Goal: Information Seeking & Learning: Learn about a topic

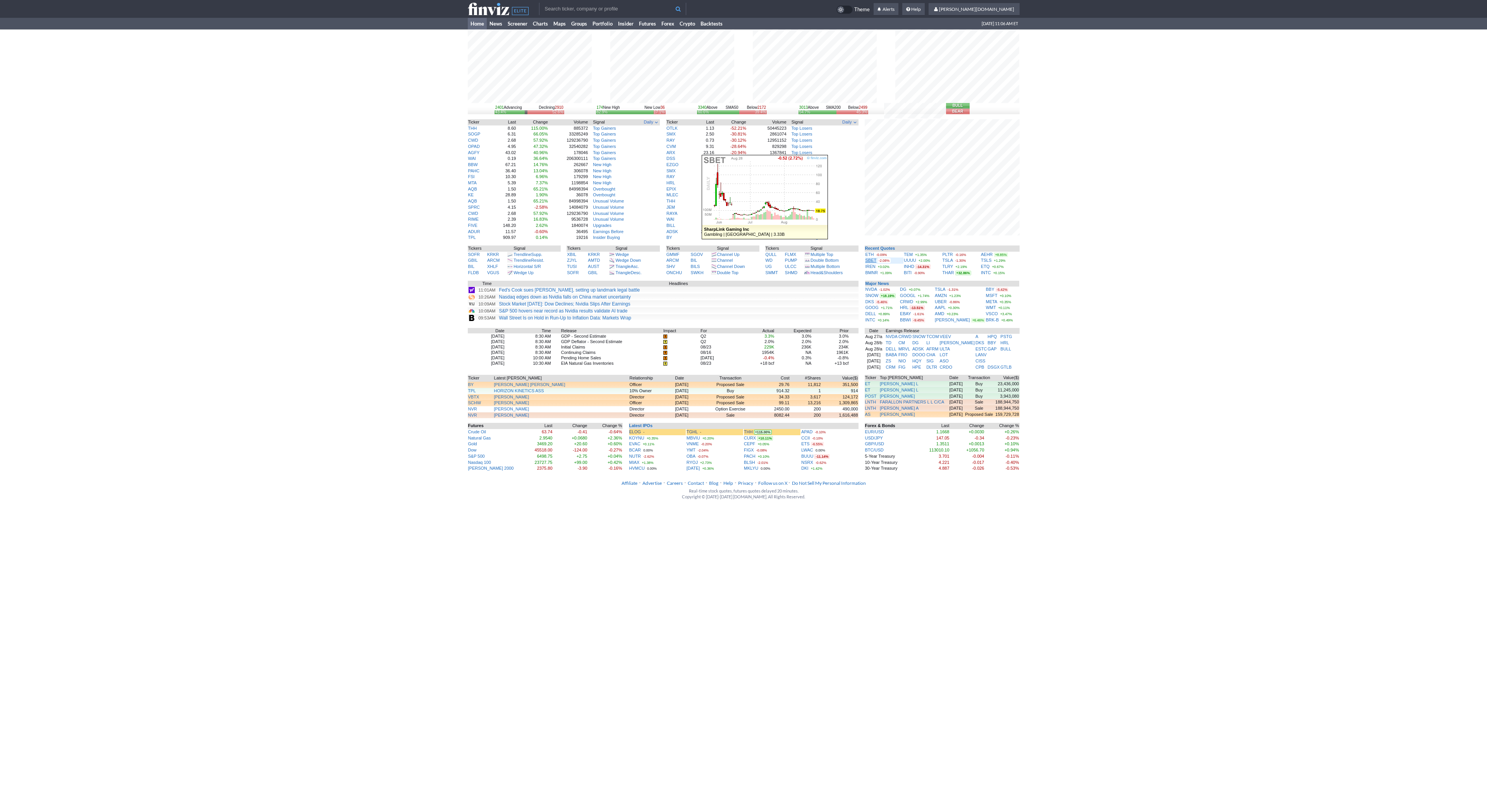
click at [868, 261] on link "SBET" at bounding box center [870, 260] width 11 height 5
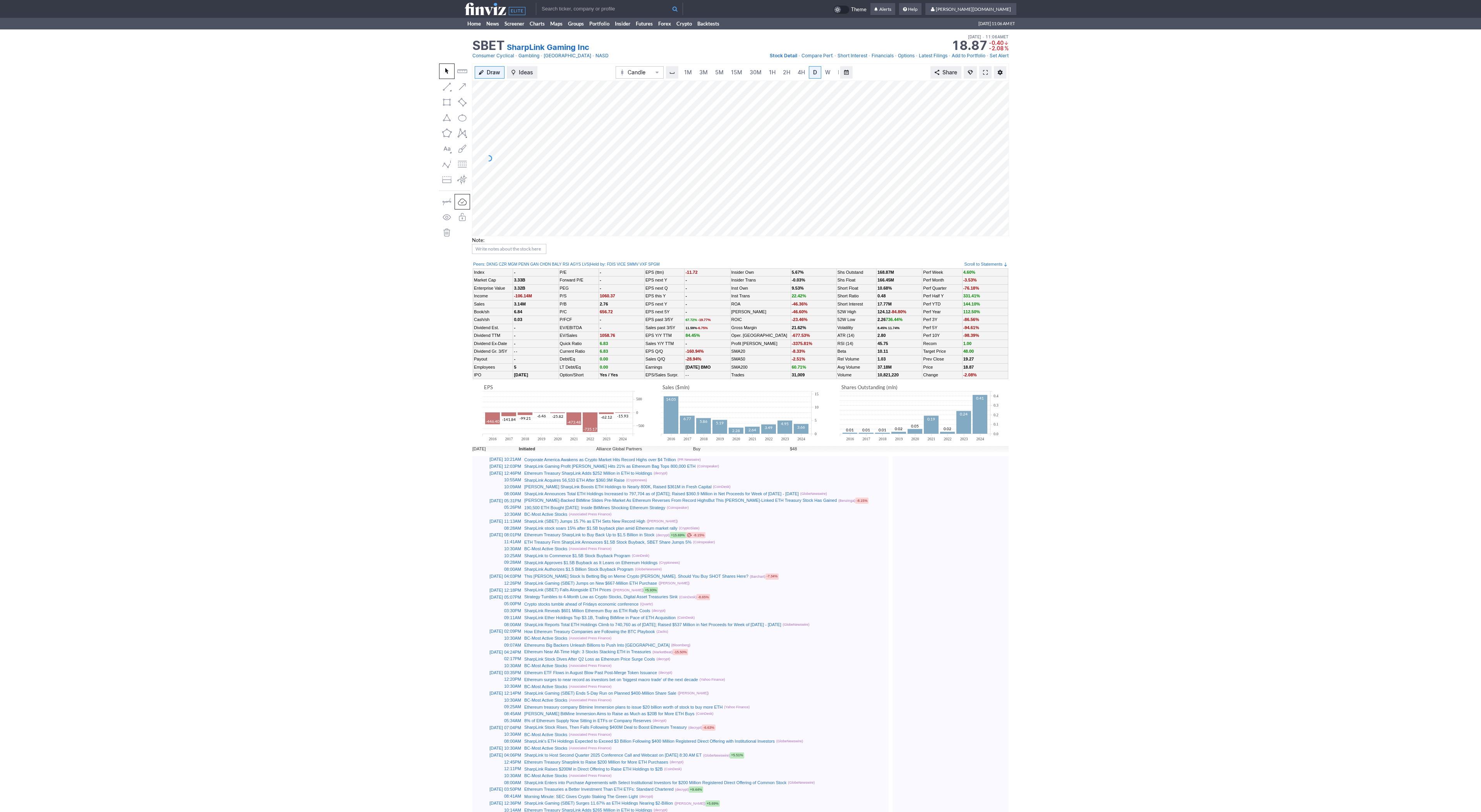
scroll to position [0, 8]
click at [986, 72] on span at bounding box center [985, 72] width 5 height 6
click at [704, 70] on link "5M" at bounding box center [712, 72] width 16 height 12
click at [1065, 73] on span at bounding box center [1068, 72] width 5 height 6
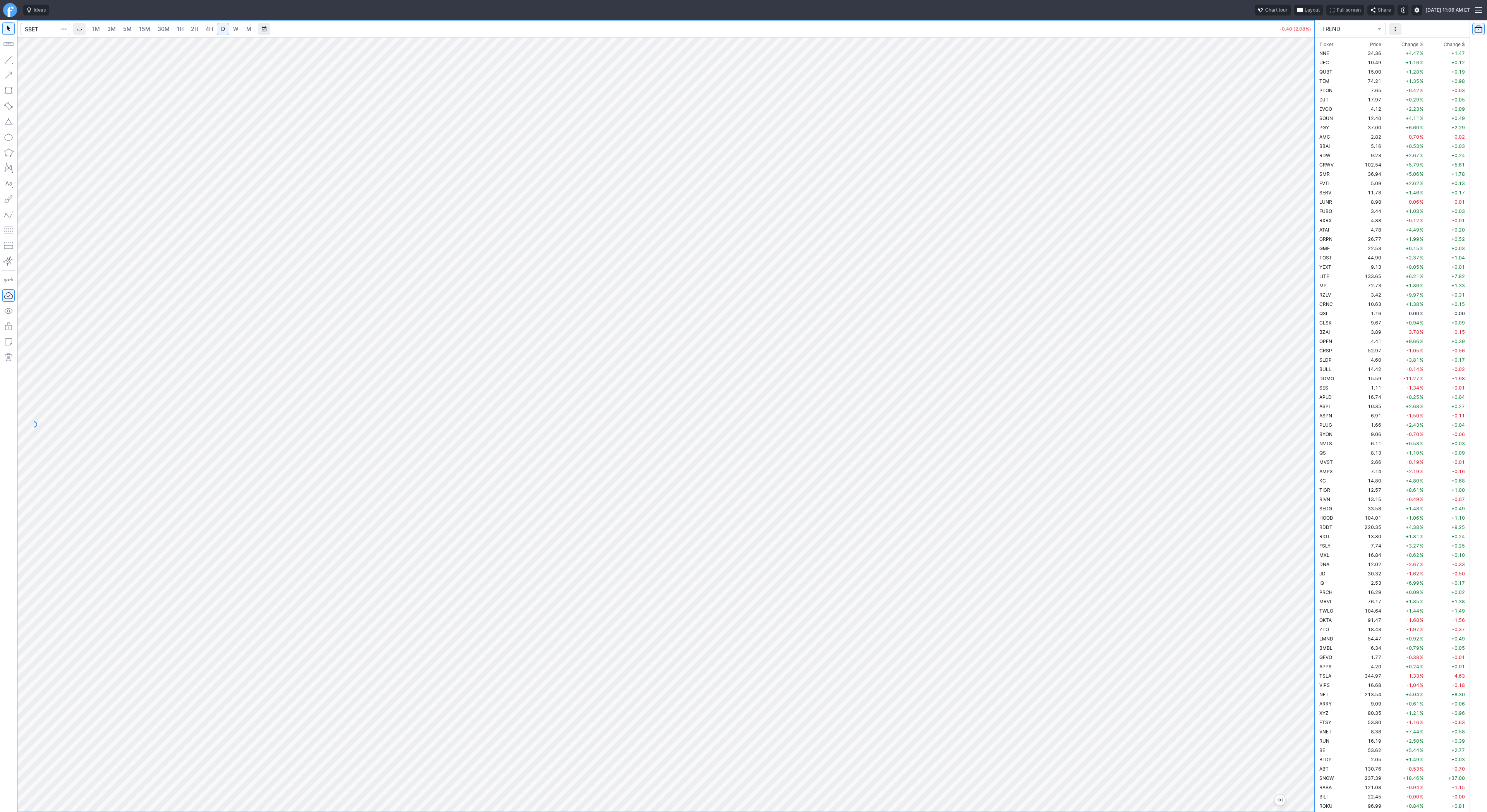
scroll to position [1682, 0]
click at [192, 31] on span "2H" at bounding box center [195, 28] width 8 height 6
click at [13, 59] on button "button" at bounding box center [8, 59] width 12 height 12
click at [113, 31] on span "3M" at bounding box center [111, 28] width 9 height 6
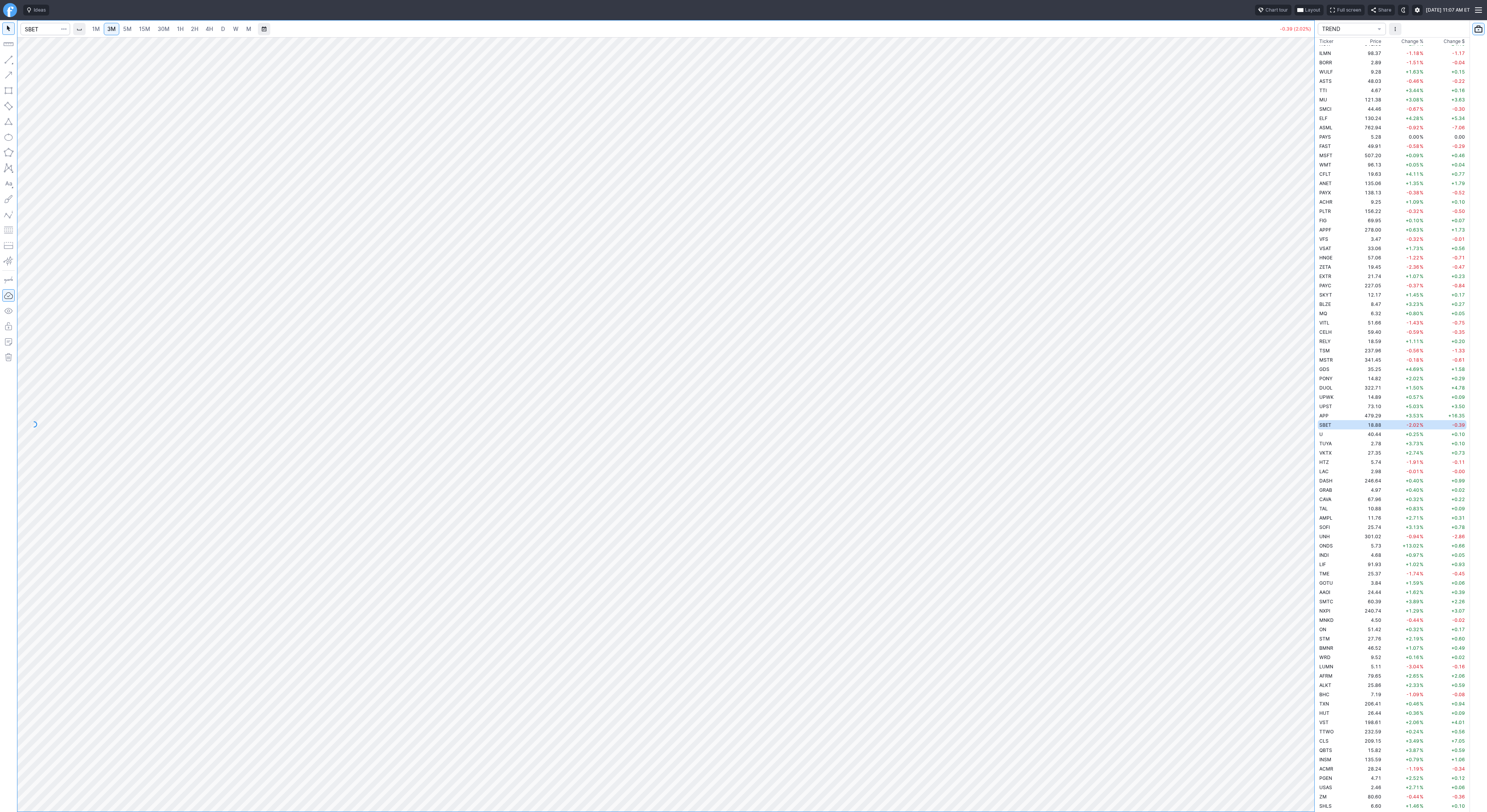
click at [141, 31] on span "15M" at bounding box center [144, 28] width 11 height 6
click at [155, 31] on link "30M" at bounding box center [163, 29] width 19 height 12
click at [12, 62] on button "button" at bounding box center [8, 59] width 12 height 12
click at [40, 61] on div "Line Vertical line Horizontal line Curve" at bounding box center [42, 78] width 51 height 49
click at [35, 61] on span "Line" at bounding box center [45, 61] width 31 height 8
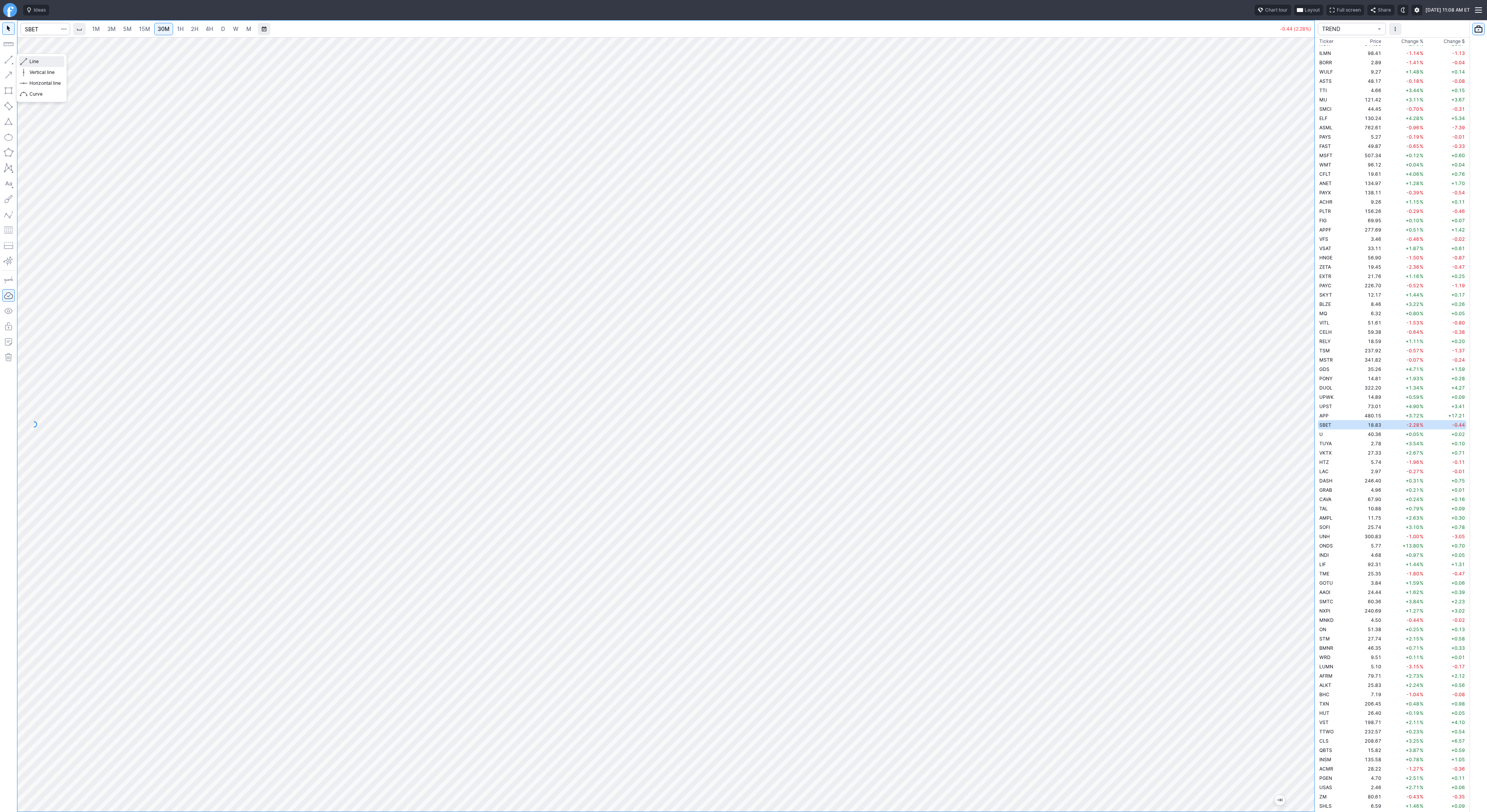
click at [28, 61] on button "Line" at bounding box center [42, 61] width 45 height 11
click at [40, 30] on input "Search" at bounding box center [46, 29] width 50 height 12
type input "pgy"
click at [63, 48] on span "Pagaya Technologies Ltd" at bounding box center [80, 46] width 55 height 6
click at [212, 30] on link "4H" at bounding box center [209, 29] width 14 height 12
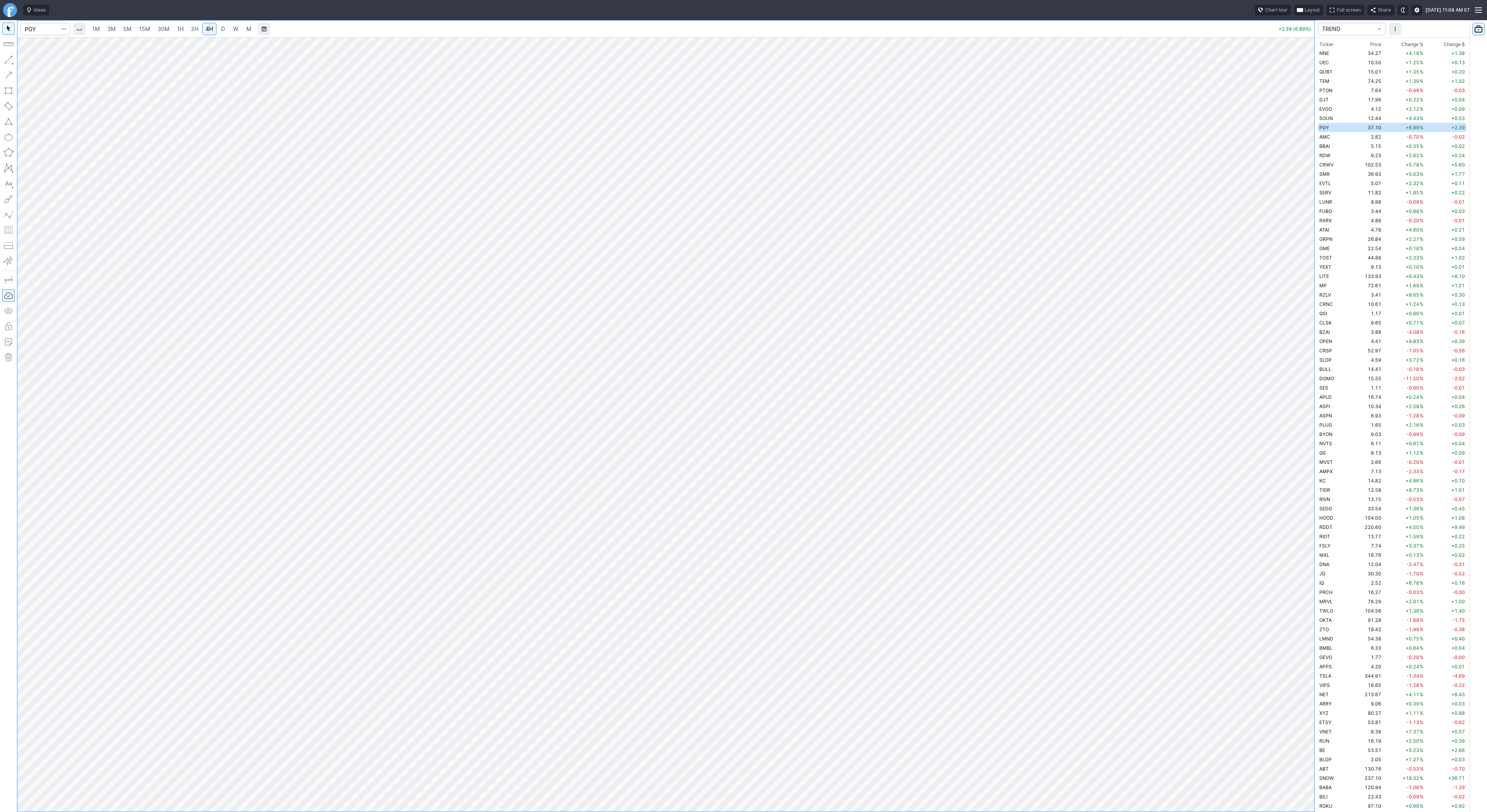
click at [221, 30] on span "D" at bounding box center [223, 28] width 4 height 6
click at [8, 59] on button "button" at bounding box center [8, 59] width 12 height 12
click at [118, 29] on link "3M" at bounding box center [111, 29] width 16 height 12
click at [158, 25] on span "30M" at bounding box center [163, 28] width 12 height 6
click at [8, 58] on button "button" at bounding box center [8, 59] width 12 height 12
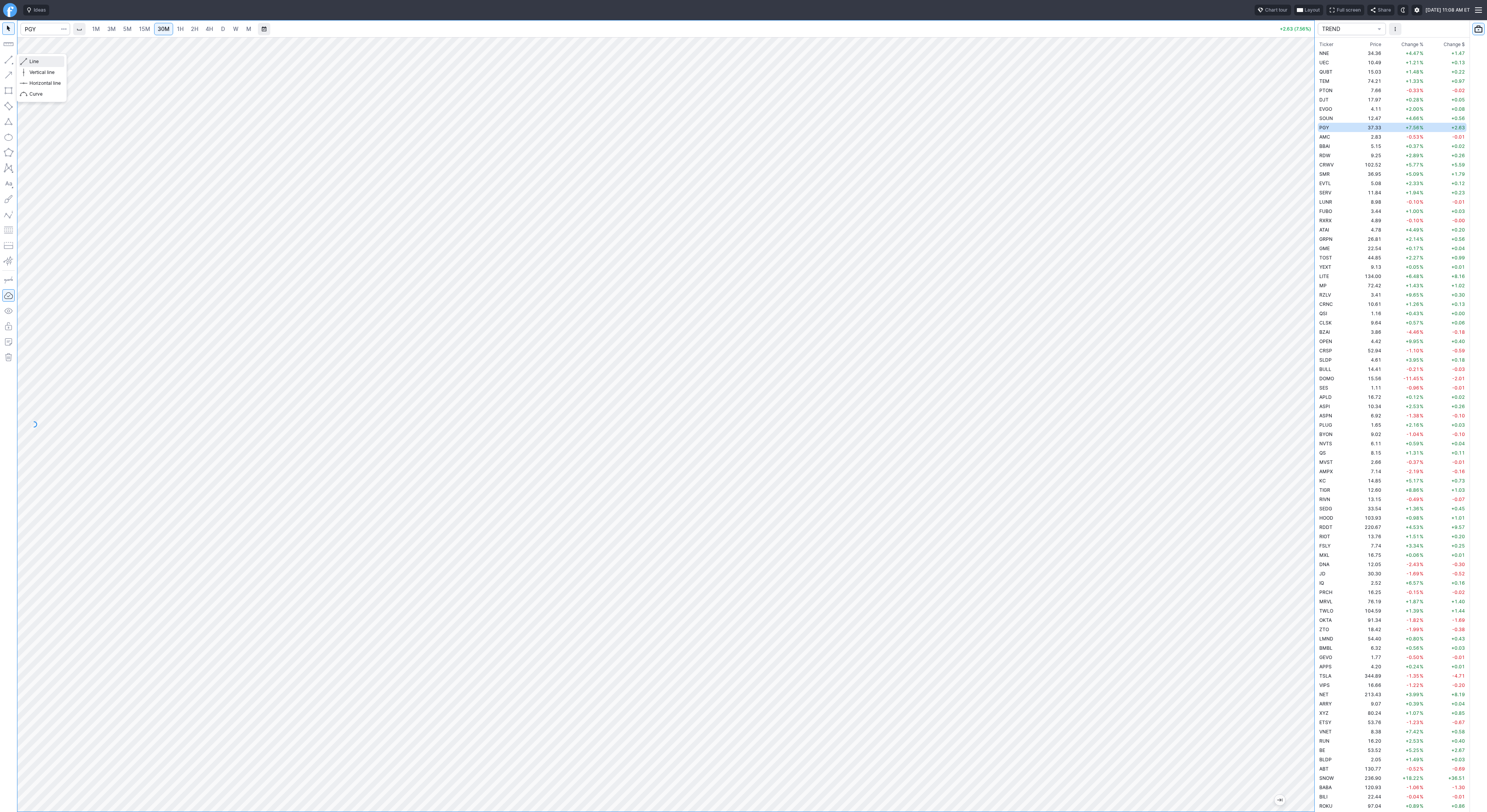
click at [31, 61] on span "Line" at bounding box center [45, 61] width 31 height 8
drag, startPoint x: 8, startPoint y: 59, endPoint x: 21, endPoint y: 65, distance: 14.3
click at [9, 59] on button "button" at bounding box center [8, 59] width 12 height 12
click at [209, 28] on span "4H" at bounding box center [209, 28] width 8 height 6
click at [33, 60] on span "Line" at bounding box center [45, 61] width 31 height 8
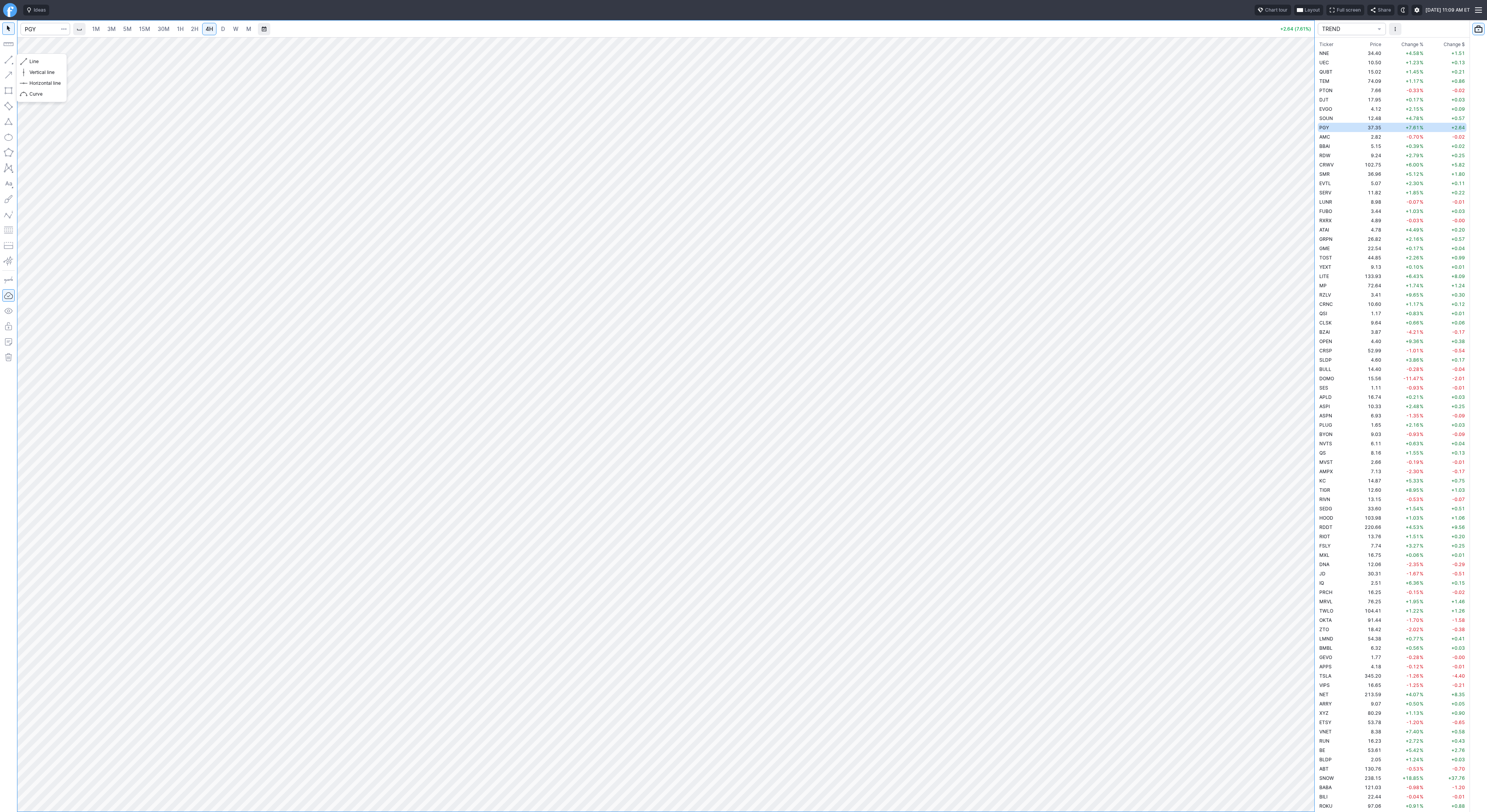
click at [6, 61] on button "button" at bounding box center [8, 59] width 12 height 12
click at [9, 58] on button "button" at bounding box center [8, 59] width 12 height 12
click at [107, 30] on span "3M" at bounding box center [111, 28] width 9 height 6
click at [154, 29] on link "30M" at bounding box center [163, 29] width 19 height 12
click at [14, 11] on link "Finviz.com" at bounding box center [10, 10] width 14 height 14
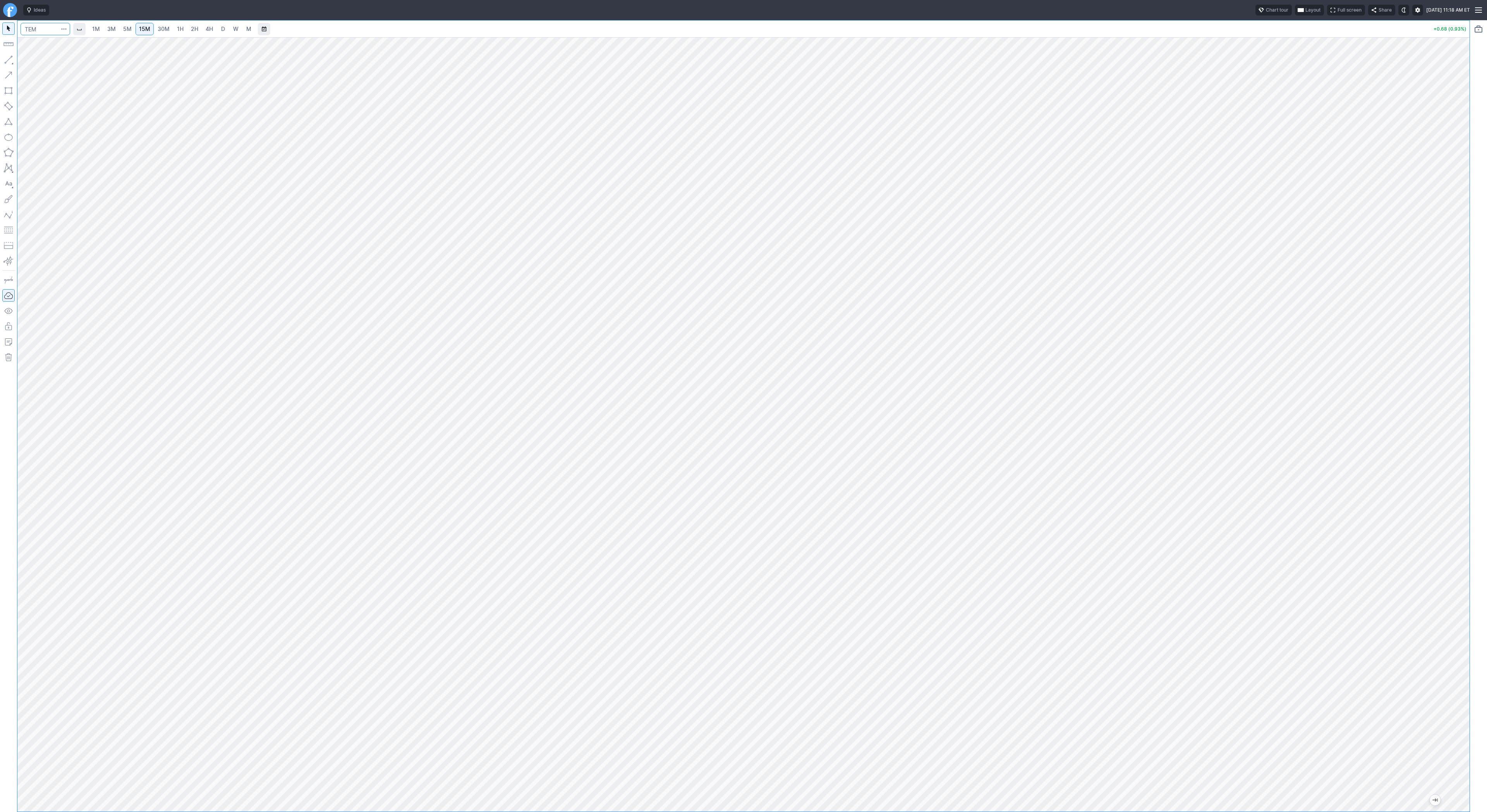
click at [44, 25] on input "Search" at bounding box center [46, 29] width 50 height 12
drag, startPoint x: 10, startPoint y: 57, endPoint x: 12, endPoint y: 62, distance: 5.4
click at [10, 57] on button "button" at bounding box center [8, 59] width 12 height 12
click at [31, 29] on input "Search" at bounding box center [46, 29] width 50 height 12
type input "pltr"
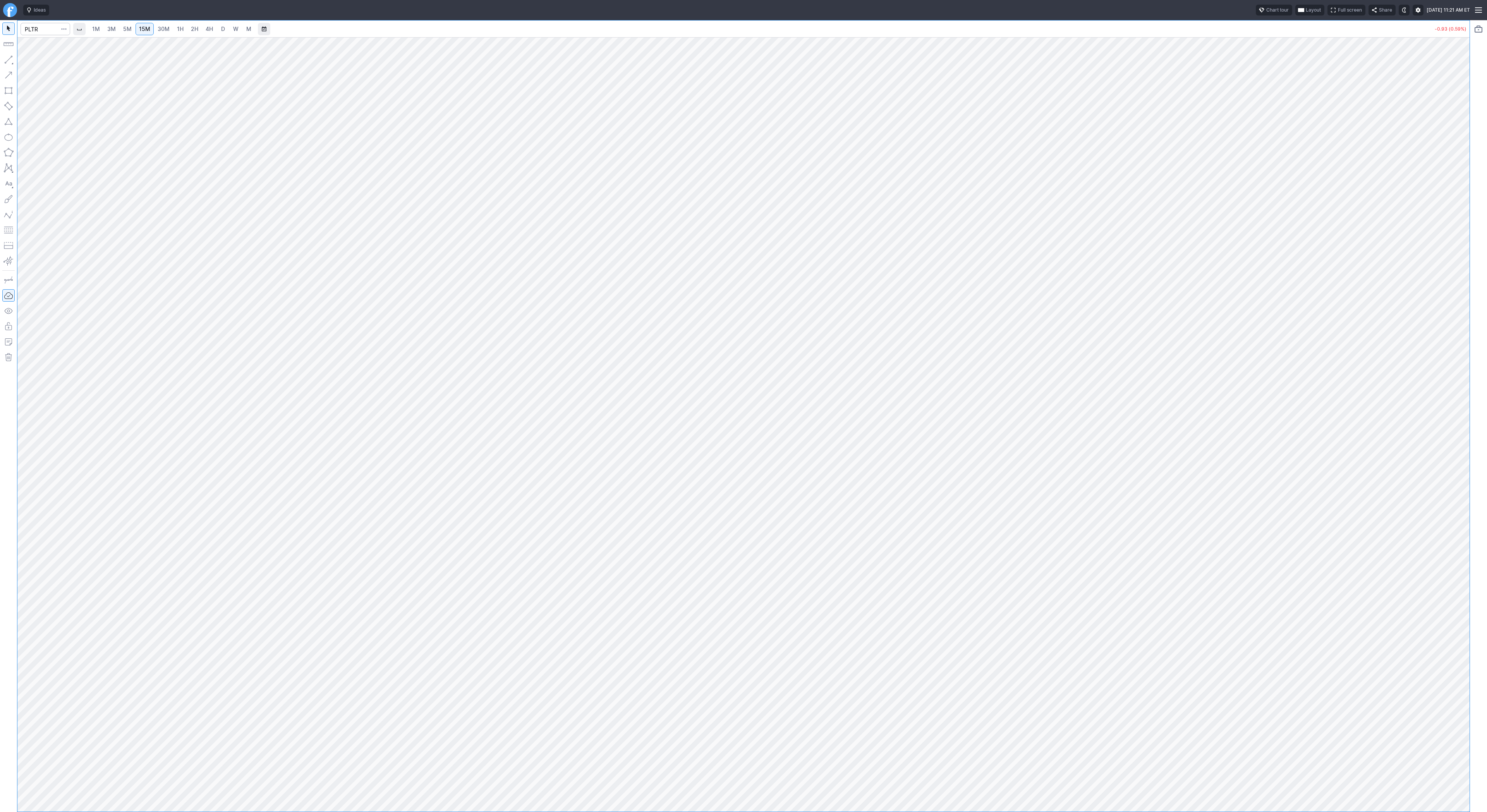
click at [113, 31] on span "3M" at bounding box center [111, 28] width 9 height 6
click at [177, 29] on span "1H" at bounding box center [180, 28] width 6 height 6
click at [125, 30] on span "5M" at bounding box center [127, 28] width 9 height 6
click at [146, 32] on span "15M" at bounding box center [144, 29] width 11 height 8
click at [111, 29] on span "3M" at bounding box center [111, 28] width 9 height 6
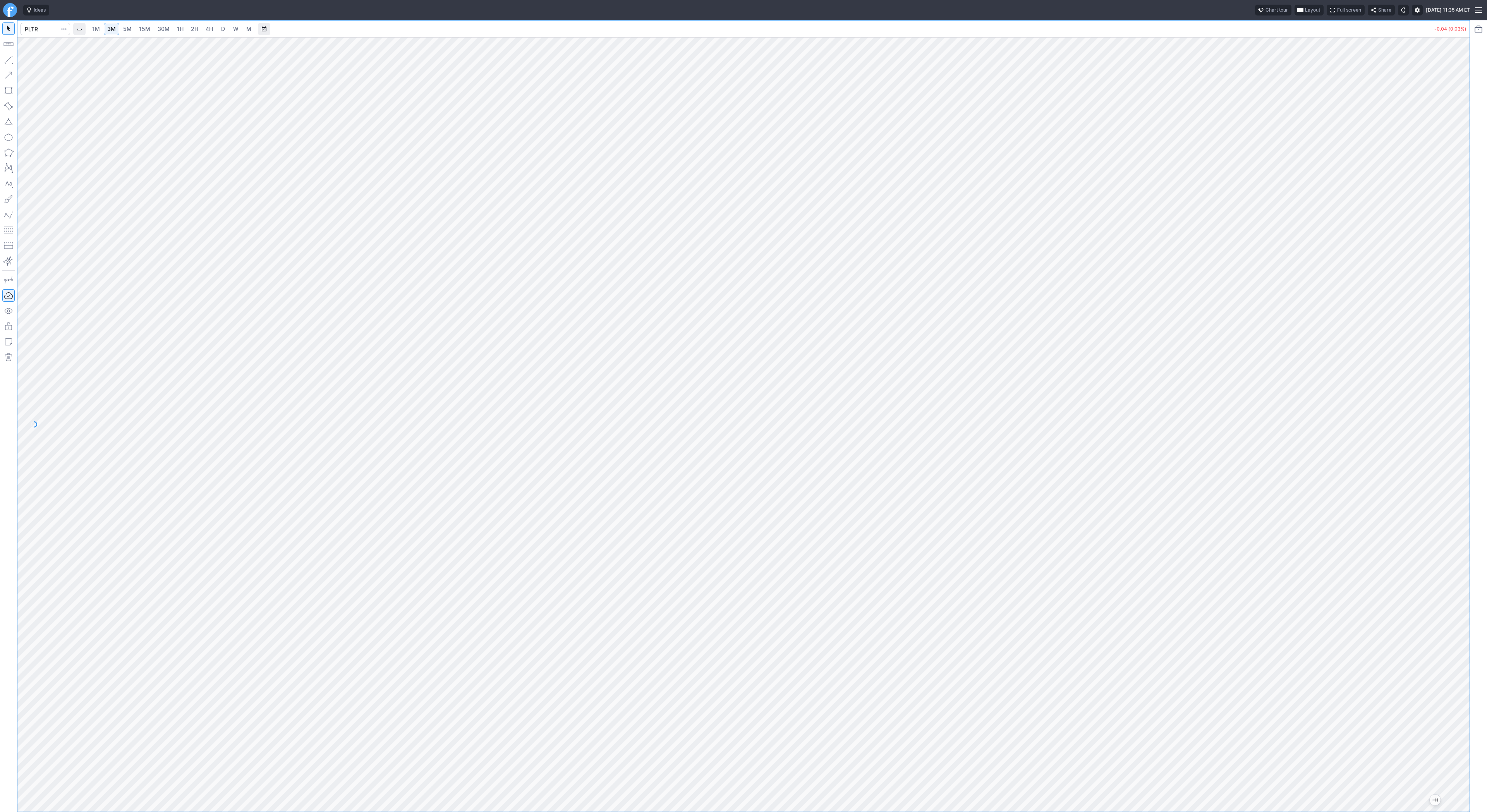
click at [212, 28] on link "4H" at bounding box center [209, 29] width 14 height 12
click at [112, 30] on span "3M" at bounding box center [111, 28] width 9 height 6
click at [192, 24] on link "2H" at bounding box center [195, 29] width 14 height 12
click at [106, 29] on link "3M" at bounding box center [111, 29] width 16 height 12
click at [211, 31] on span "4H" at bounding box center [209, 28] width 8 height 6
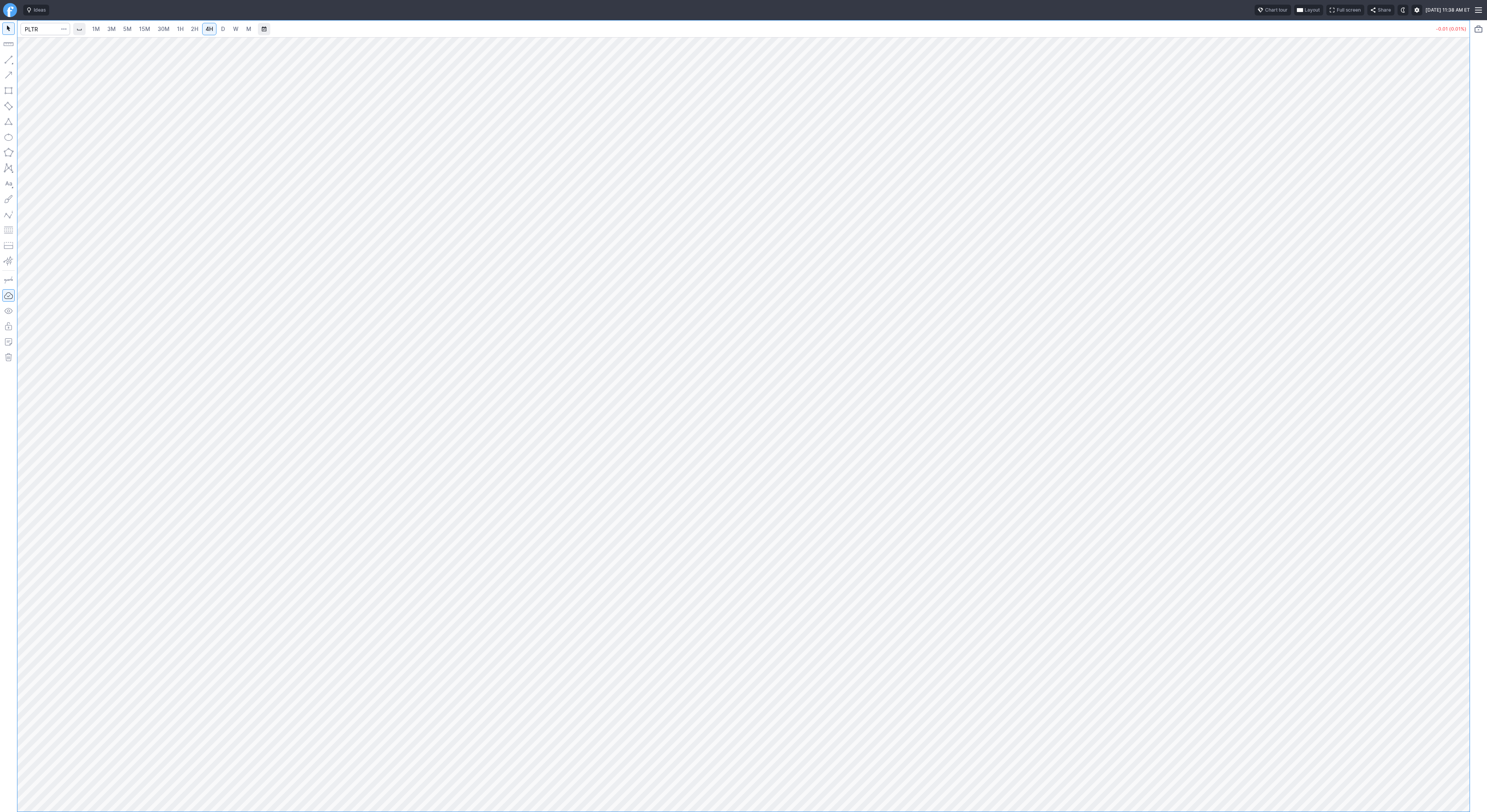
click at [122, 31] on link "5M" at bounding box center [127, 29] width 16 height 12
click at [206, 27] on span "4H" at bounding box center [209, 28] width 8 height 6
click at [113, 29] on span "3M" at bounding box center [111, 28] width 9 height 6
click at [30, 28] on input "Search" at bounding box center [46, 29] width 50 height 12
type input "nvda"
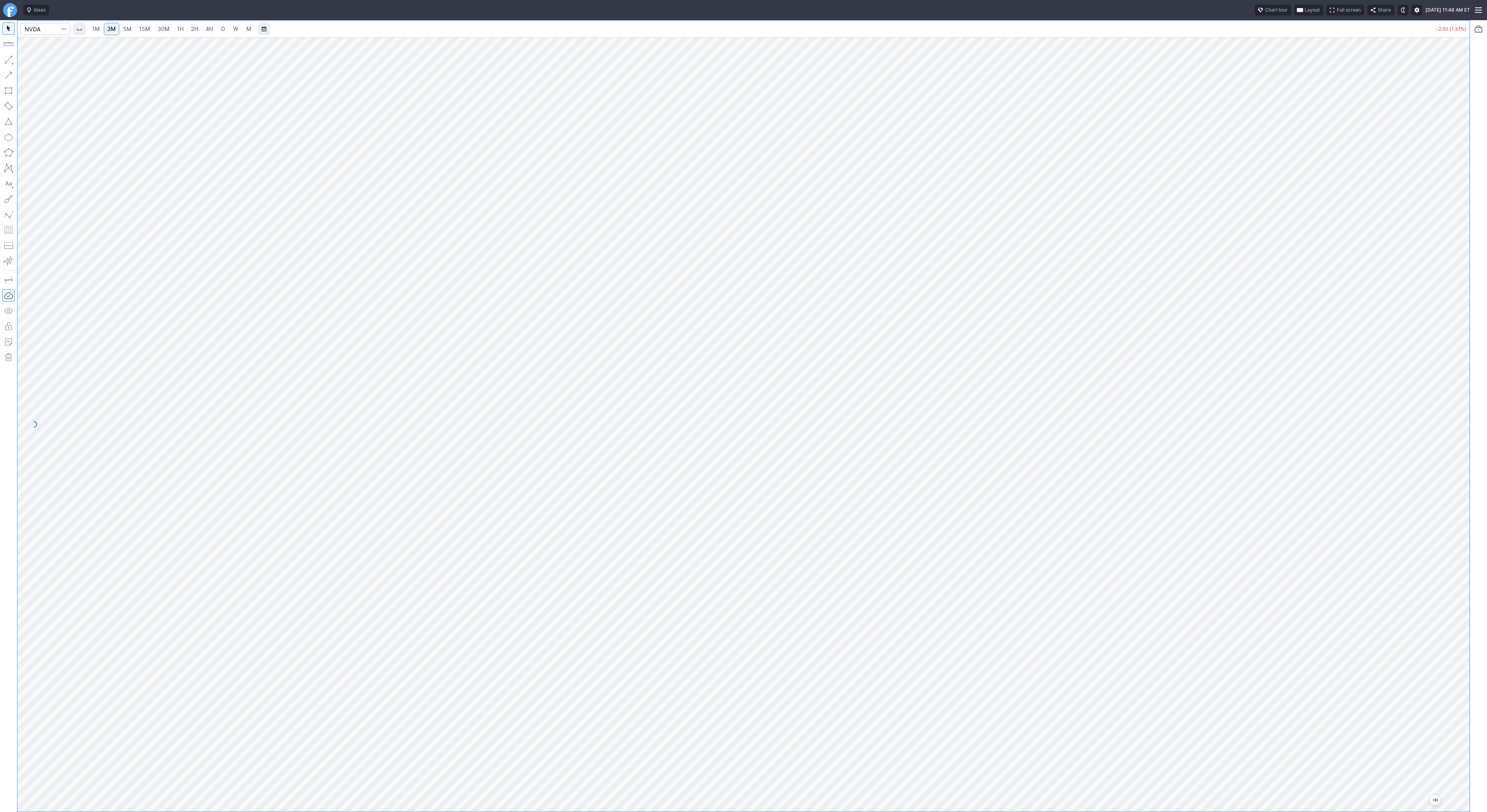
click at [192, 31] on span "2H" at bounding box center [195, 28] width 8 height 6
click at [1451, 399] on div at bounding box center [744, 424] width 1452 height 774
click at [39, 64] on span "Line" at bounding box center [45, 61] width 31 height 8
click at [10, 59] on button "button" at bounding box center [8, 59] width 12 height 12
click at [33, 27] on input "Search" at bounding box center [46, 29] width 50 height 12
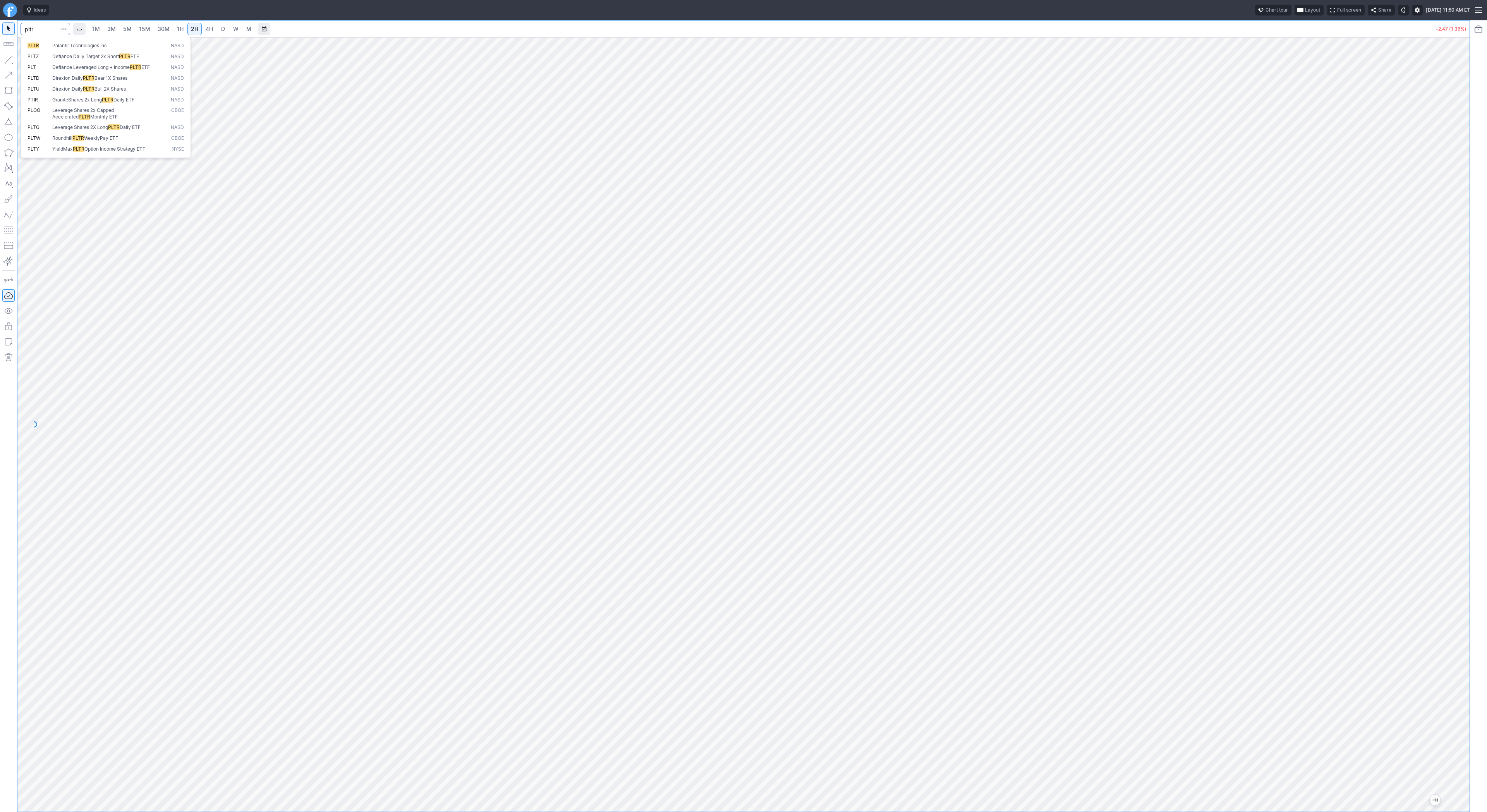
type input "pltr"
click at [113, 29] on span "3M" at bounding box center [111, 28] width 9 height 6
click at [44, 28] on input "Search" at bounding box center [46, 29] width 50 height 12
type input "tsla"
click at [206, 32] on span "4H" at bounding box center [209, 29] width 8 height 8
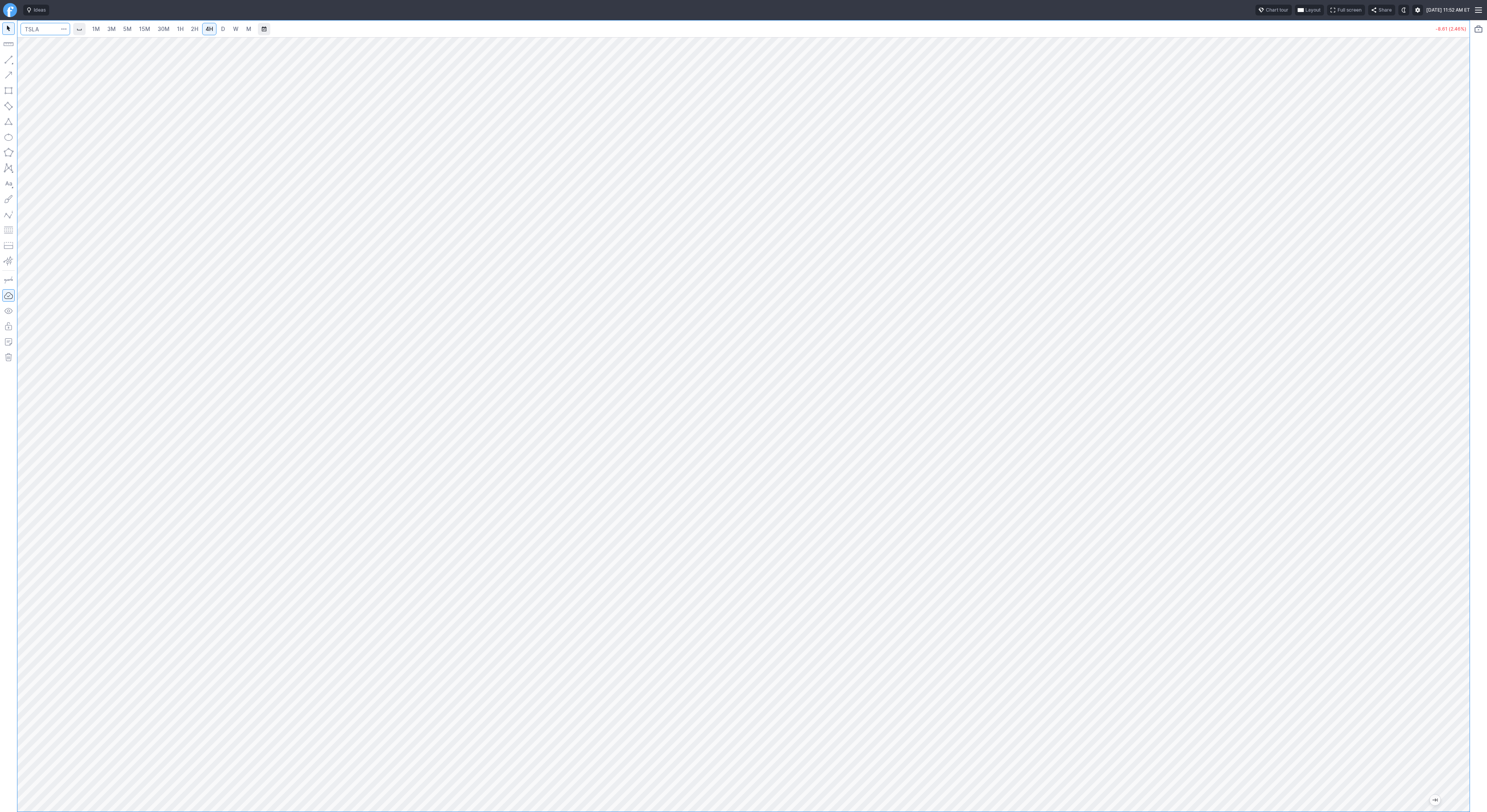
click at [39, 28] on input "Search" at bounding box center [46, 29] width 50 height 12
type input "tsls"
drag, startPoint x: 1462, startPoint y: 667, endPoint x: 1460, endPoint y: 585, distance: 82.0
click at [1460, 585] on div at bounding box center [1462, 422] width 16 height 755
click at [53, 62] on span "Line" at bounding box center [45, 61] width 31 height 8
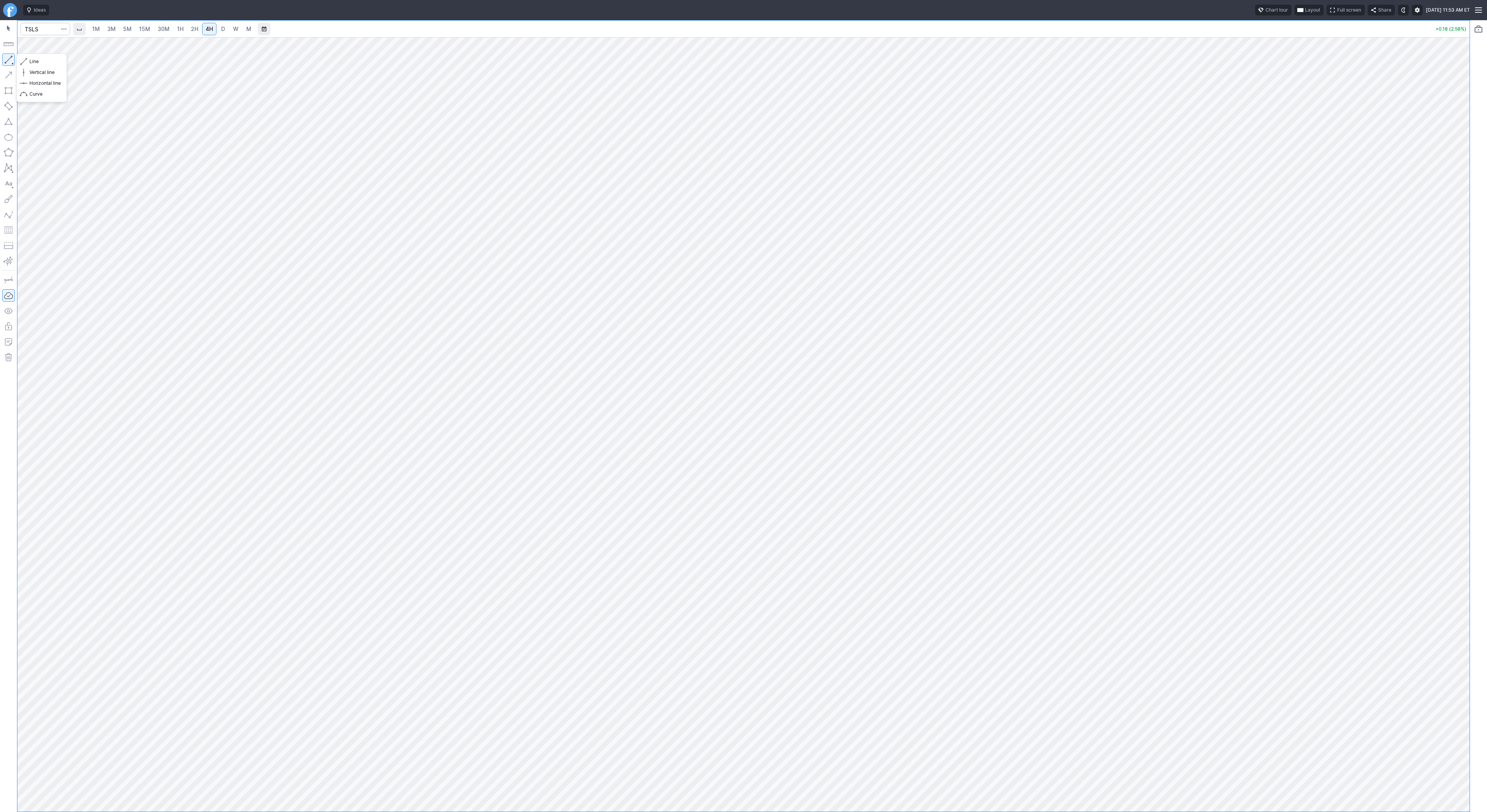
click at [12, 58] on button "button" at bounding box center [8, 59] width 12 height 12
click at [1445, 478] on div at bounding box center [744, 424] width 1452 height 774
click at [26, 61] on span "button" at bounding box center [25, 61] width 5 height 11
drag, startPoint x: 6, startPoint y: 59, endPoint x: 6, endPoint y: 66, distance: 7.0
click at [6, 61] on button "button" at bounding box center [8, 59] width 12 height 12
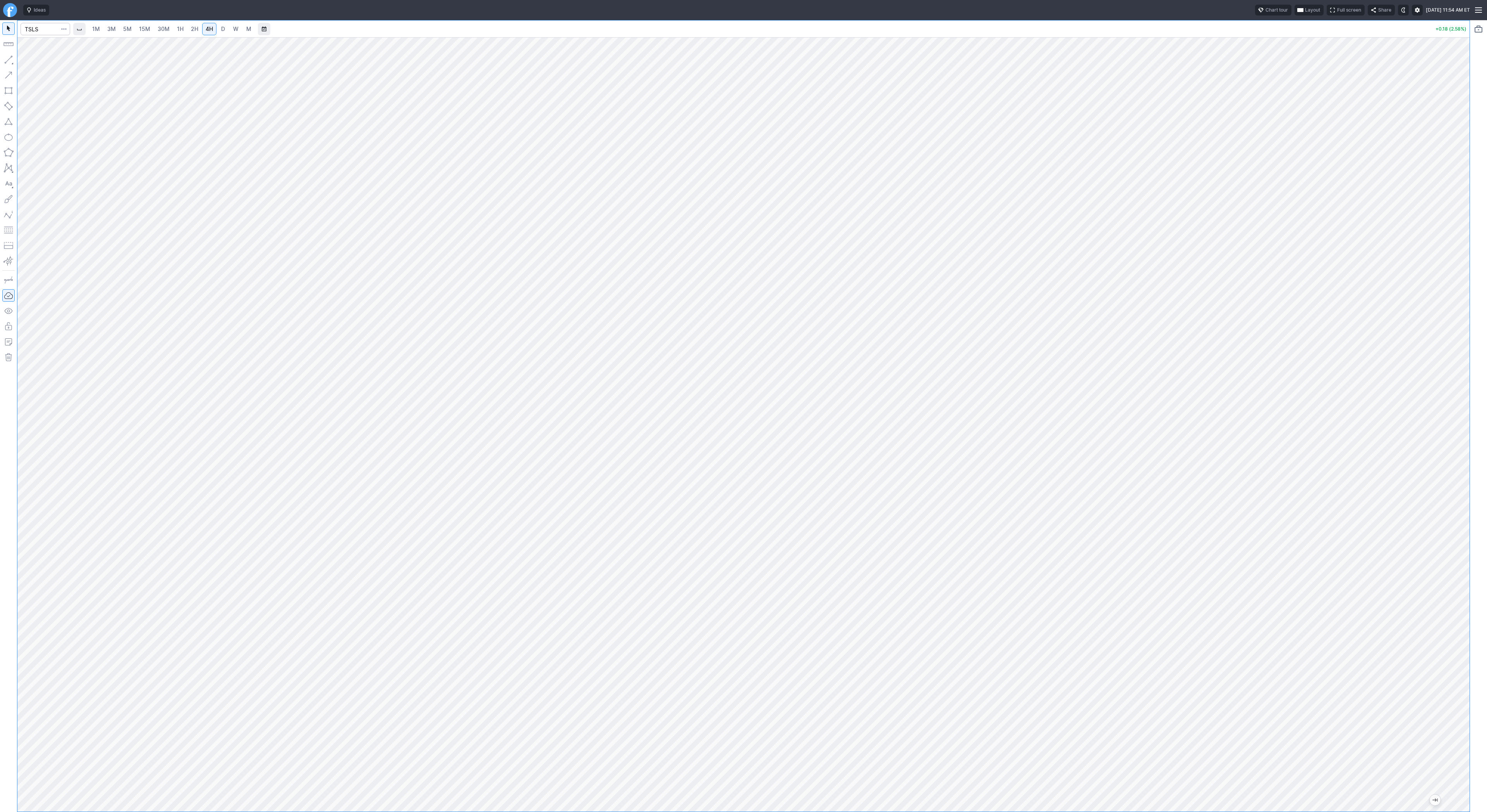
click at [111, 27] on span "3M" at bounding box center [111, 28] width 9 height 6
click at [214, 29] on link "4H" at bounding box center [209, 29] width 14 height 12
click at [221, 29] on span "D" at bounding box center [223, 28] width 4 height 6
click at [42, 30] on input "Search" at bounding box center [46, 29] width 50 height 12
type input "pgen"
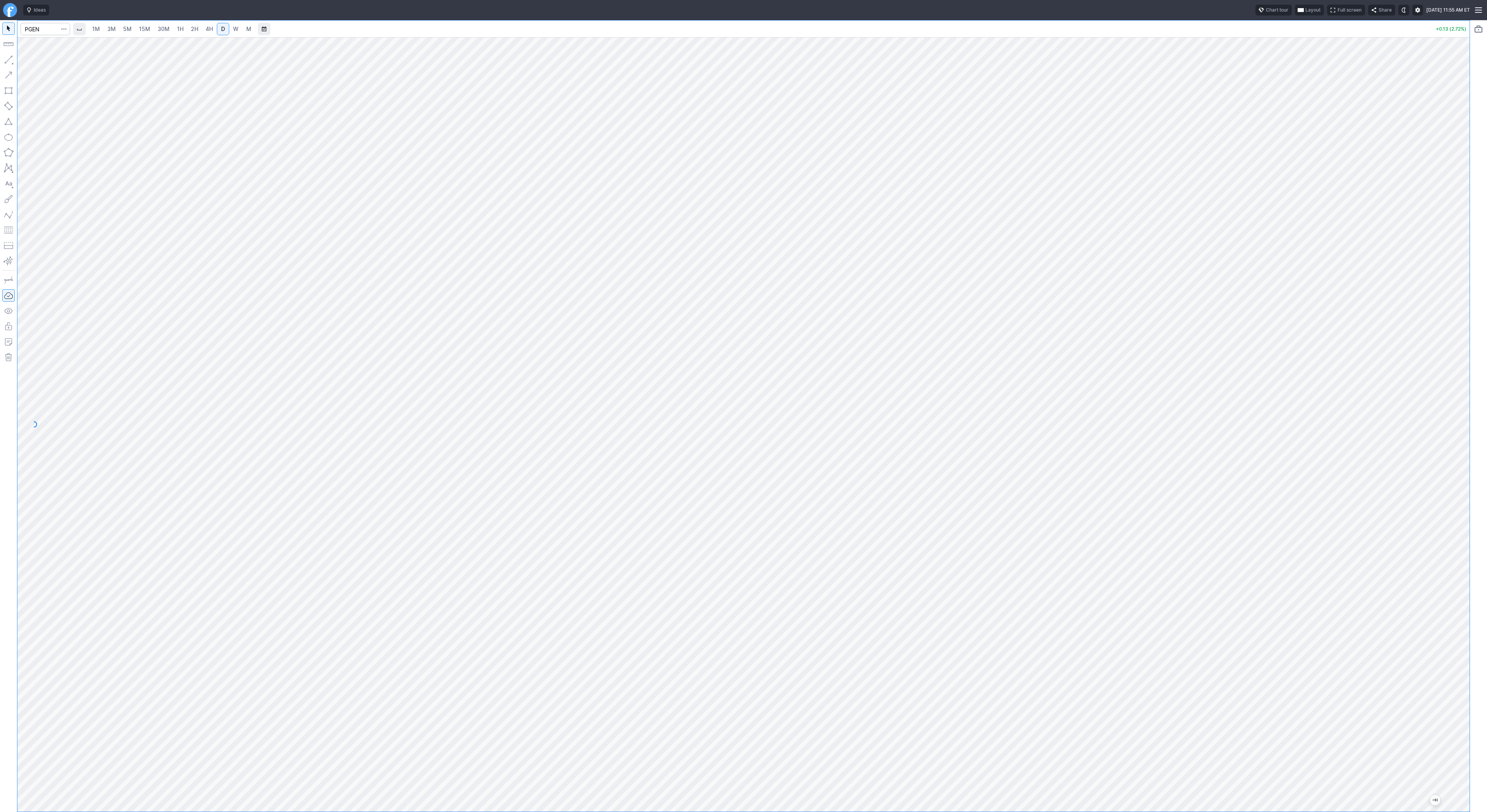
drag, startPoint x: 1466, startPoint y: 590, endPoint x: 1470, endPoint y: 624, distance: 34.2
click at [1470, 624] on div "1M 3M 5M 15M 30M 1H 2H 4H D W M +0.13 (2.72%)" at bounding box center [744, 416] width 1487 height 792
click at [35, 60] on span "Line" at bounding box center [45, 61] width 31 height 8
click at [7, 57] on button "button" at bounding box center [8, 59] width 12 height 12
click at [8, 57] on button "button" at bounding box center [8, 59] width 12 height 12
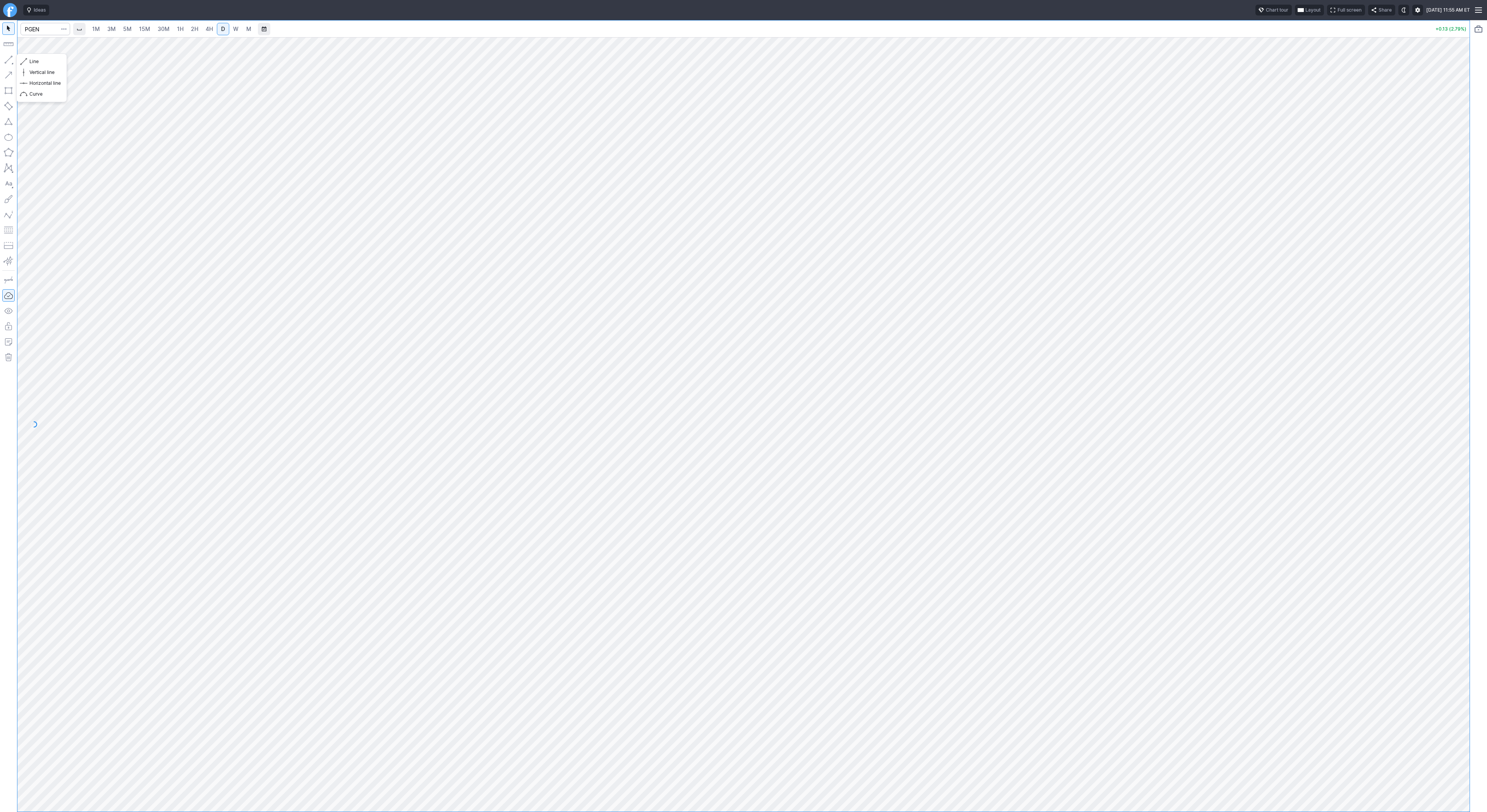
click at [11, 59] on button "button" at bounding box center [8, 59] width 12 height 12
click at [8, 58] on button "button" at bounding box center [8, 59] width 12 height 12
click at [10, 60] on button "button" at bounding box center [8, 59] width 12 height 12
drag, startPoint x: 1456, startPoint y: 124, endPoint x: 1454, endPoint y: 183, distance: 59.0
click at [1454, 183] on div at bounding box center [1462, 422] width 16 height 755
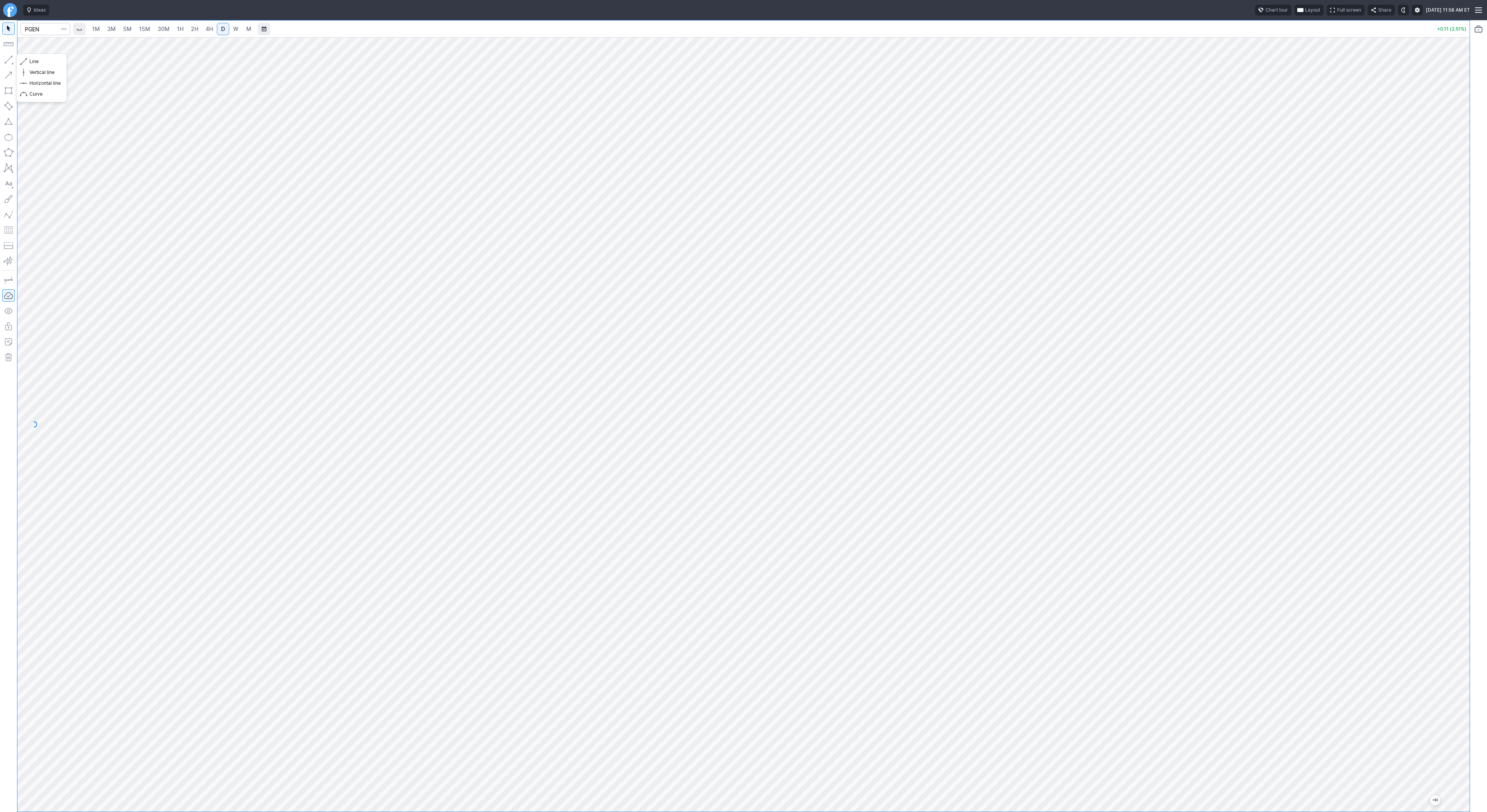
click at [5, 57] on button "button" at bounding box center [8, 59] width 12 height 12
click at [1478, 31] on button "Portfolio watchlist" at bounding box center [1478, 29] width 12 height 12
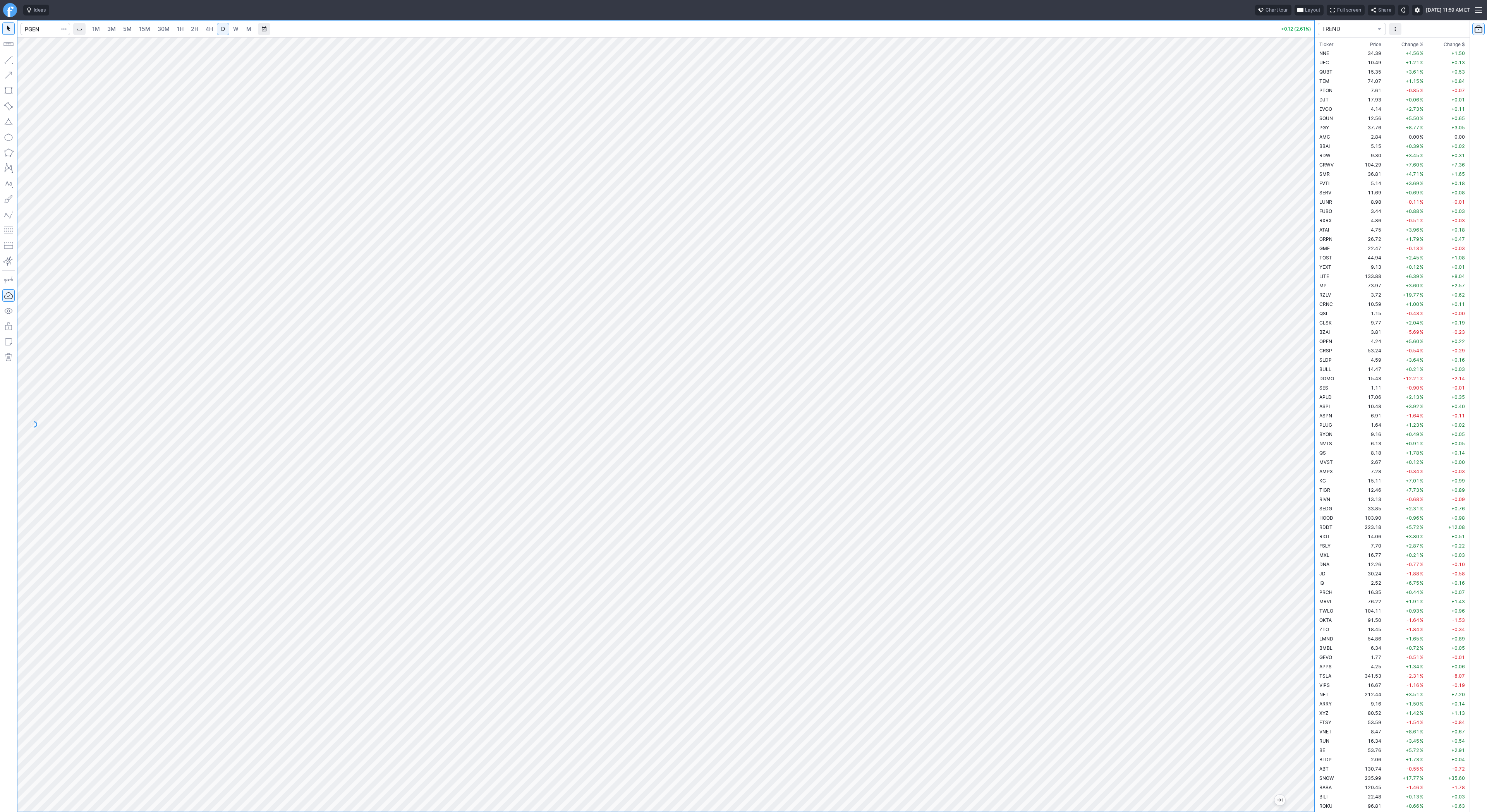
scroll to position [1338, 0]
click at [1383, 31] on button "TREND" at bounding box center [1352, 29] width 68 height 12
click at [1415, 38] on div at bounding box center [744, 406] width 1487 height 812
click at [1411, 40] on span "Change %" at bounding box center [1413, 41] width 22 height 8
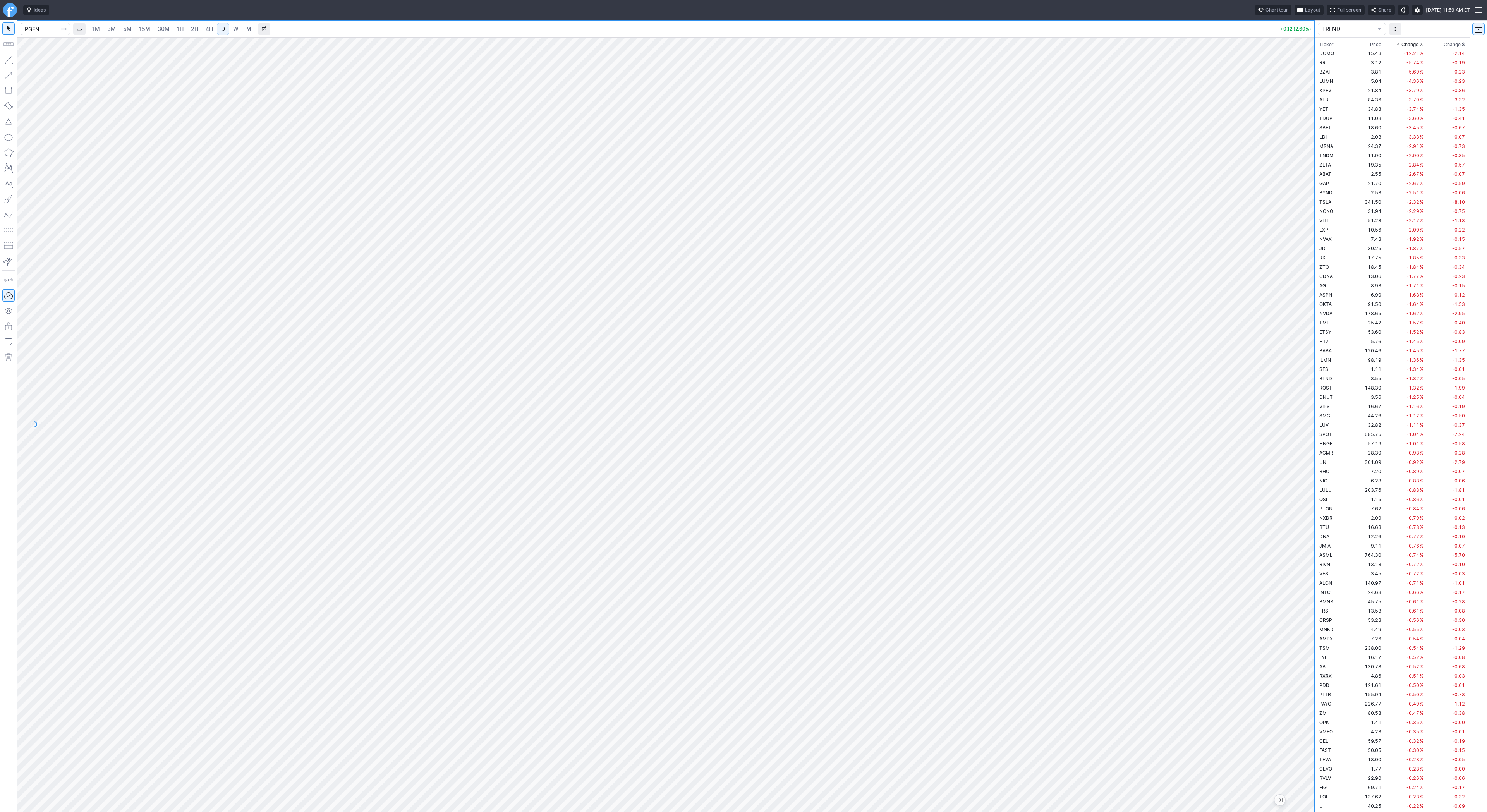
click at [1402, 42] on span "Change %" at bounding box center [1413, 44] width 22 height 8
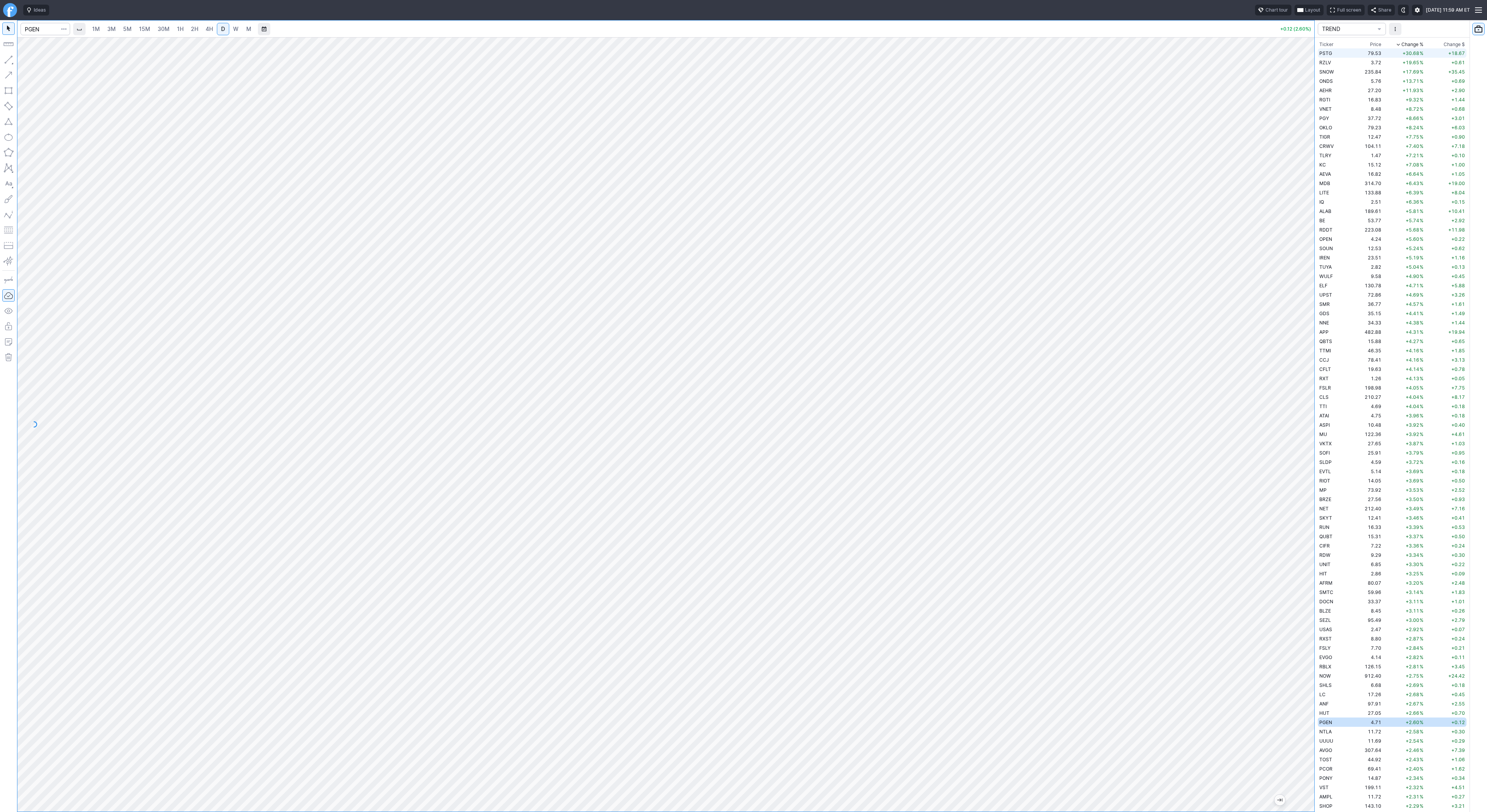
click at [1333, 53] on td "PSTG" at bounding box center [1333, 53] width 31 height 9
click at [1286, 406] on div at bounding box center [666, 424] width 1297 height 774
click at [12, 57] on button "button" at bounding box center [8, 59] width 12 height 12
click at [9, 62] on button "button" at bounding box center [8, 59] width 12 height 12
click at [4, 58] on button "button" at bounding box center [8, 59] width 12 height 12
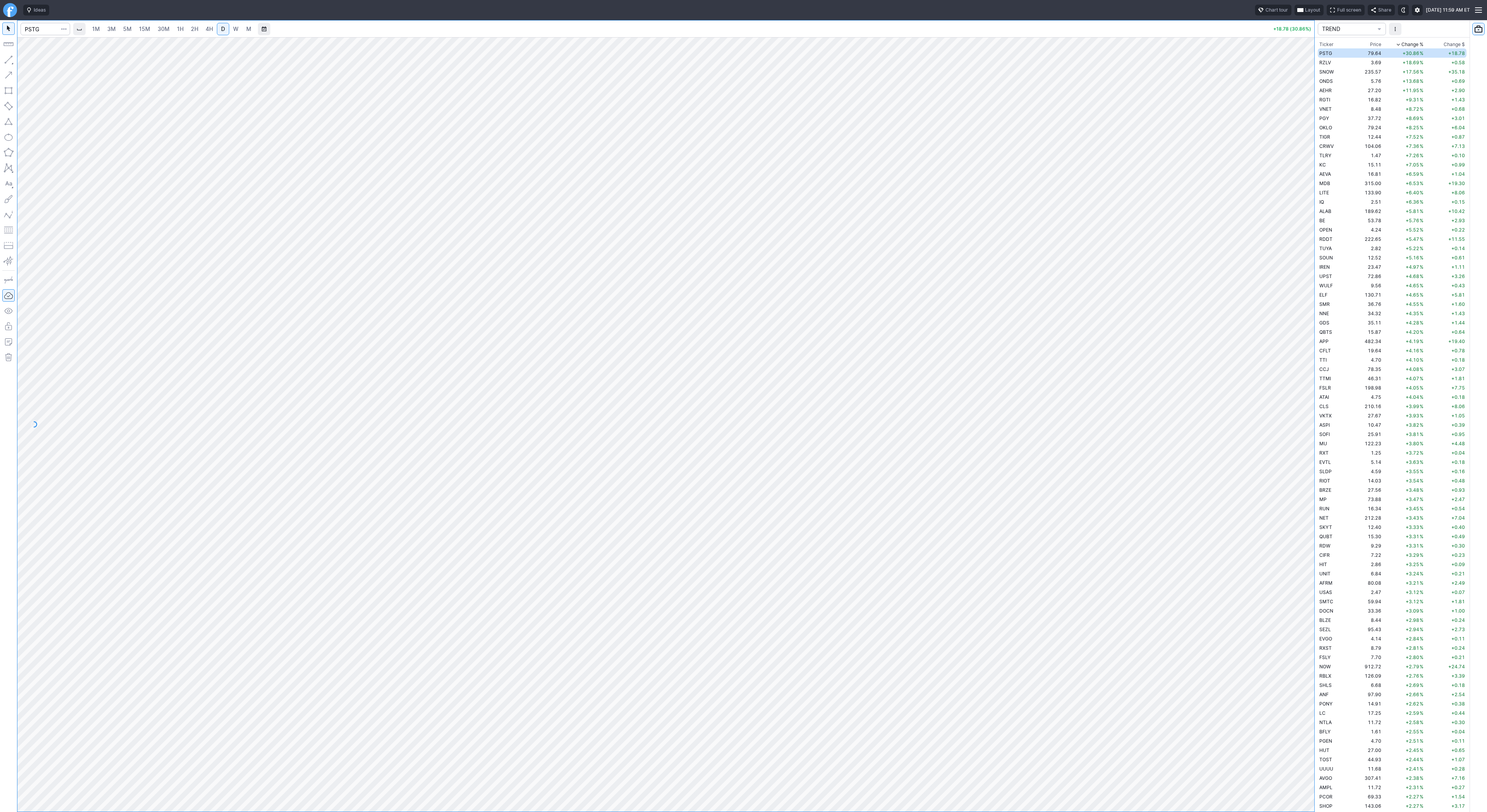
click at [5, 58] on button "button" at bounding box center [8, 59] width 12 height 12
click at [9, 60] on button "button" at bounding box center [8, 59] width 12 height 12
click at [117, 33] on link "3M" at bounding box center [111, 29] width 16 height 12
click at [154, 31] on link "30M" at bounding box center [163, 29] width 19 height 12
click at [107, 30] on span "3M" at bounding box center [111, 28] width 9 height 6
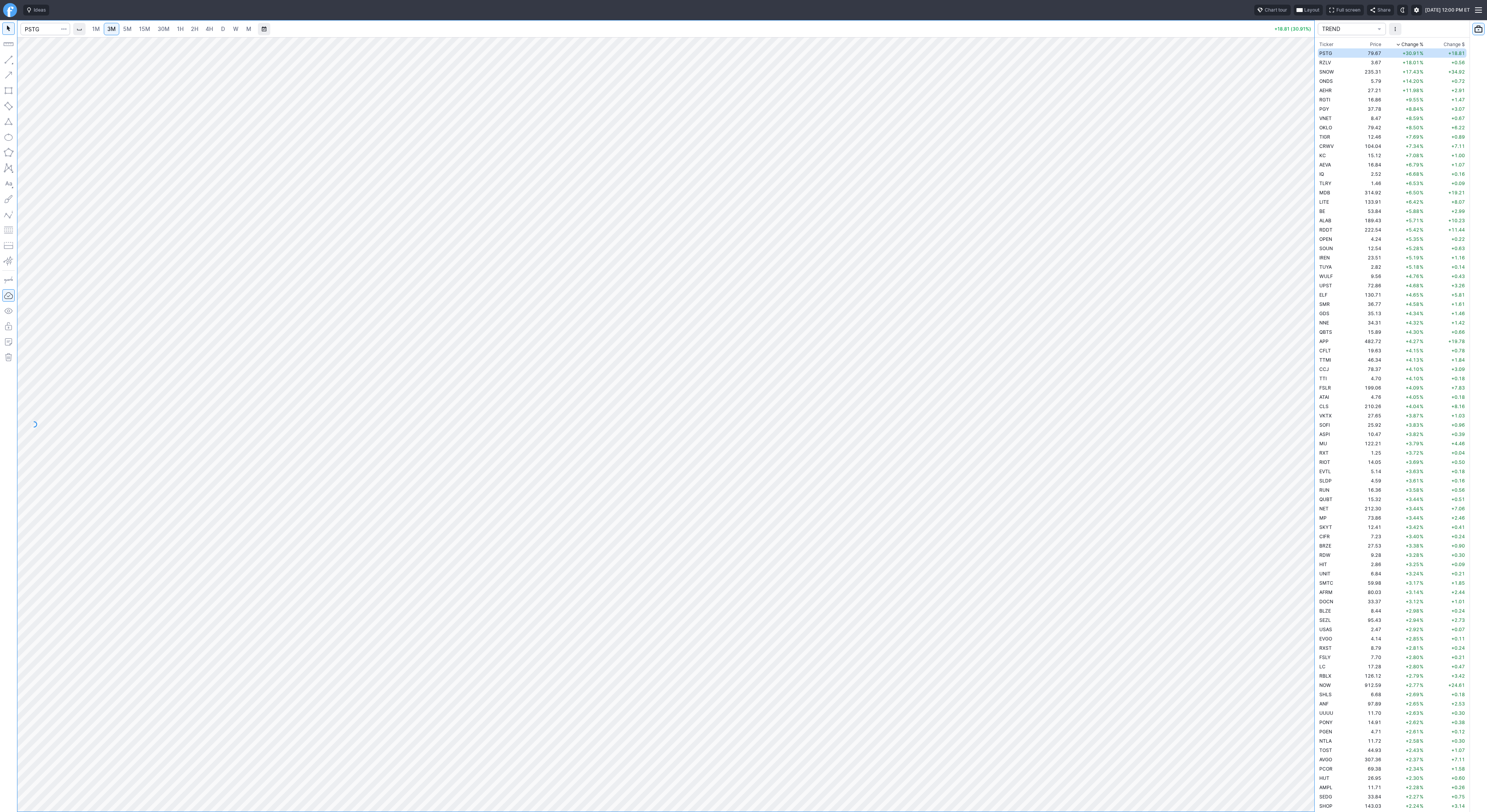
click at [207, 31] on span "4H" at bounding box center [209, 28] width 8 height 6
click at [192, 32] on span "2H" at bounding box center [195, 29] width 8 height 8
click at [217, 29] on link "D" at bounding box center [223, 29] width 12 height 12
click at [206, 32] on span "4H" at bounding box center [209, 29] width 8 height 8
click at [197, 33] on link "2H" at bounding box center [195, 29] width 14 height 12
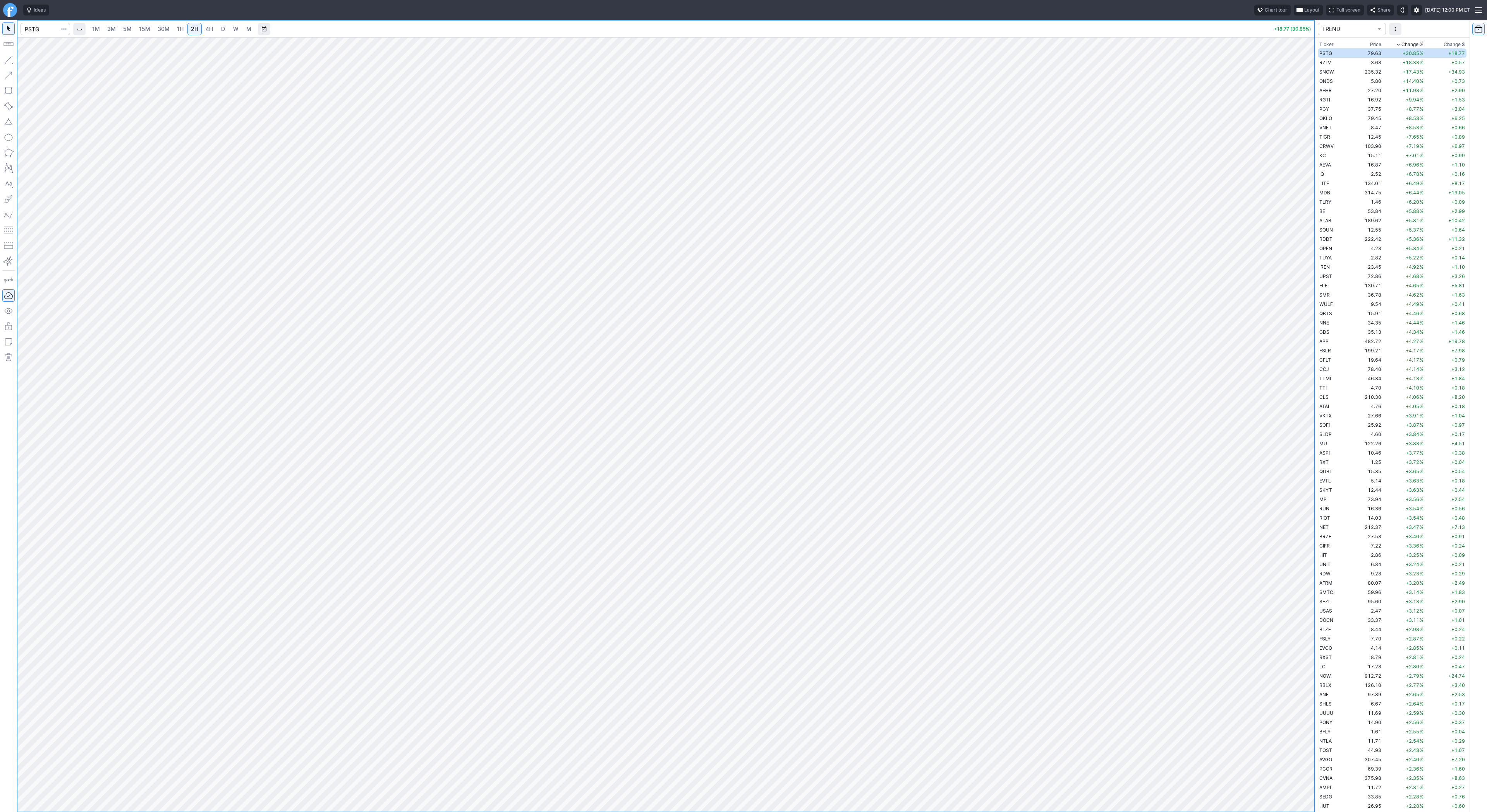
click at [208, 30] on span "4H" at bounding box center [209, 28] width 8 height 6
click at [221, 29] on span "D" at bounding box center [223, 28] width 4 height 6
click at [1294, 372] on div at bounding box center [666, 424] width 1297 height 774
click at [10, 59] on button "button" at bounding box center [8, 59] width 12 height 12
click at [1353, 62] on td "3.68" at bounding box center [1366, 62] width 34 height 9
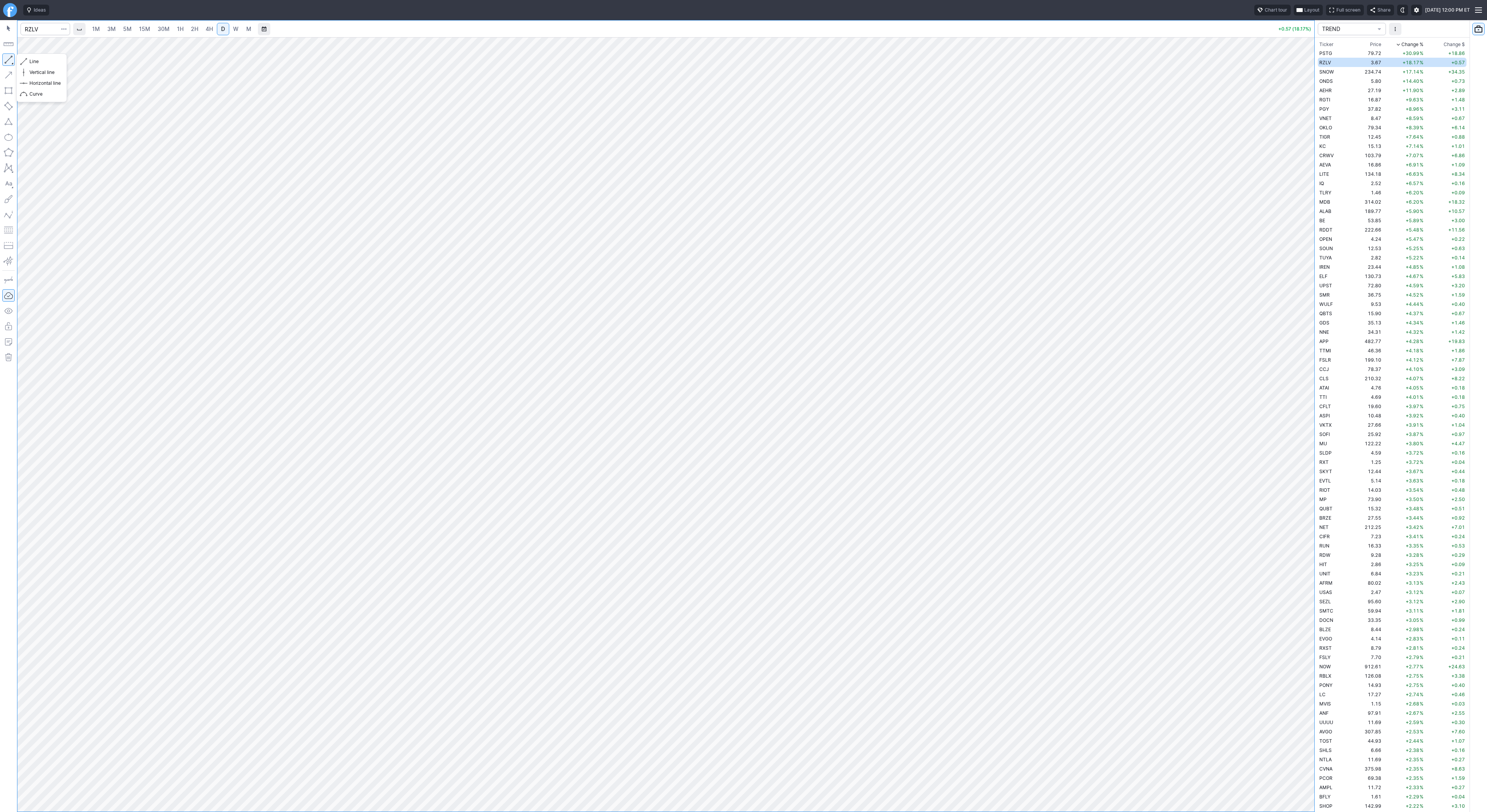
click at [4, 58] on button "button" at bounding box center [8, 59] width 12 height 12
click at [6, 56] on button "button" at bounding box center [8, 59] width 12 height 12
click at [29, 61] on div "Line Vertical line Horizontal line Curve" at bounding box center [42, 78] width 51 height 49
click at [30, 61] on span "Line" at bounding box center [45, 61] width 31 height 8
click at [39, 58] on div "Line Vertical line Horizontal line Curve" at bounding box center [42, 78] width 51 height 49
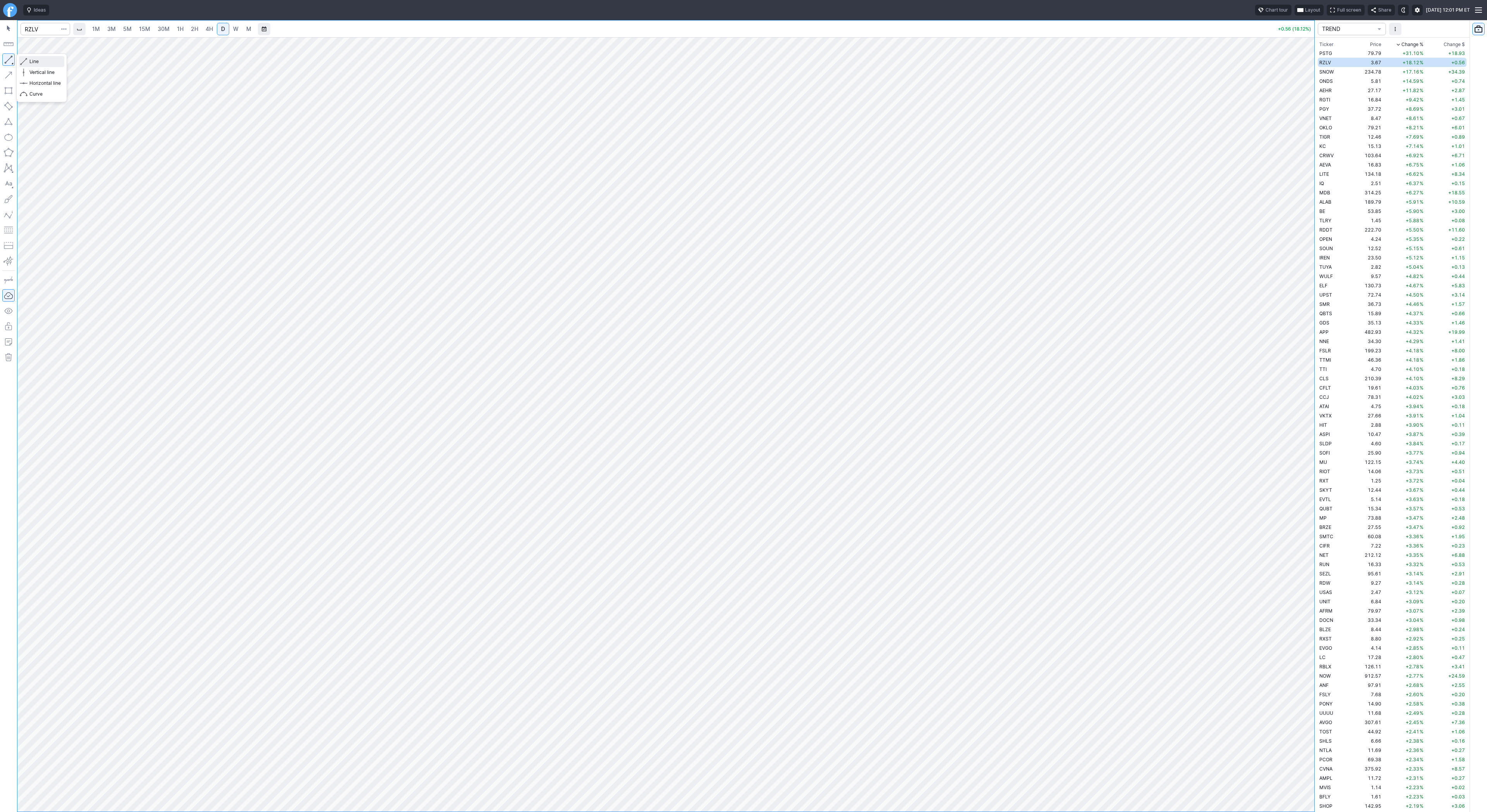
click at [51, 61] on span "Line" at bounding box center [45, 61] width 31 height 8
click at [13, 57] on button "button" at bounding box center [8, 59] width 12 height 12
drag, startPoint x: 1311, startPoint y: 529, endPoint x: 1303, endPoint y: 679, distance: 150.2
click at [1311, 686] on div at bounding box center [1306, 422] width 16 height 755
drag, startPoint x: 1309, startPoint y: 563, endPoint x: 1306, endPoint y: 405, distance: 158.0
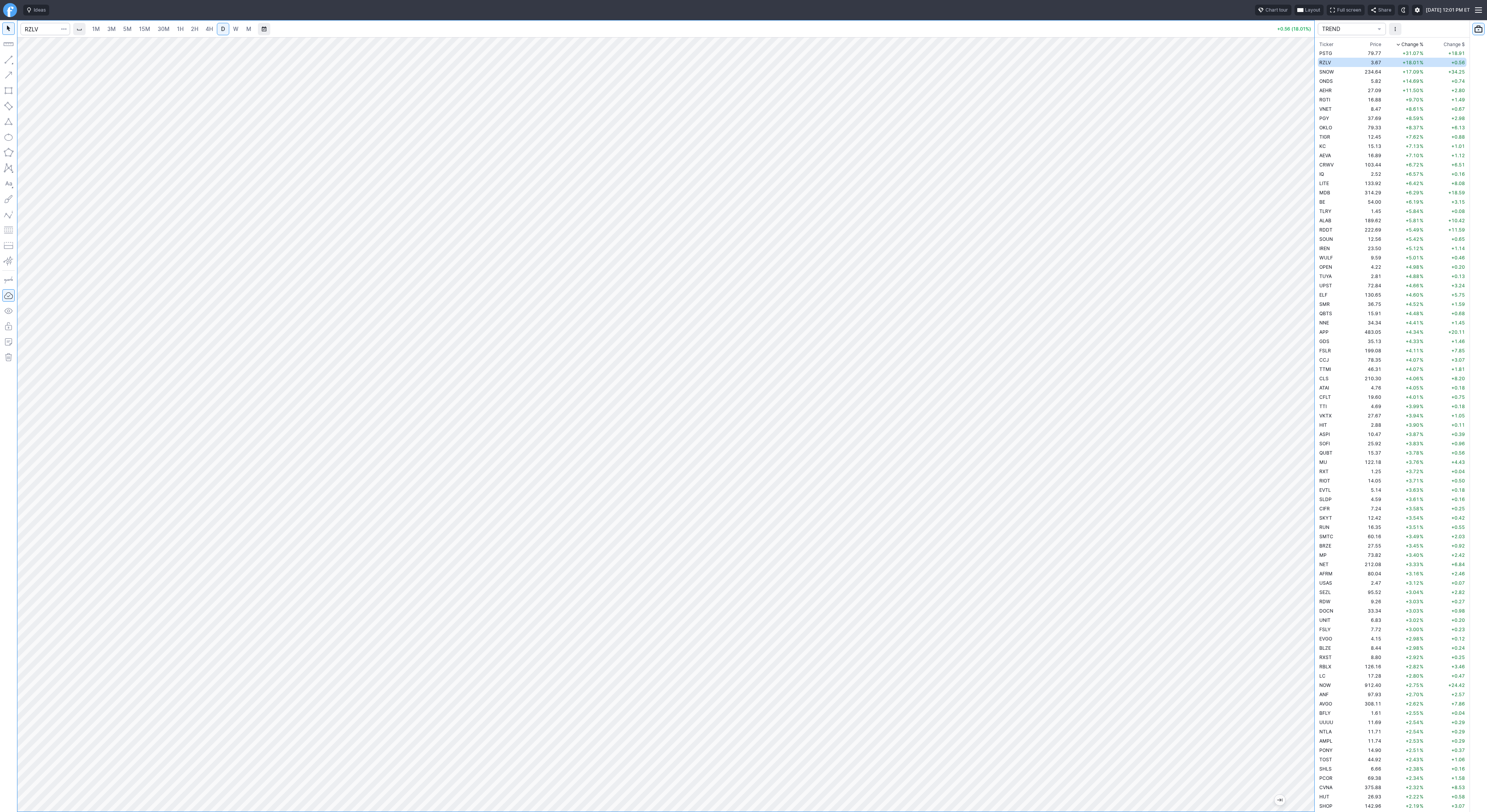
click at [1306, 405] on div at bounding box center [1306, 422] width 16 height 755
click at [1339, 73] on td "SNOW" at bounding box center [1333, 72] width 31 height 9
click at [39, 61] on span "Line" at bounding box center [45, 61] width 31 height 8
drag, startPoint x: 10, startPoint y: 57, endPoint x: 27, endPoint y: 84, distance: 31.9
click at [10, 57] on button "button" at bounding box center [8, 59] width 12 height 12
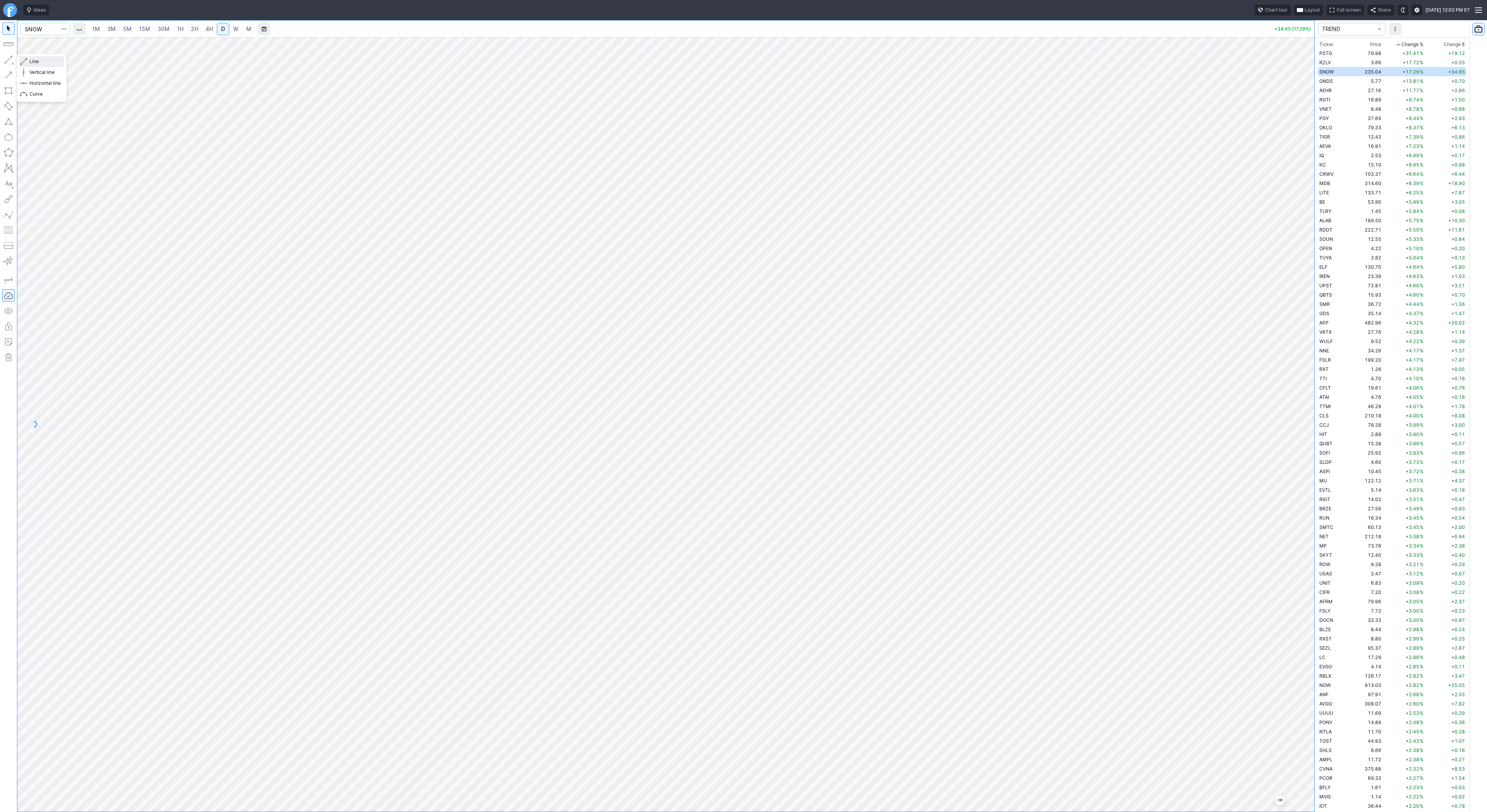
click at [28, 62] on button "Line" at bounding box center [42, 61] width 45 height 11
click at [11, 61] on button "button" at bounding box center [8, 59] width 12 height 12
click at [31, 62] on div "Line Vertical line Horizontal line Curve" at bounding box center [42, 78] width 51 height 49
click at [8, 58] on button "button" at bounding box center [8, 59] width 12 height 12
click at [9, 61] on button "button" at bounding box center [8, 59] width 12 height 12
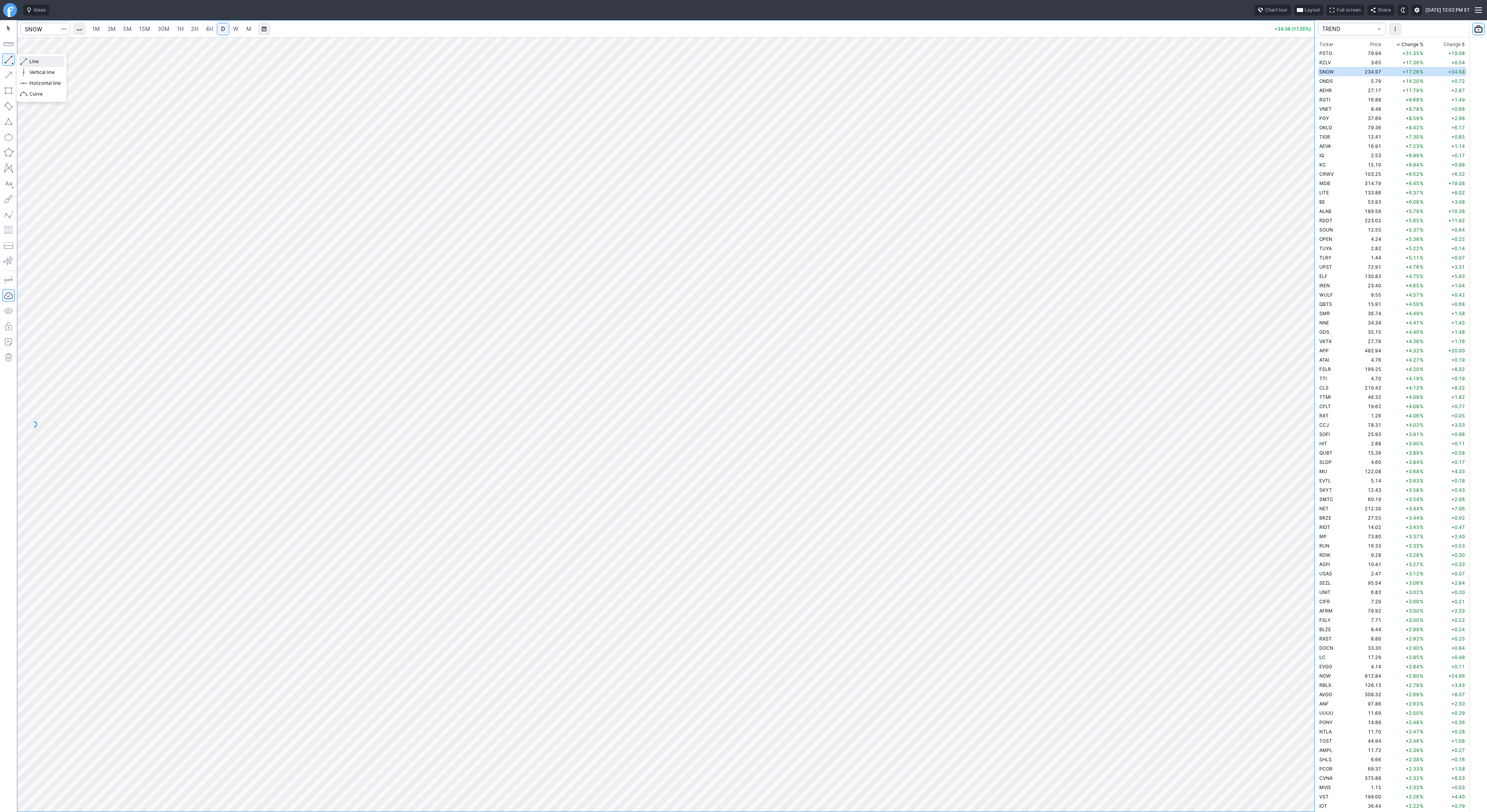
click at [42, 61] on span "Line" at bounding box center [45, 61] width 31 height 8
click at [35, 61] on div "Line Vertical line Horizontal line Curve" at bounding box center [42, 78] width 51 height 49
click at [33, 63] on span "Line" at bounding box center [45, 61] width 31 height 8
click at [9, 61] on button "button" at bounding box center [8, 59] width 12 height 12
click at [4, 58] on button "button" at bounding box center [8, 59] width 12 height 12
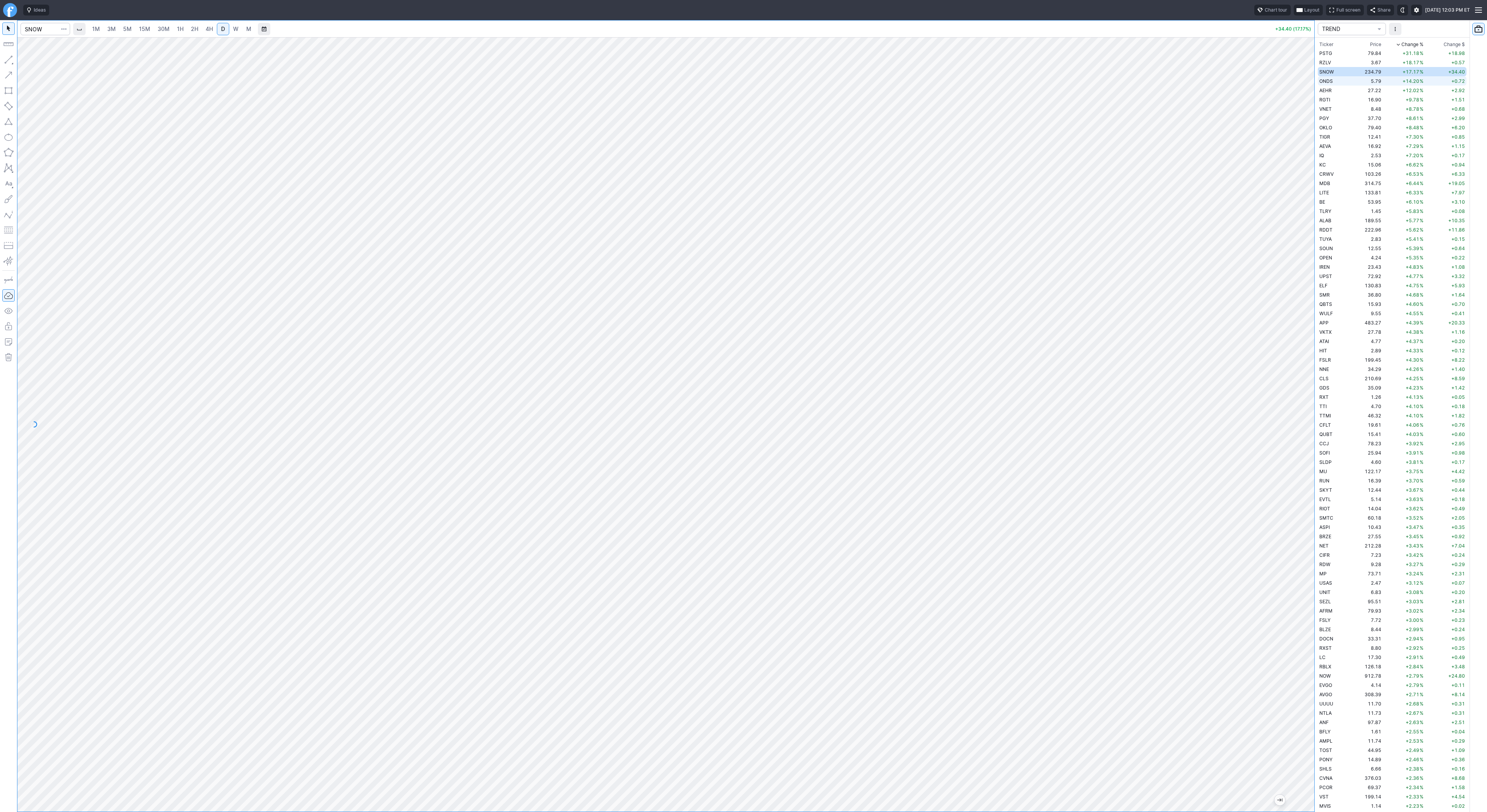
click at [1330, 82] on span "ONDS" at bounding box center [1326, 81] width 13 height 6
click at [29, 63] on span "Line" at bounding box center [45, 61] width 31 height 8
click at [9, 59] on button "button" at bounding box center [8, 59] width 12 height 12
click at [9, 59] on button "button" at bounding box center [8, 59] width 12 height 12
click at [7, 58] on button "button" at bounding box center [8, 59] width 12 height 12
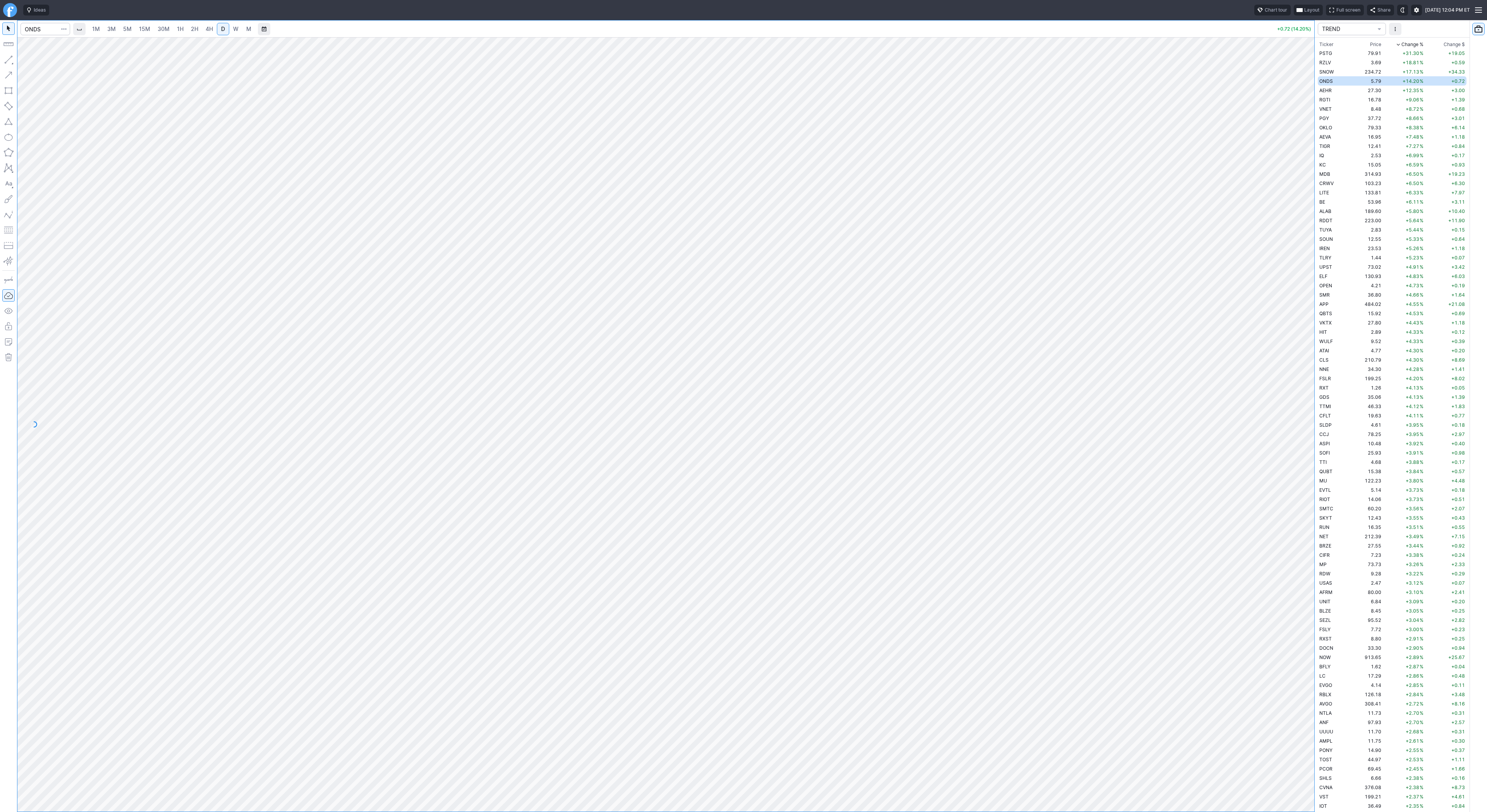
click at [8, 59] on button "button" at bounding box center [8, 59] width 12 height 12
drag, startPoint x: 1309, startPoint y: 381, endPoint x: 1304, endPoint y: 416, distance: 35.4
click at [1304, 416] on div at bounding box center [1306, 422] width 16 height 755
click at [9, 59] on button "button" at bounding box center [8, 59] width 12 height 12
click at [1325, 94] on td "AEHR" at bounding box center [1333, 90] width 31 height 9
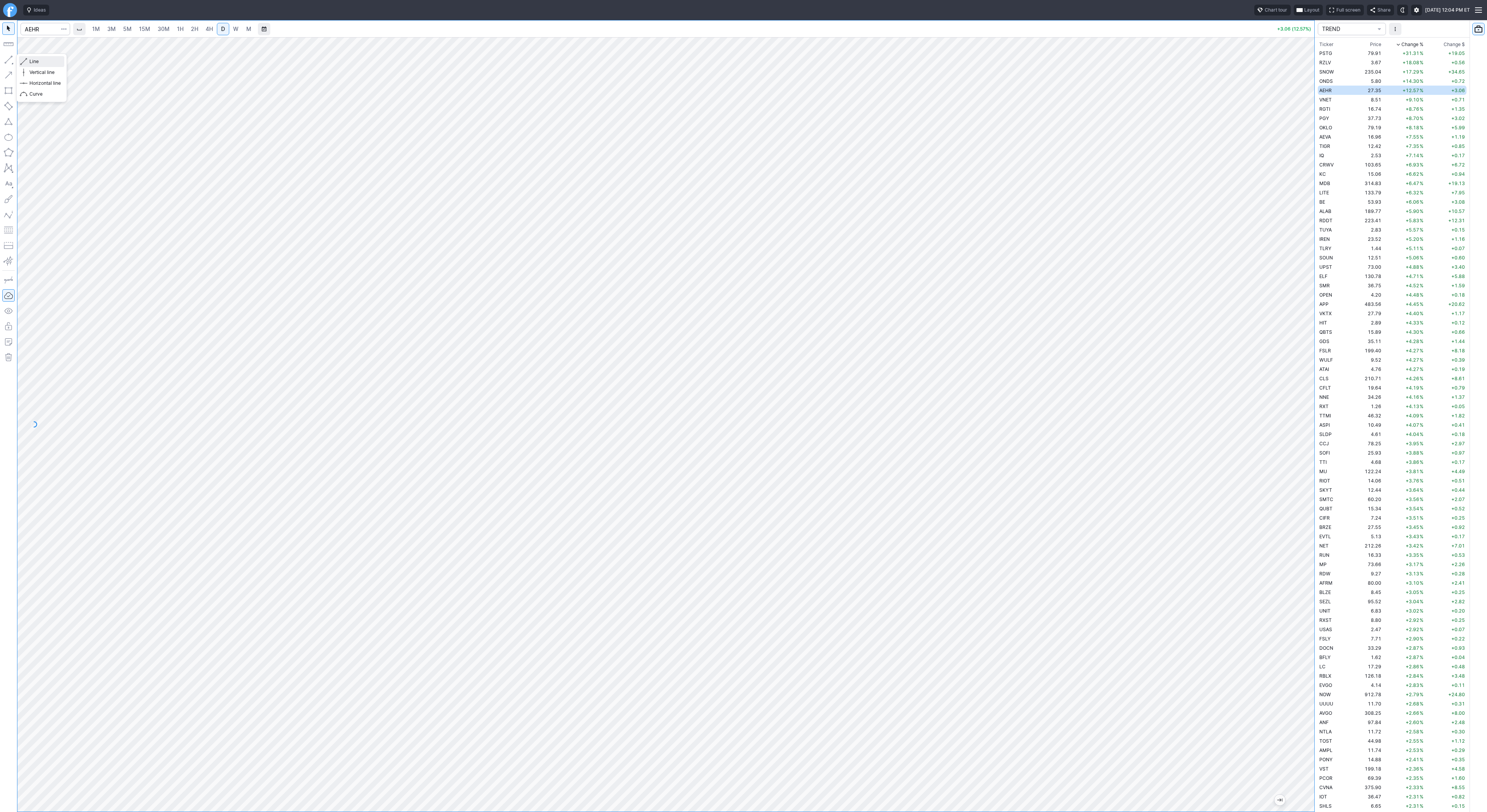
click at [26, 62] on span "button" at bounding box center [25, 61] width 5 height 11
click at [11, 59] on button "button" at bounding box center [8, 59] width 12 height 12
click at [11, 61] on button "button" at bounding box center [8, 59] width 12 height 12
drag, startPoint x: 8, startPoint y: 59, endPoint x: 8, endPoint y: 63, distance: 4.0
click at [9, 59] on button "button" at bounding box center [8, 59] width 12 height 12
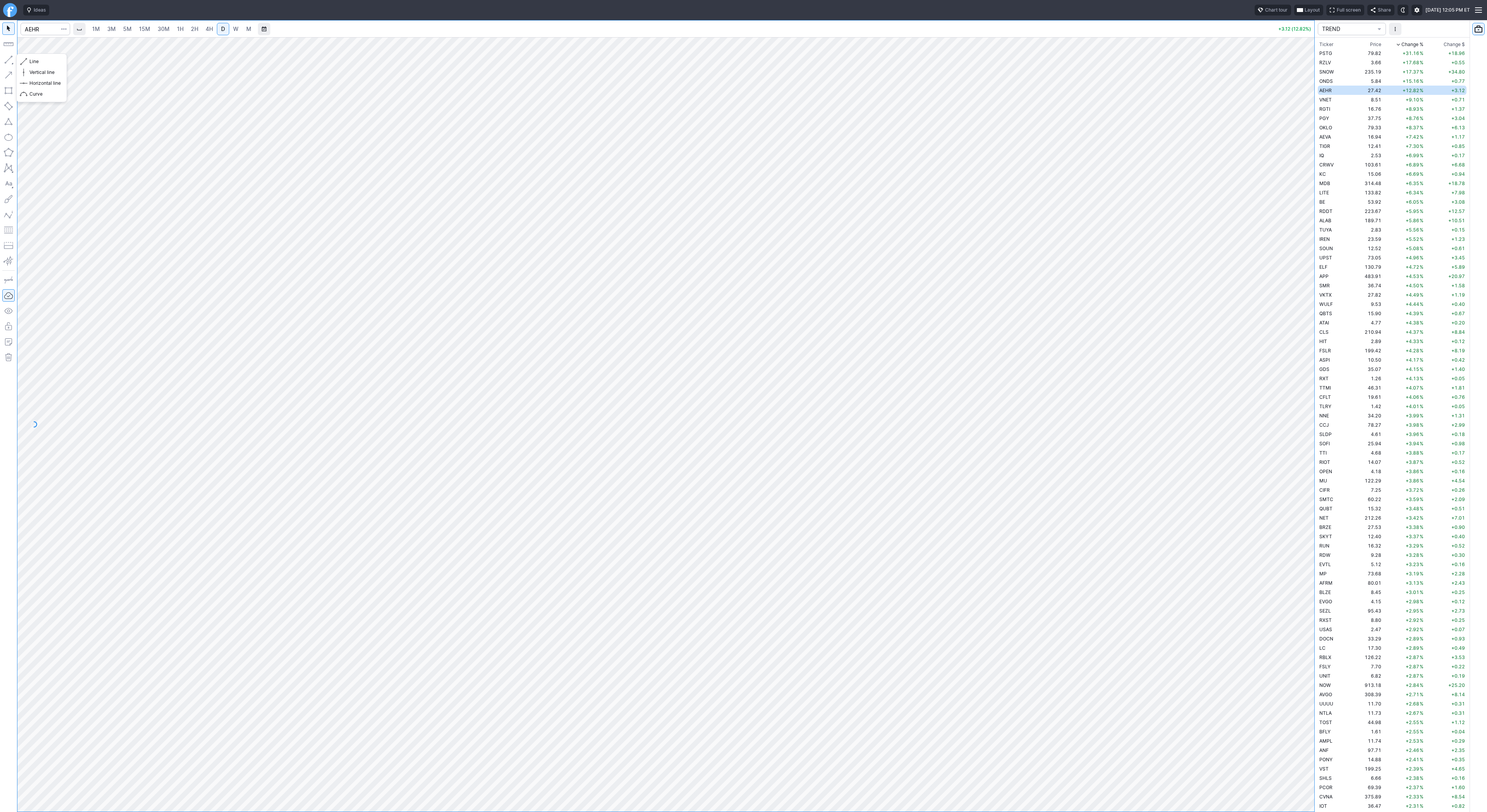
click at [10, 59] on button "button" at bounding box center [8, 59] width 12 height 12
click at [25, 61] on span "button" at bounding box center [25, 61] width 5 height 11
click at [50, 28] on input "Search" at bounding box center [46, 29] width 50 height 12
type input "sbet"
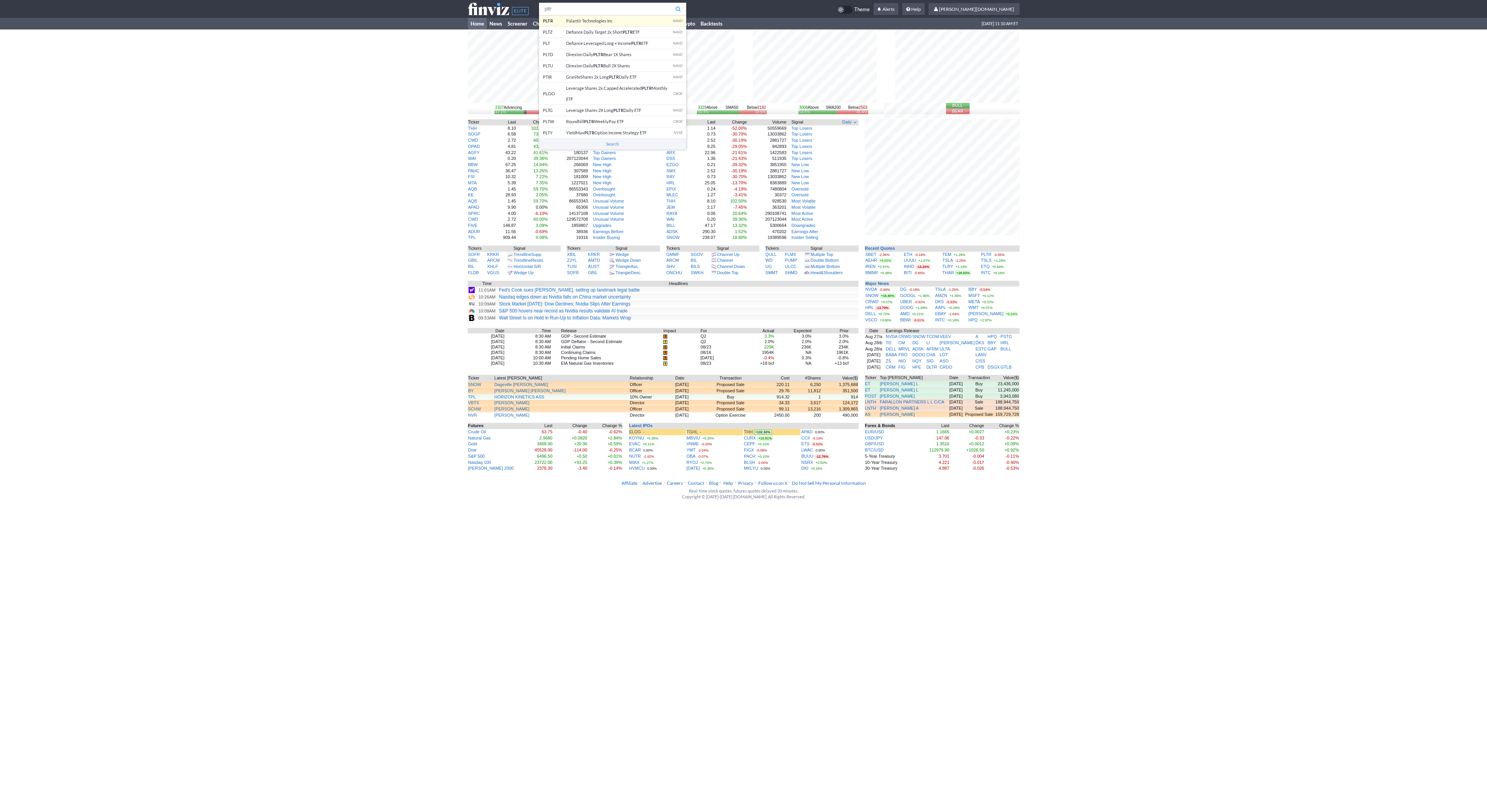
type input "pltr"
click at [623, 25] on body "pltr PLTR Palantir Technologies Inc NASD PLTZ Defiance Daily Target 2x Short PL…" at bounding box center [744, 253] width 1487 height 507
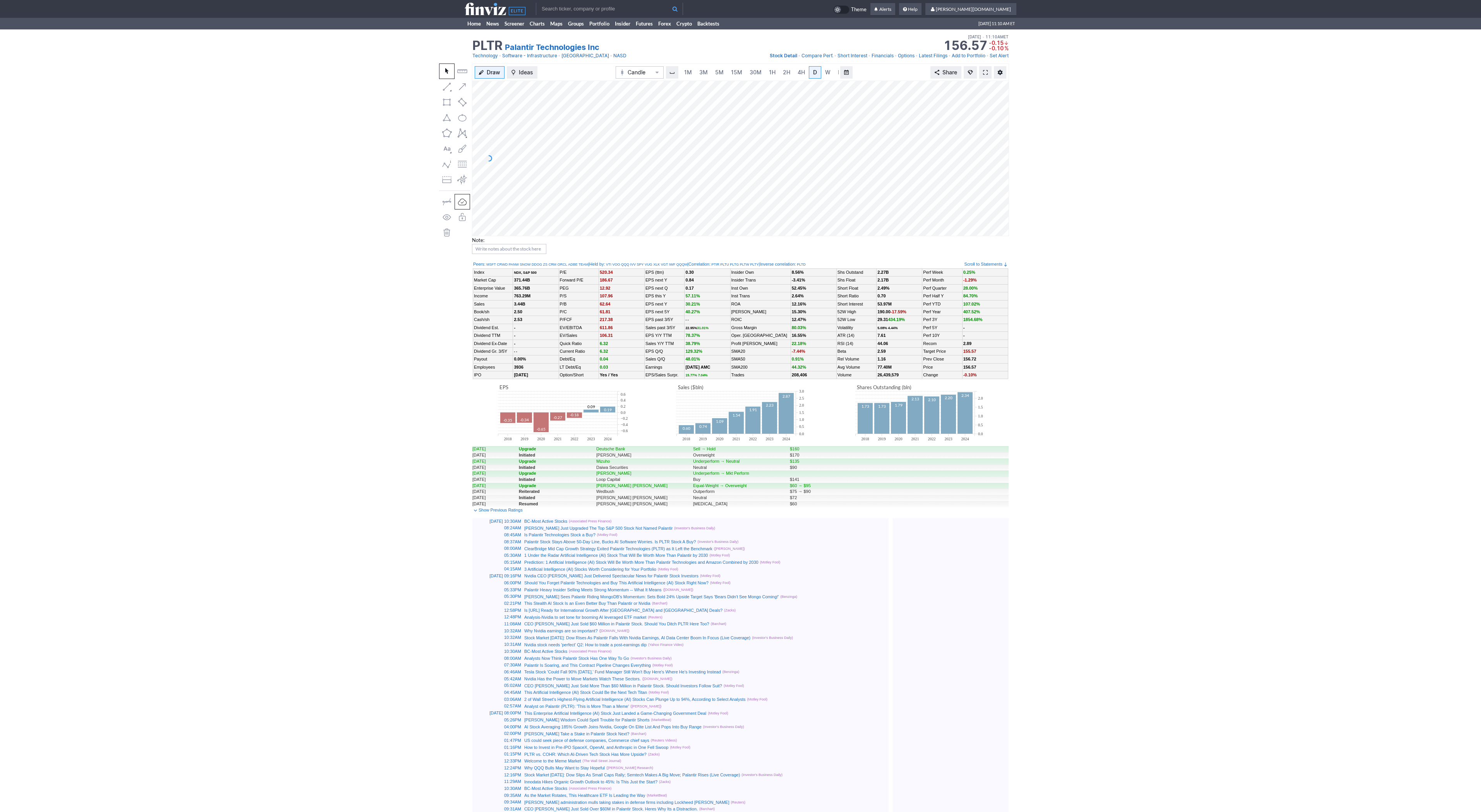
scroll to position [0, 8]
click at [701, 69] on link "3M" at bounding box center [695, 72] width 16 height 12
click at [1104, 72] on span at bounding box center [1105, 72] width 5 height 6
click at [481, 27] on link "Home" at bounding box center [474, 24] width 19 height 12
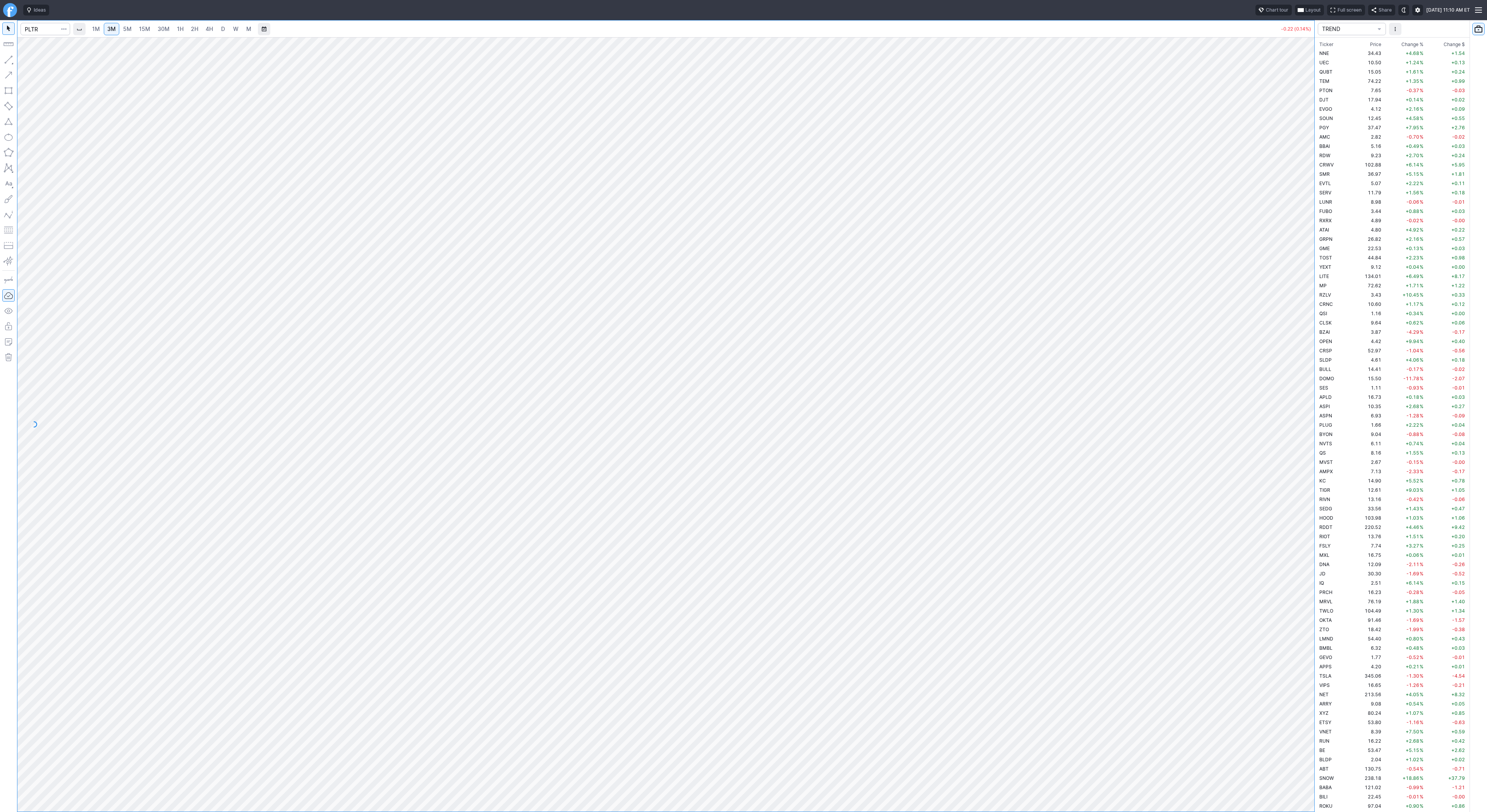
scroll to position [1357, 0]
click at [167, 28] on span "30M" at bounding box center [163, 28] width 12 height 6
click at [208, 30] on span "4H" at bounding box center [209, 28] width 8 height 6
click at [113, 27] on span "3M" at bounding box center [111, 28] width 9 height 6
click at [139, 30] on span "15M" at bounding box center [144, 28] width 11 height 6
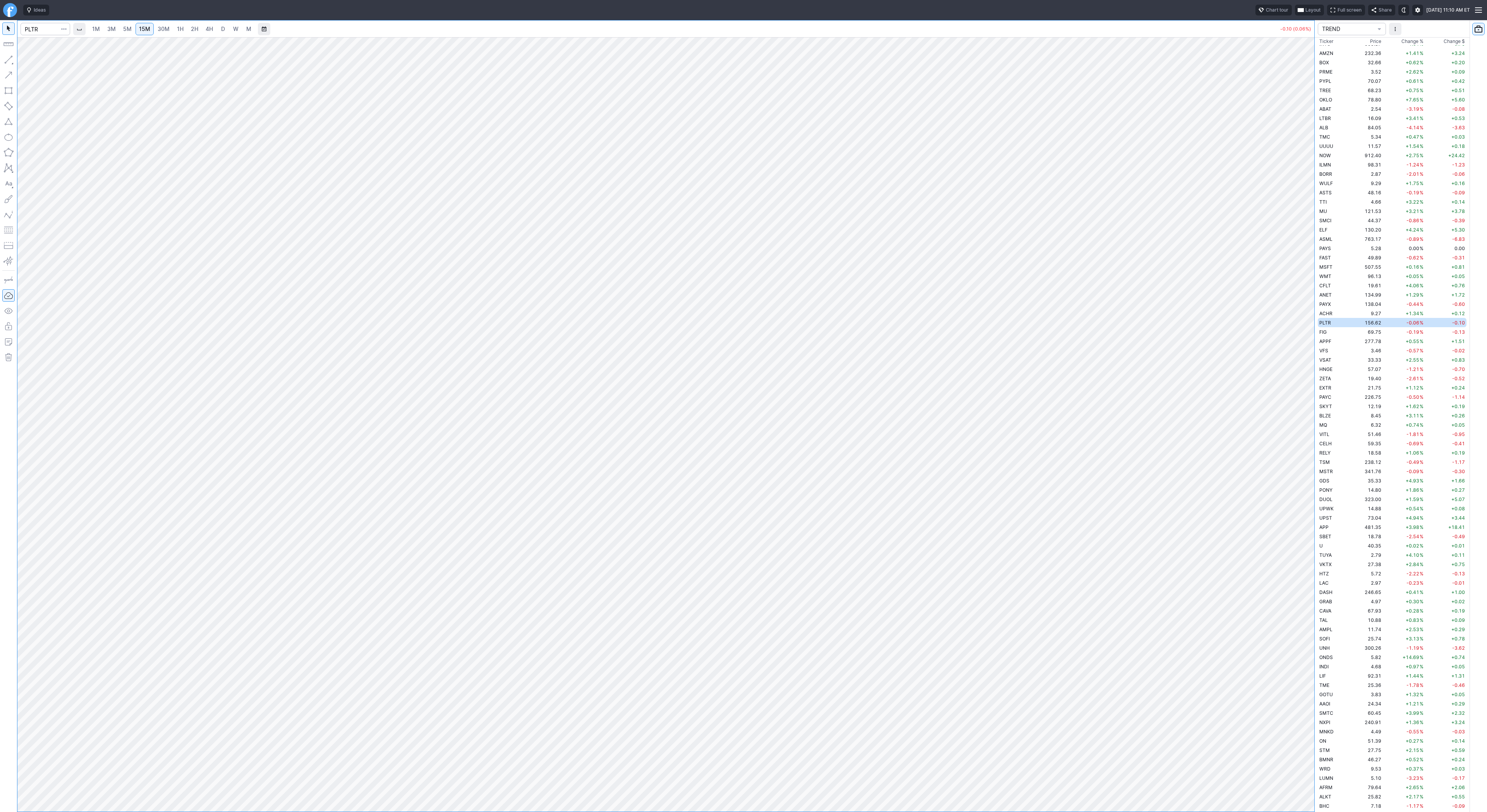
scroll to position [1255, 0]
click at [9, 62] on button "button" at bounding box center [8, 59] width 12 height 12
click at [6, 59] on button "button" at bounding box center [8, 59] width 12 height 12
click at [2, 57] on div at bounding box center [9, 416] width 17 height 792
click at [40, 59] on span "Line" at bounding box center [45, 61] width 31 height 8
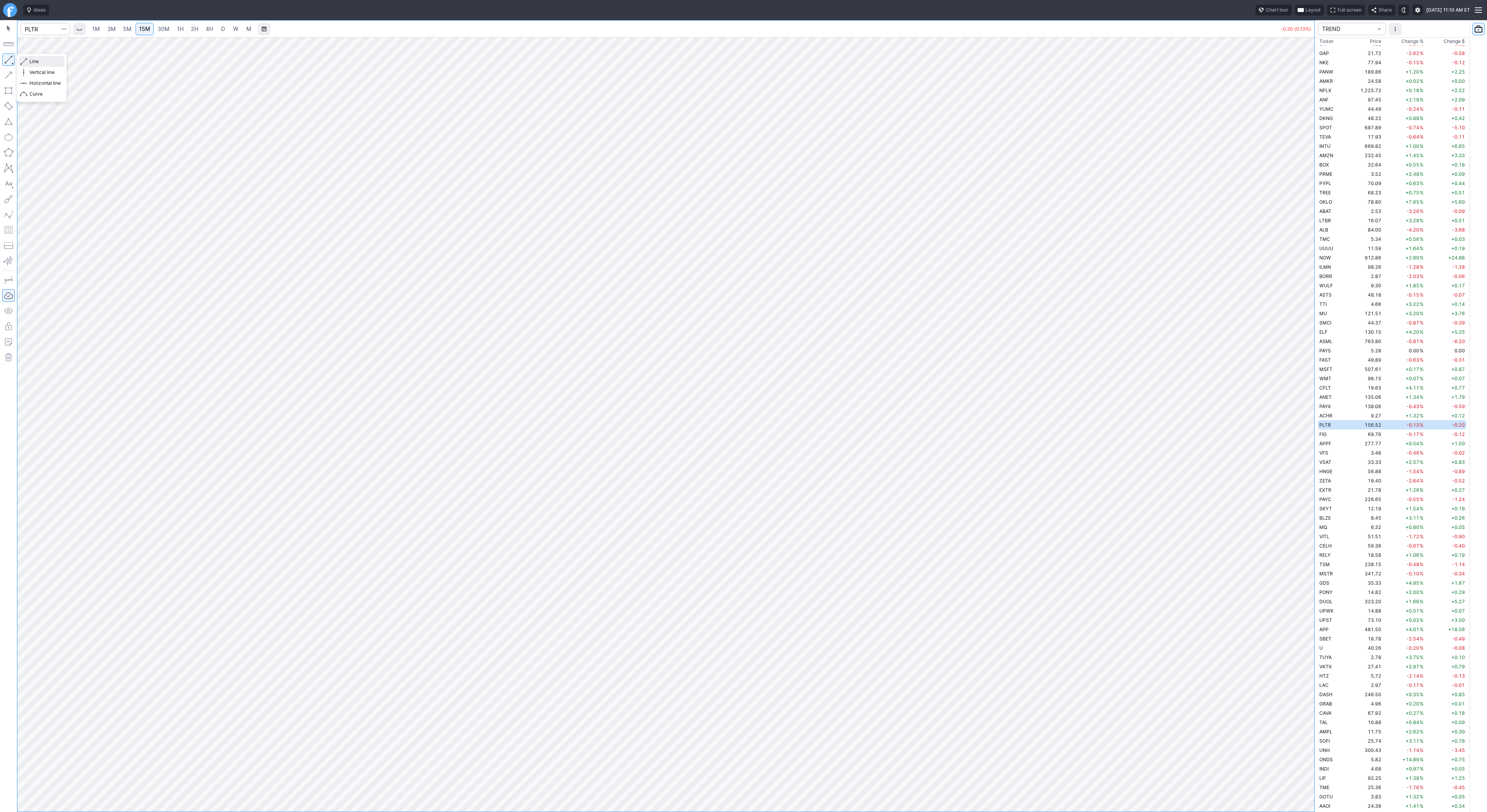
click at [33, 61] on span "Line" at bounding box center [45, 61] width 31 height 8
click at [44, 62] on span "Line" at bounding box center [45, 61] width 31 height 8
click at [177, 29] on span "1H" at bounding box center [180, 28] width 6 height 6
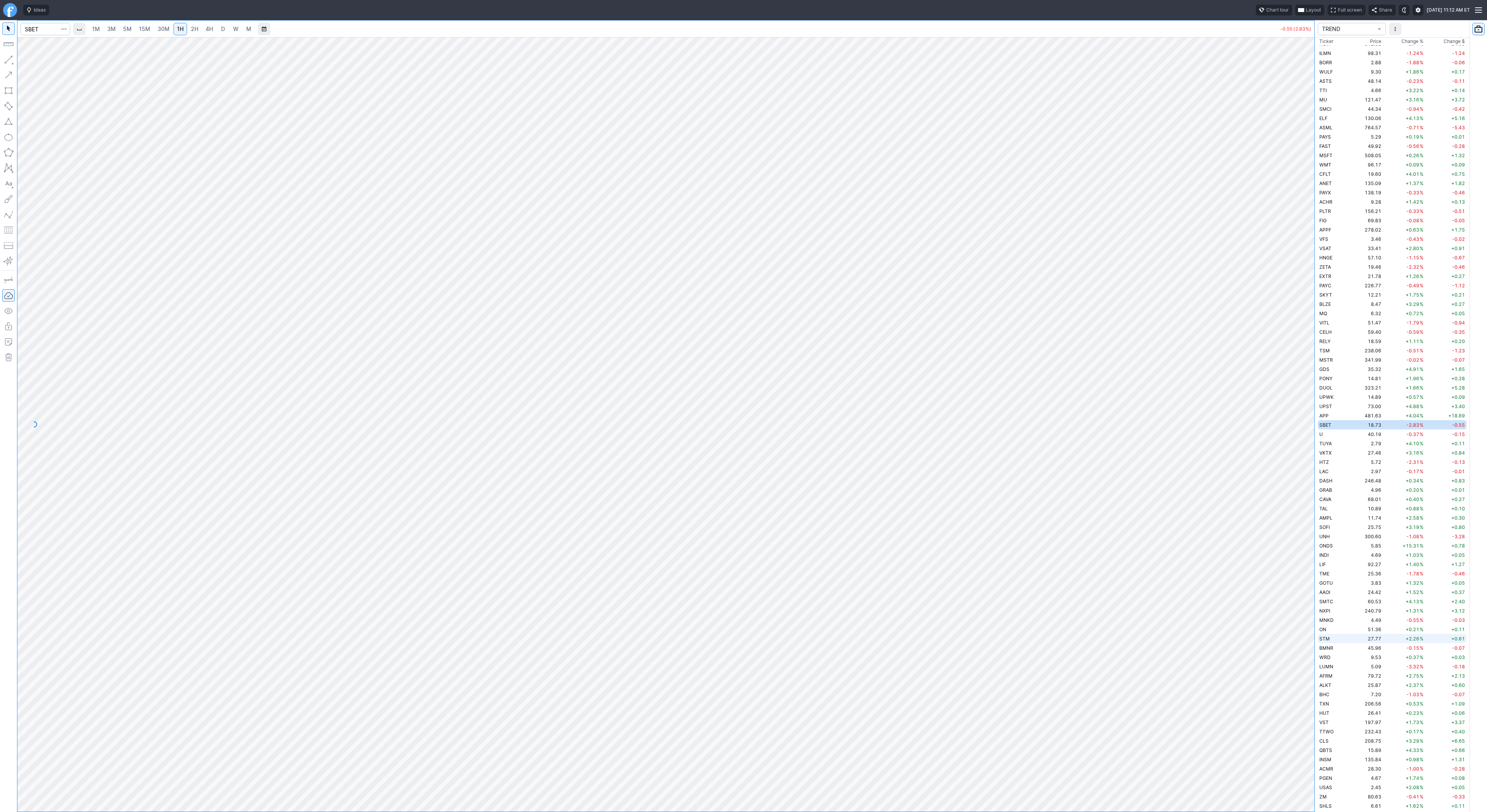
click at [1386, 637] on div "1M 3M 5M 15M 30M 1H 2H 4H D W M -0.55 (2.83%) TREND Ticker Price Chg.% Change %…" at bounding box center [744, 416] width 1487 height 792
click at [1010, 802] on div at bounding box center [666, 424] width 1297 height 774
drag, startPoint x: 1306, startPoint y: 631, endPoint x: 1317, endPoint y: 462, distance: 169.4
click at [1346, 416] on div "1M 3M 5M 15M 30M 1H 2H 4H D W M -0.55 (2.84%) TREND Ticker Price Chg.% Change %…" at bounding box center [744, 416] width 1487 height 792
click at [9, 61] on button "button" at bounding box center [8, 59] width 12 height 12
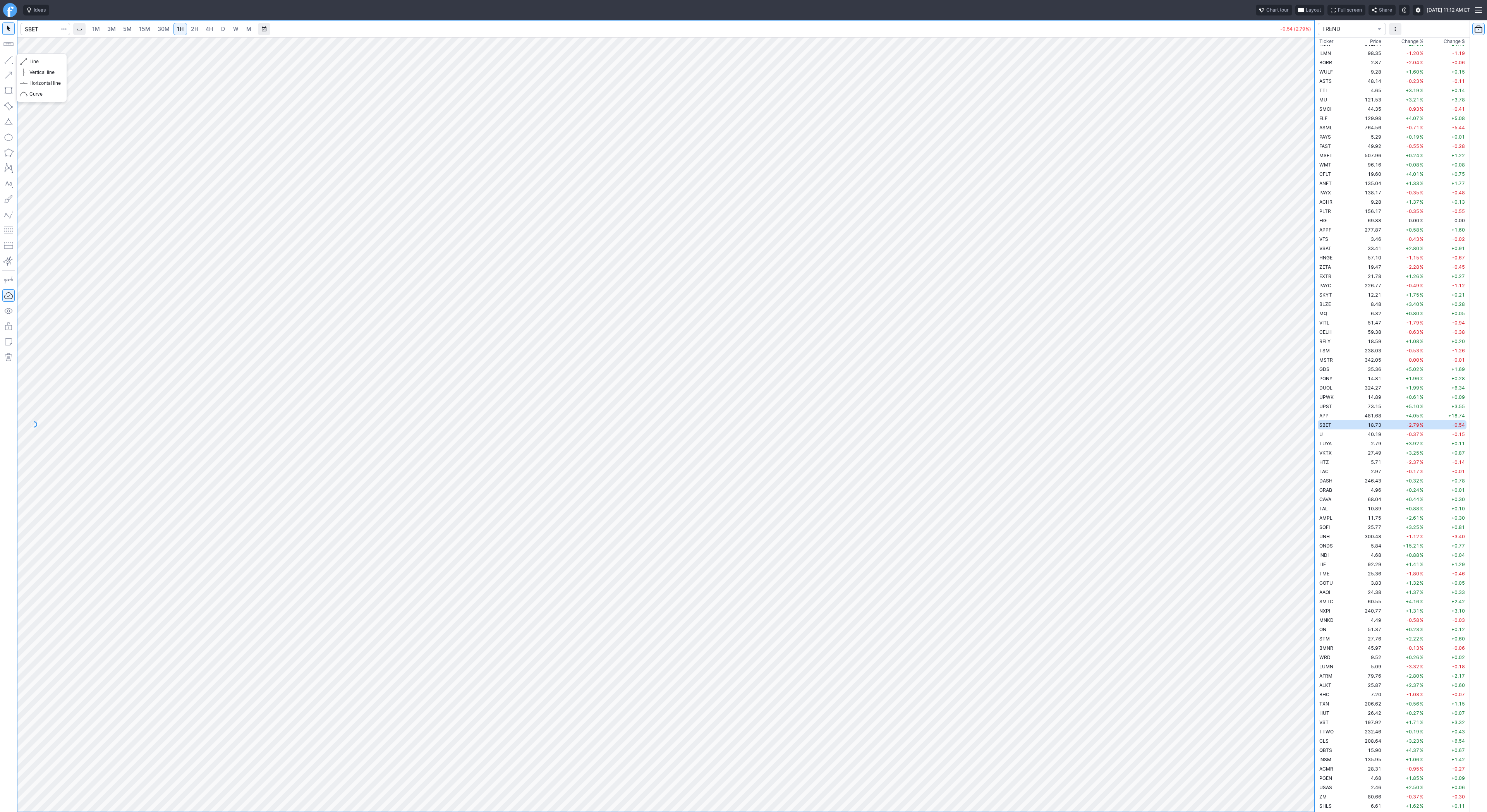
click at [10, 58] on button "button" at bounding box center [8, 59] width 12 height 12
click at [9, 60] on button "button" at bounding box center [8, 59] width 12 height 12
drag, startPoint x: 1327, startPoint y: 604, endPoint x: 1307, endPoint y: 578, distance: 32.8
click at [1327, 605] on div "1M 3M 5M 15M 30M 1H 2H 4H D W M -0.52 (2.72%) TREND Ticker Price Chg.% Change %…" at bounding box center [744, 416] width 1487 height 792
click at [6, 59] on button "button" at bounding box center [8, 59] width 12 height 12
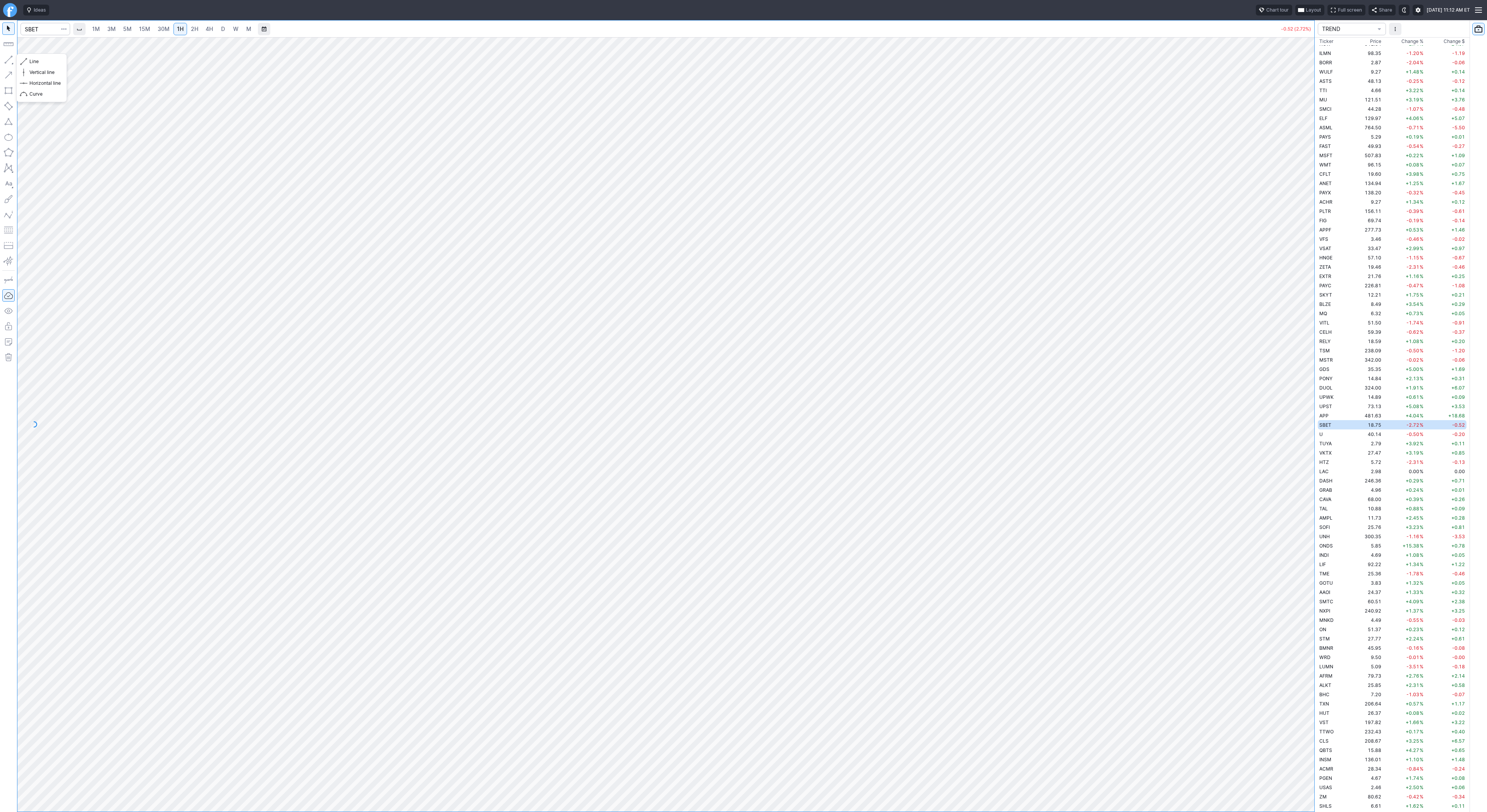
click at [11, 59] on button "button" at bounding box center [8, 59] width 12 height 12
click at [9, 59] on button "button" at bounding box center [8, 59] width 12 height 12
click at [4, 59] on button "button" at bounding box center [8, 59] width 12 height 12
click at [38, 31] on input "Search" at bounding box center [46, 29] width 50 height 12
type input "tem"
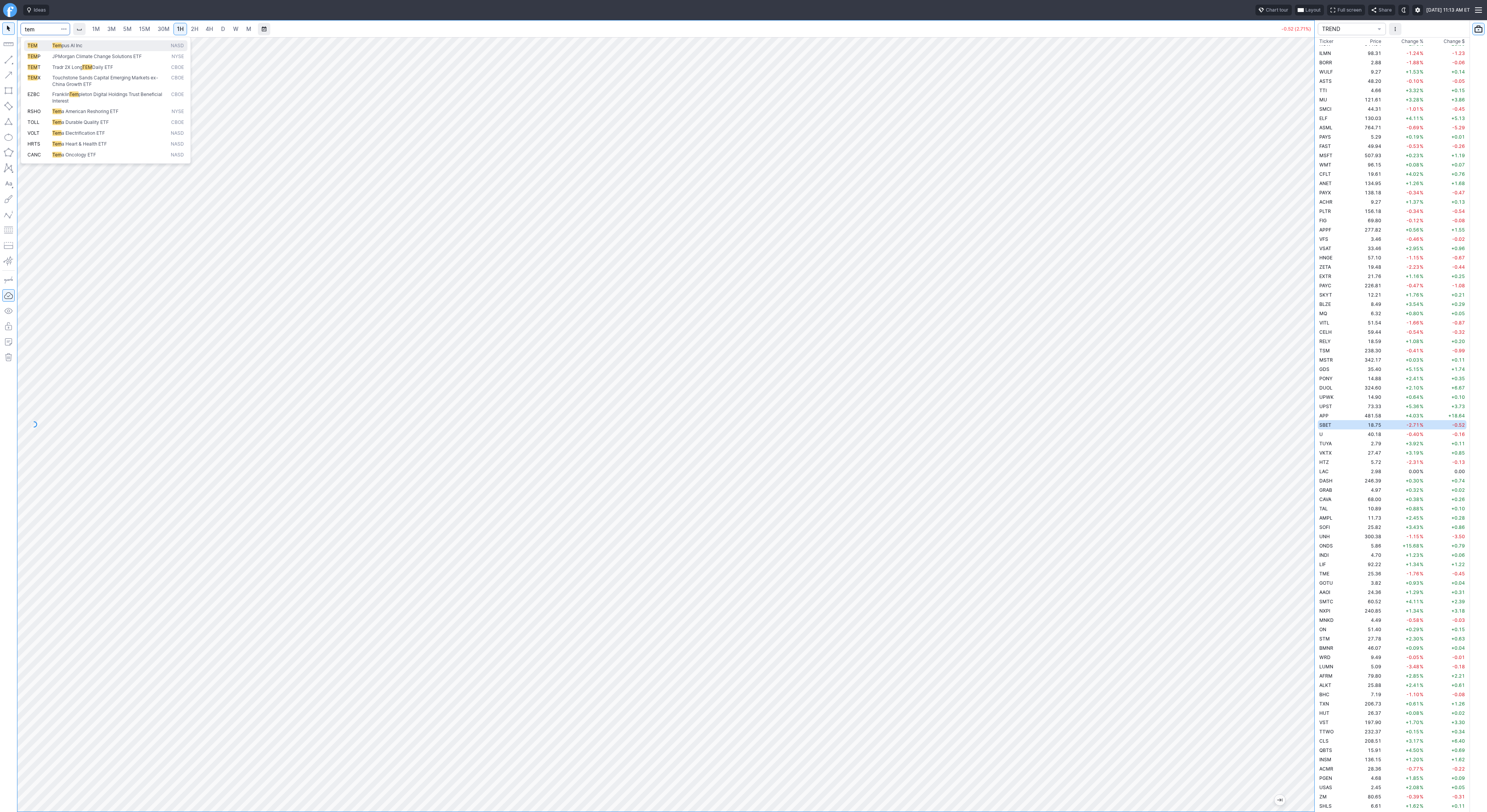
click at [41, 41] on button "TEM Tem pus AI Inc NASD" at bounding box center [106, 46] width 163 height 11
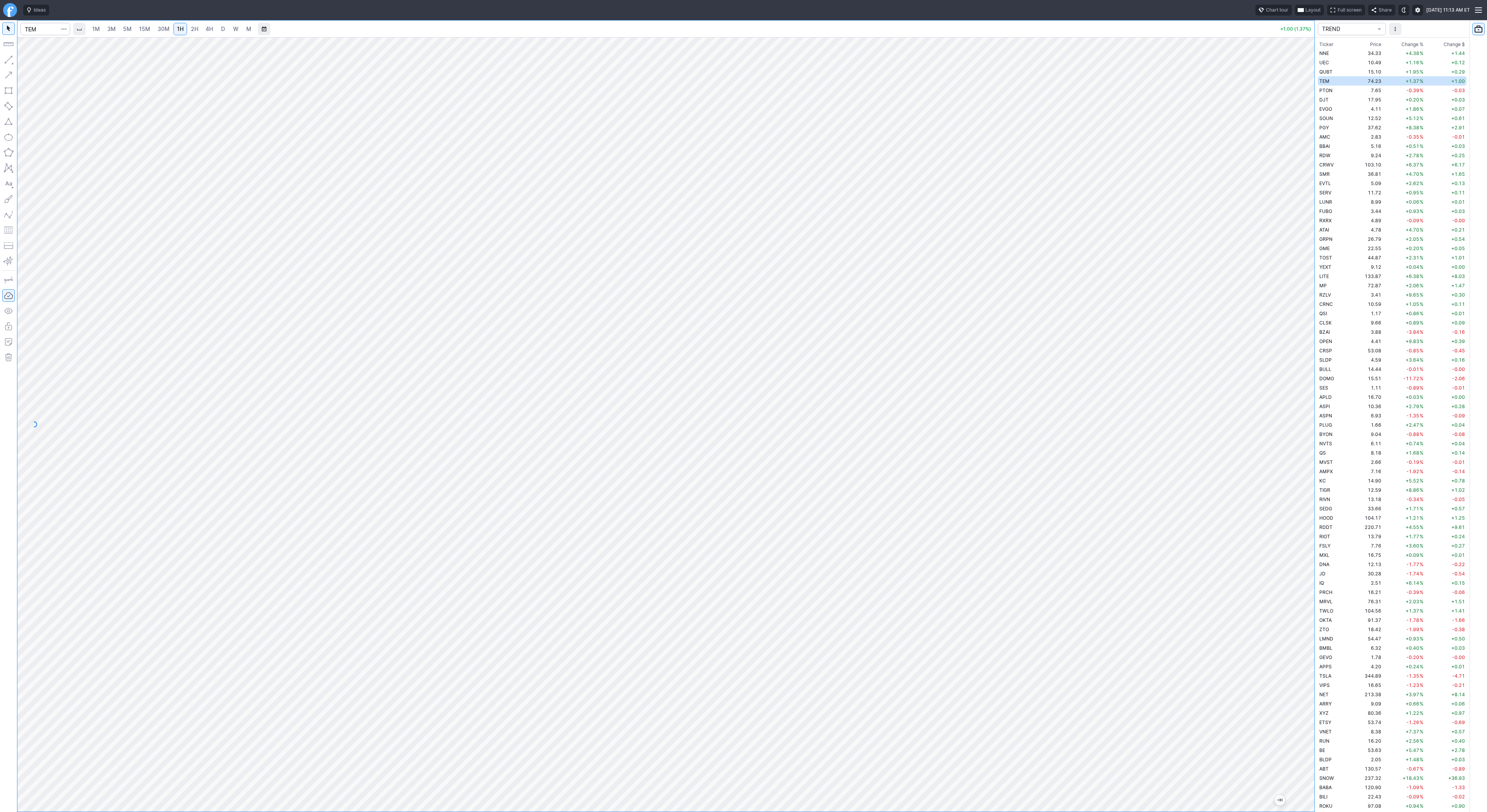
click at [137, 29] on link "15M" at bounding box center [145, 29] width 18 height 12
click at [9, 62] on button "button" at bounding box center [8, 59] width 12 height 12
click at [46, 63] on div "Line Vertical line Horizontal line Curve" at bounding box center [42, 78] width 51 height 49
click at [6, 56] on button "button" at bounding box center [8, 59] width 12 height 12
click at [39, 65] on div "Line Vertical line Horizontal line Curve" at bounding box center [42, 78] width 51 height 49
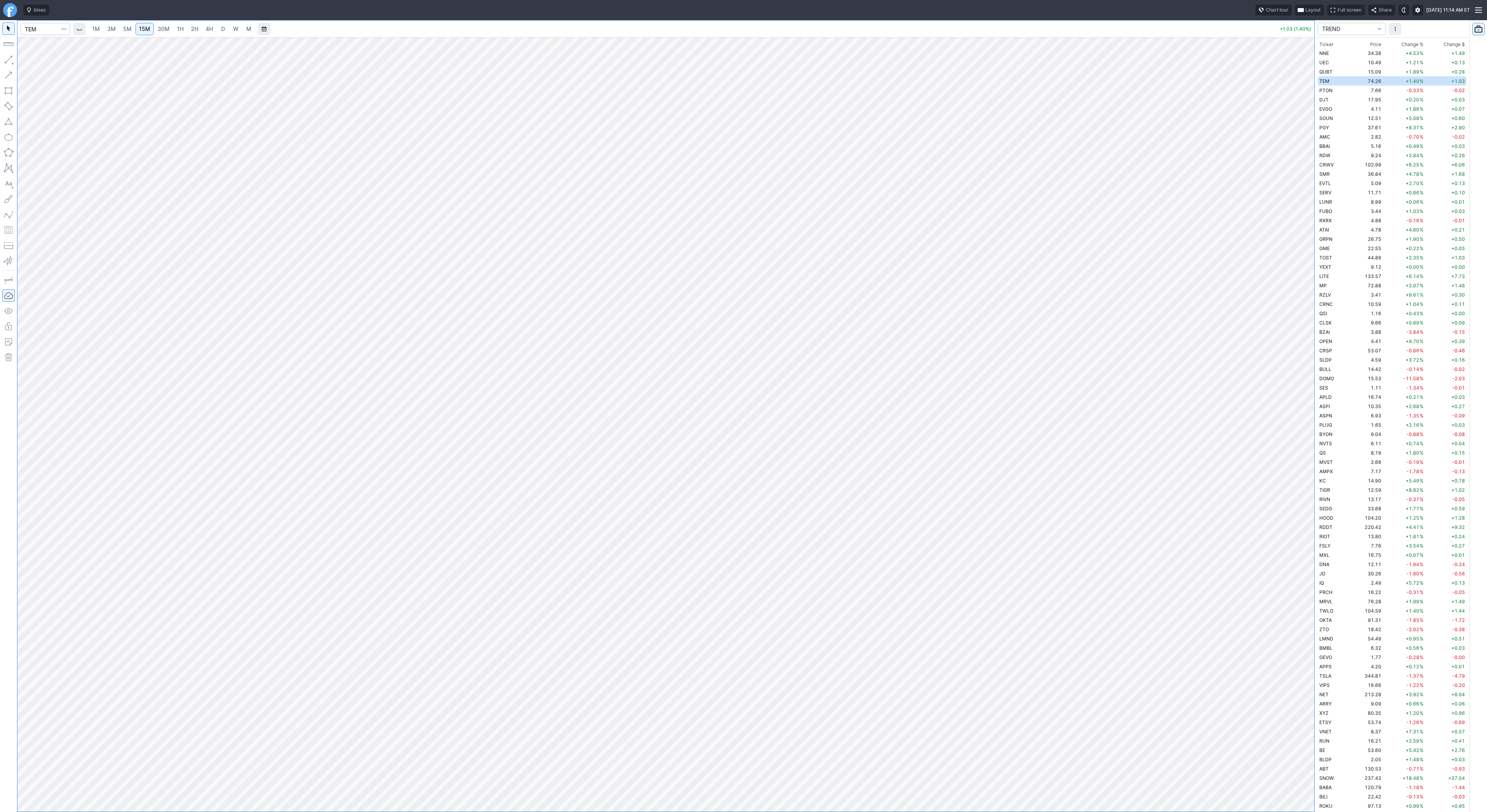
click at [11, 60] on button "button" at bounding box center [8, 59] width 12 height 12
click at [8, 59] on button "button" at bounding box center [8, 59] width 12 height 12
click at [47, 31] on input "Search" at bounding box center [46, 29] width 50 height 12
type input "vxx"
click at [51, 47] on span "iPath Series B S&P 500 VIX Short-Term FuturesTM ETN" at bounding box center [110, 48] width 119 height 13
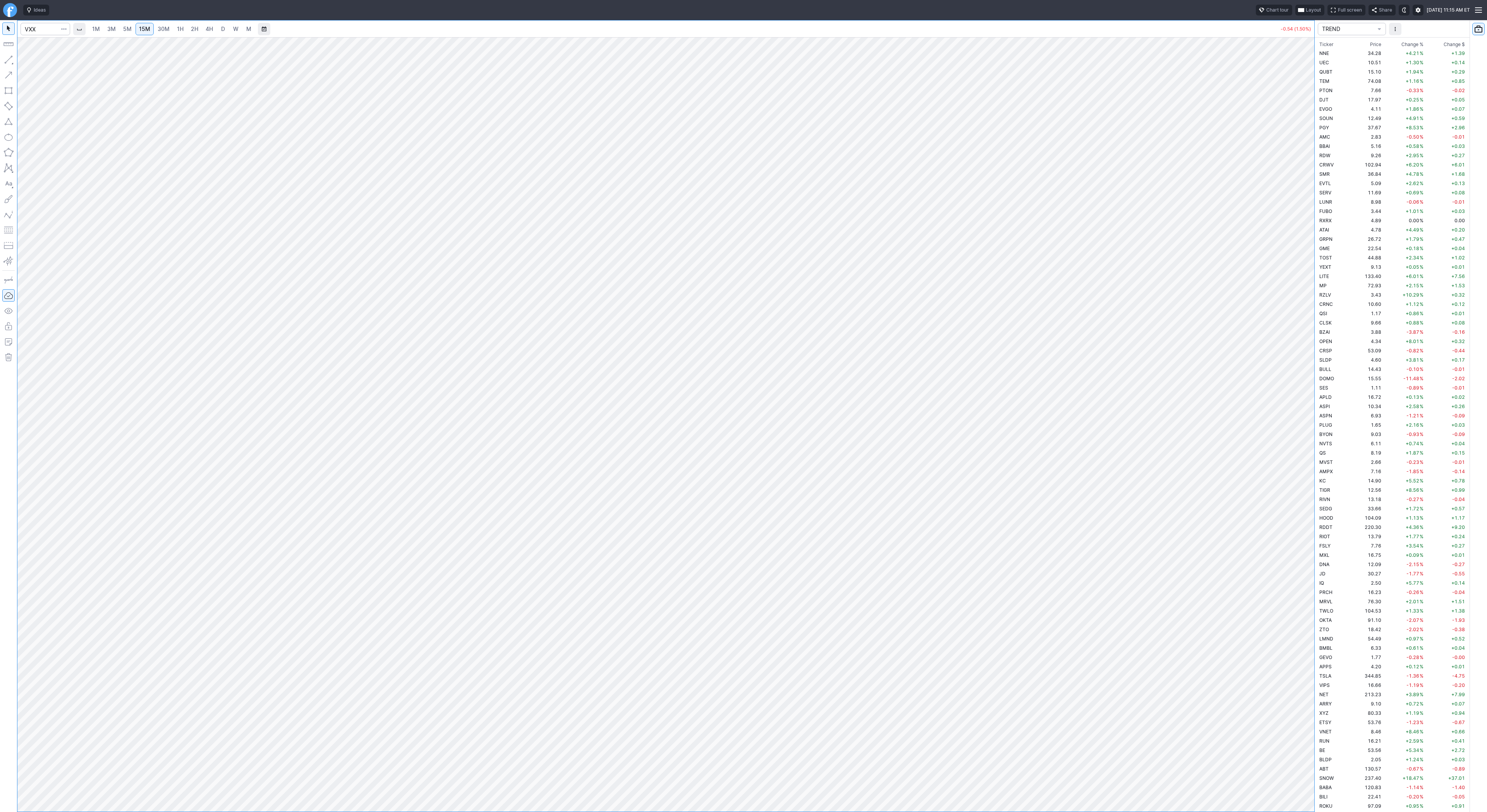
click at [222, 29] on span "D" at bounding box center [223, 28] width 4 height 6
drag, startPoint x: 1303, startPoint y: 534, endPoint x: 1318, endPoint y: 688, distance: 154.7
click at [1320, 691] on div "1M 3M 5M 15M 30M 1H 2H 4H D W M -0.55 (1.52%) TREND Ticker Price Chg.% Change %…" at bounding box center [744, 416] width 1487 height 792
drag, startPoint x: 1306, startPoint y: 600, endPoint x: 1312, endPoint y: 519, distance: 81.2
click at [1312, 519] on div at bounding box center [1306, 422] width 16 height 755
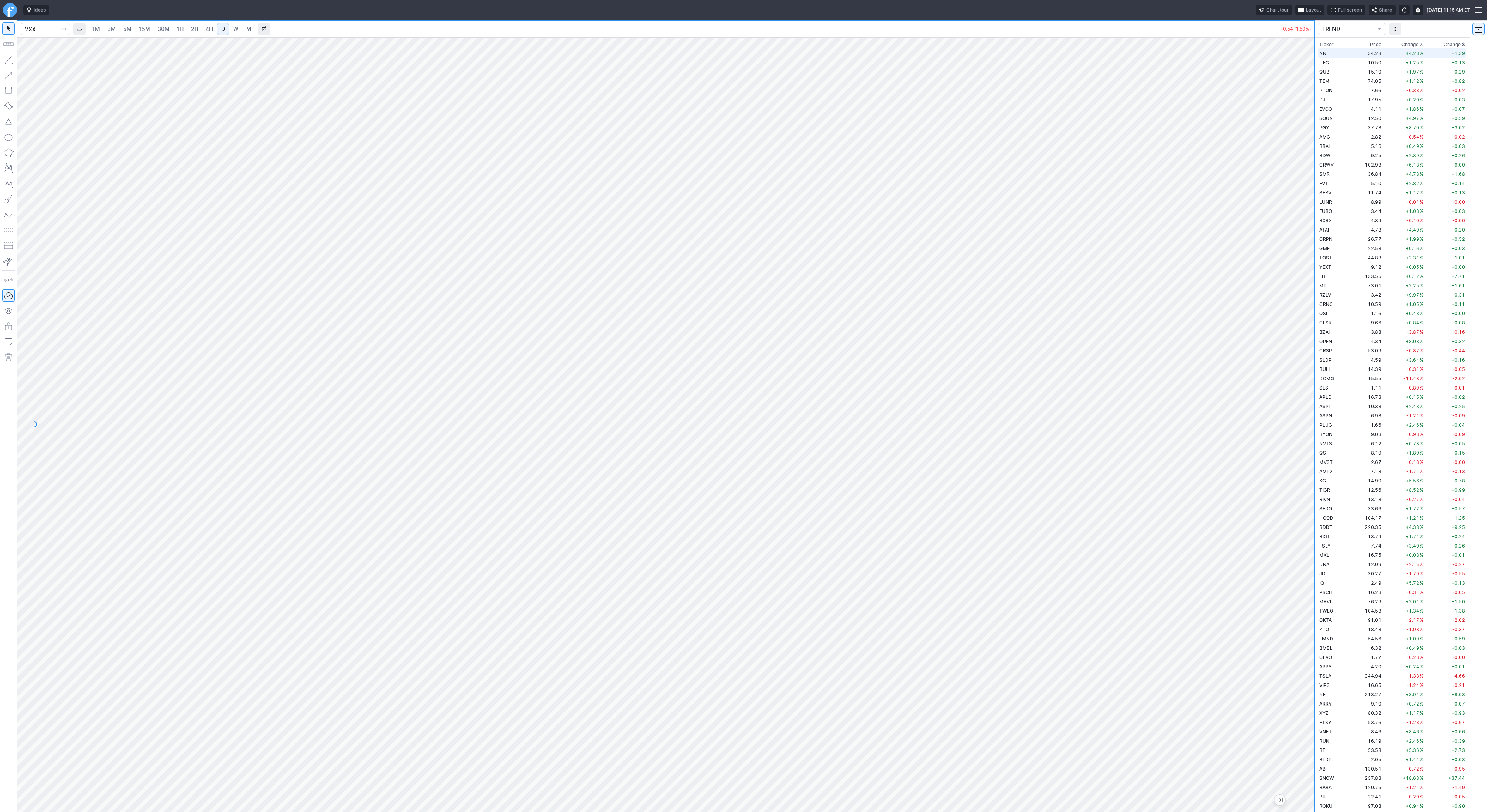
click at [1322, 53] on span "NNE" at bounding box center [1324, 53] width 10 height 6
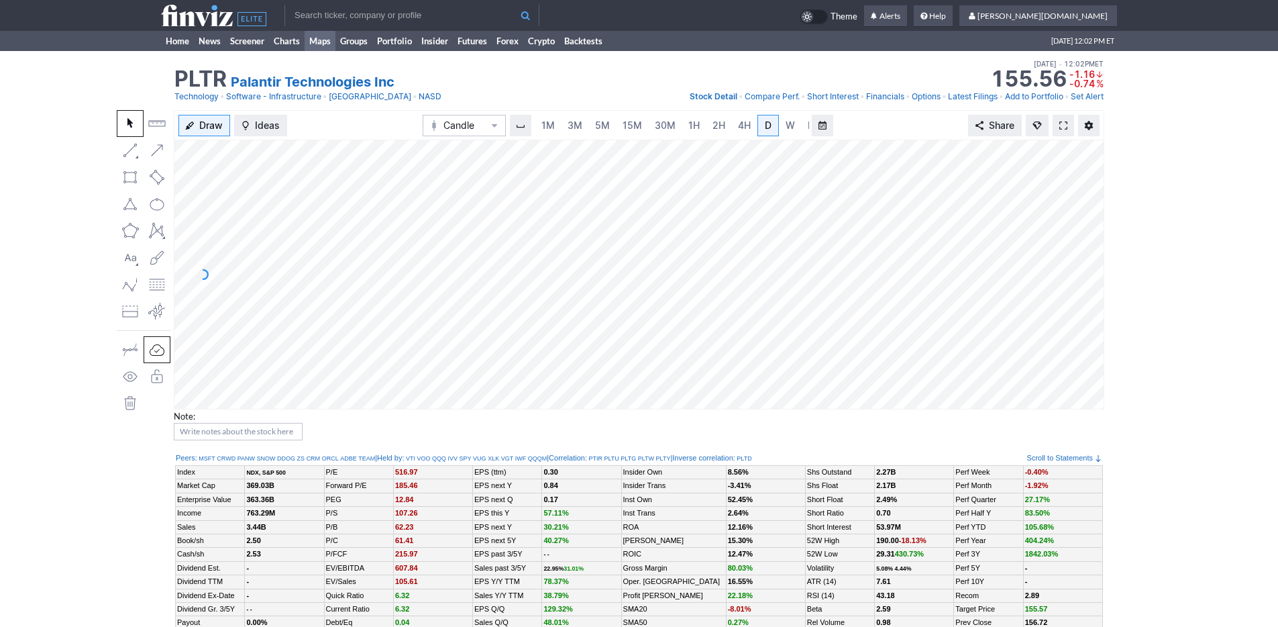
scroll to position [0, 13]
click at [561, 129] on span "3M" at bounding box center [561, 124] width 15 height 11
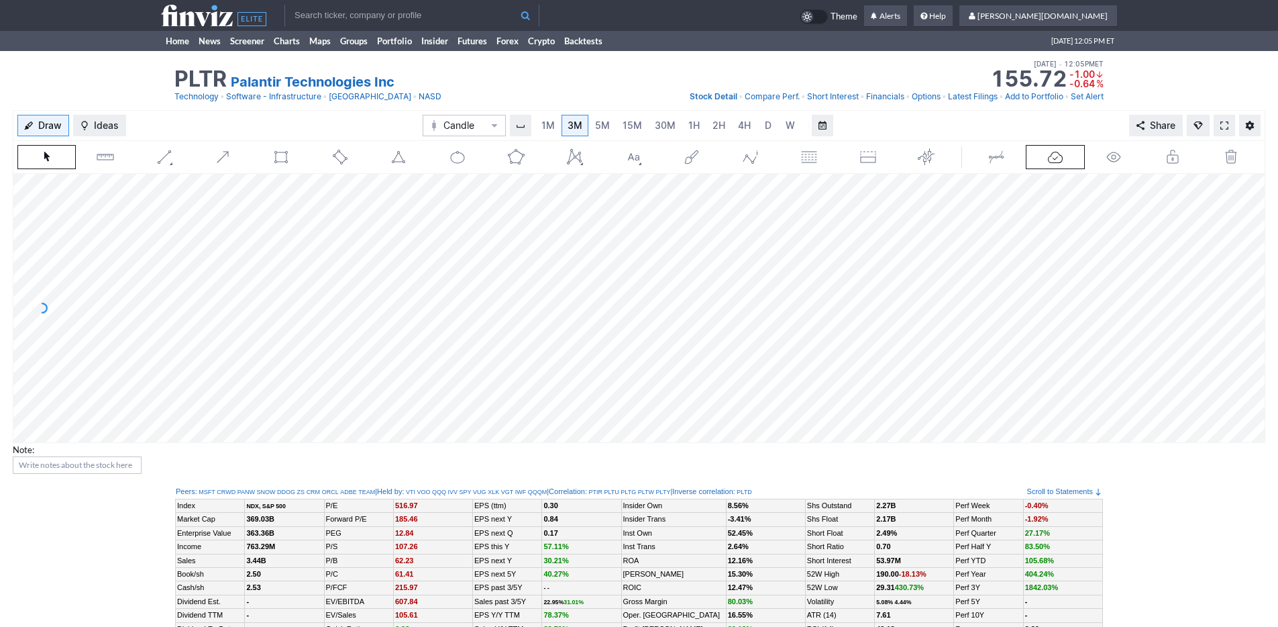
click at [343, 21] on input "text" at bounding box center [411, 15] width 255 height 21
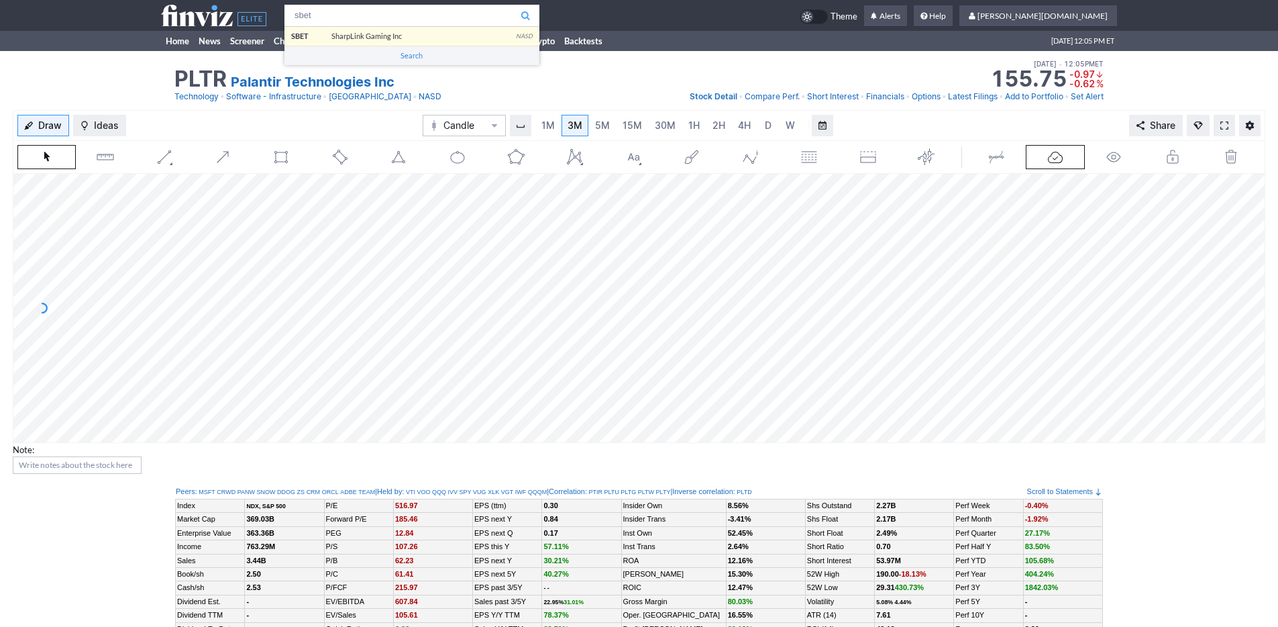
type input "sbet"
click at [369, 30] on tr "sbet SBET SharpLink Gaming Inc NASD Search Theme Alerts Help shyamal.dj Settings" at bounding box center [639, 15] width 956 height 31
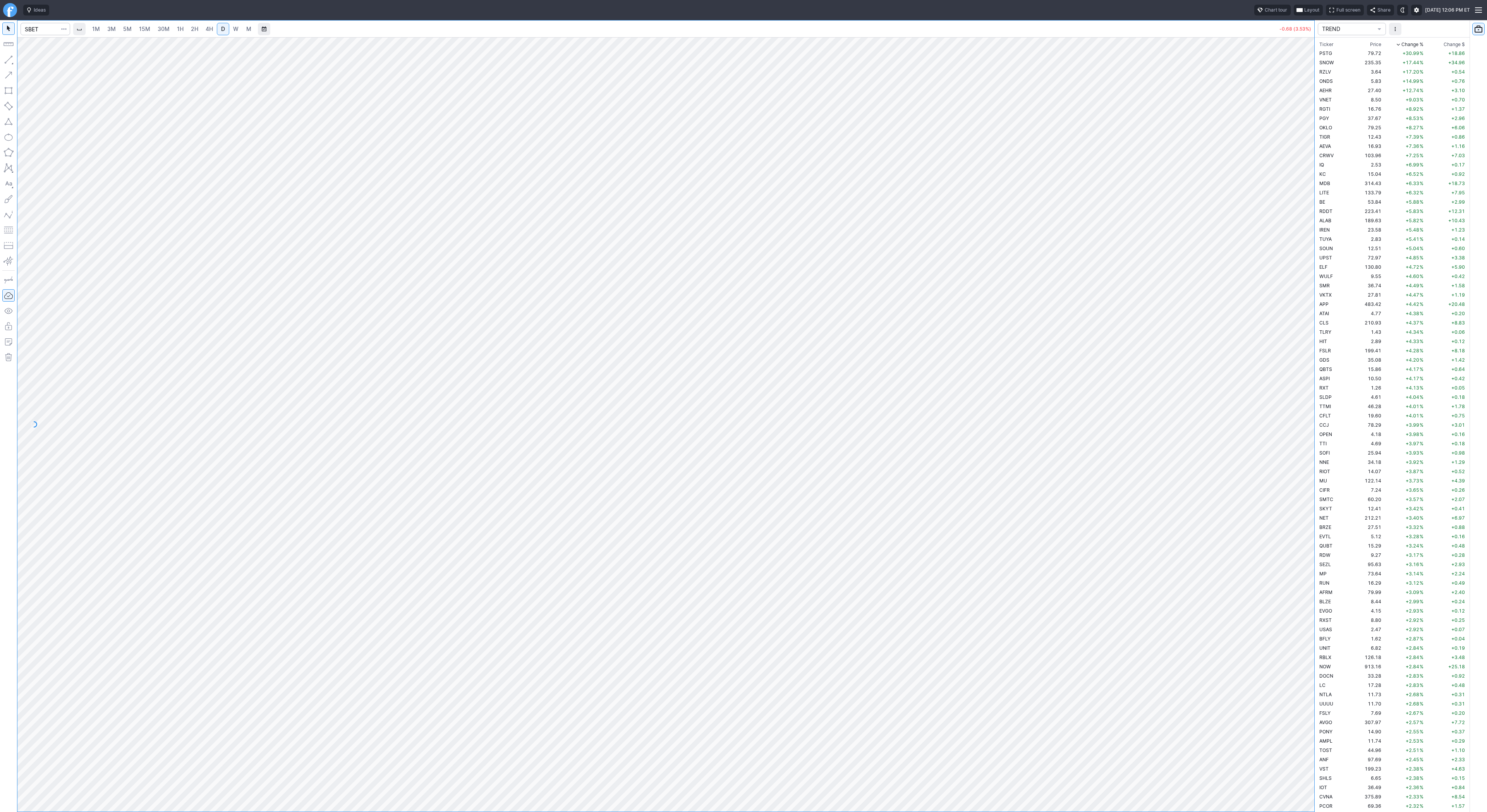
scroll to position [1981, 0]
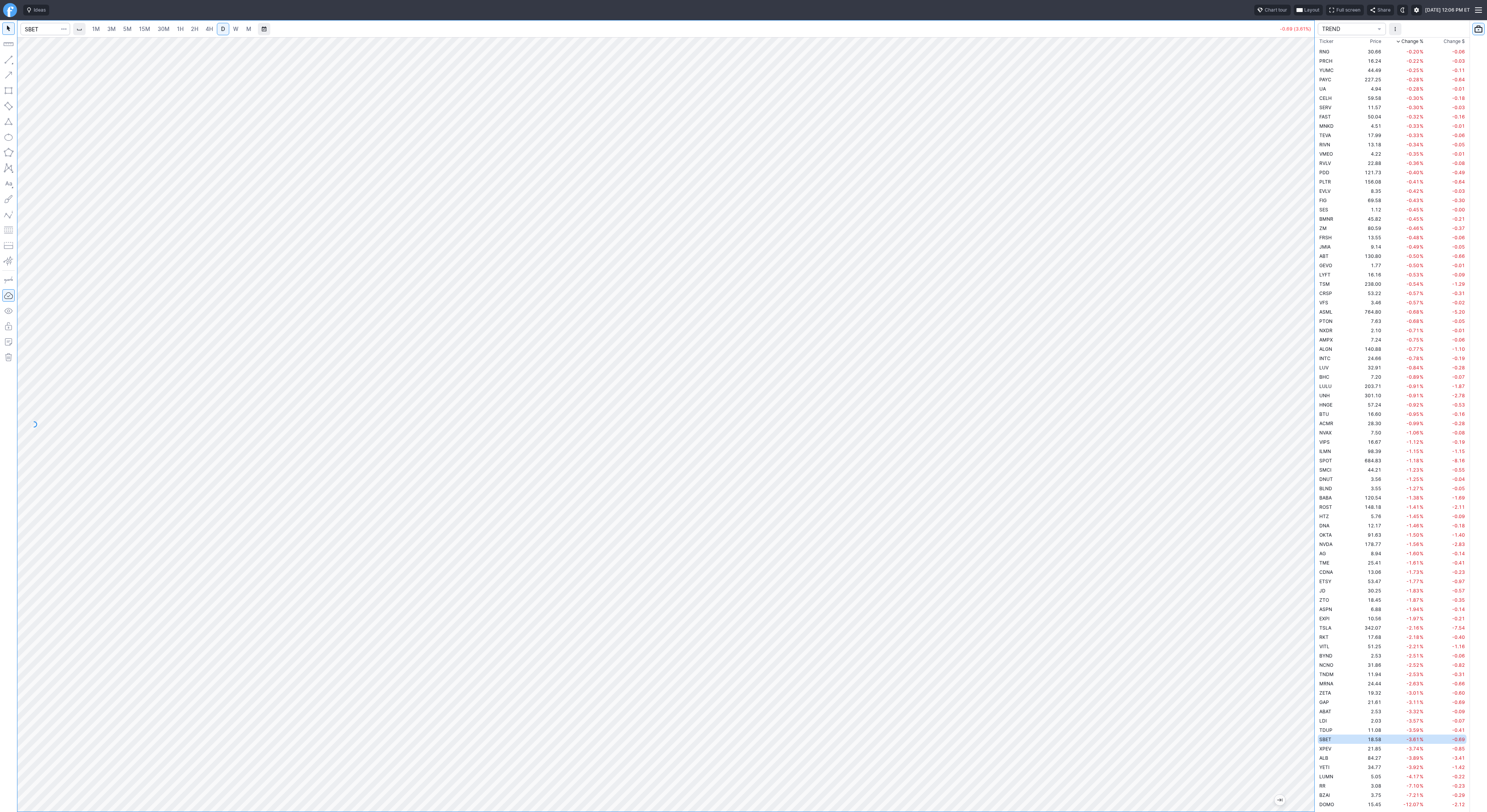
drag, startPoint x: 1302, startPoint y: 664, endPoint x: 1298, endPoint y: 429, distance: 235.0
click at [1301, 426] on div at bounding box center [1306, 422] width 16 height 755
drag, startPoint x: 1307, startPoint y: 499, endPoint x: 1307, endPoint y: 426, distance: 73.0
click at [1307, 426] on div at bounding box center [1306, 422] width 16 height 755
click at [10, 61] on button "button" at bounding box center [8, 59] width 12 height 12
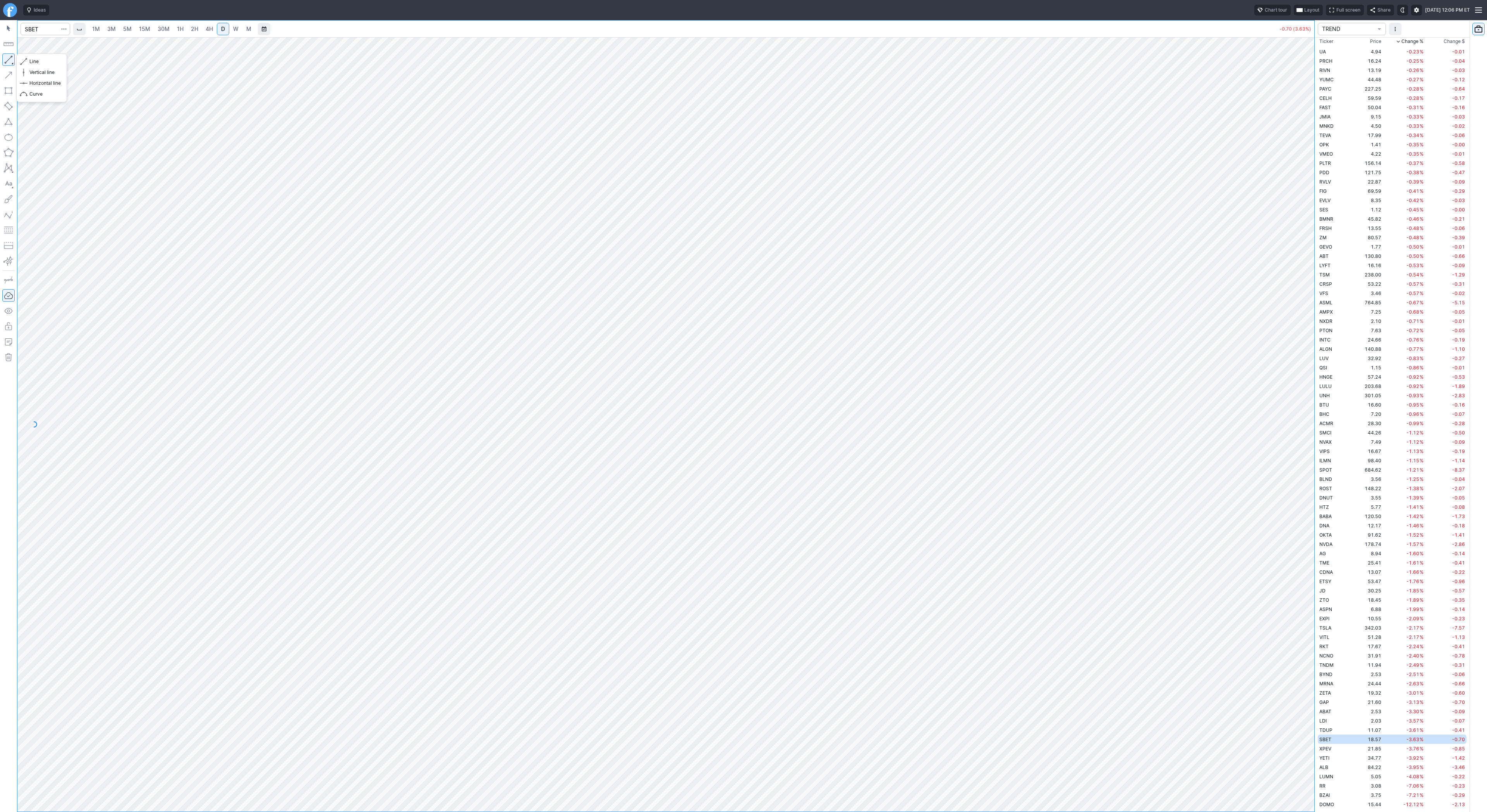
click at [9, 58] on button "button" at bounding box center [8, 59] width 12 height 12
drag, startPoint x: 1303, startPoint y: 471, endPoint x: 1311, endPoint y: 571, distance: 100.3
click at [1328, 583] on div "1M 3M 5M 15M 30M 1H 2H 4H D W M -0.70 (3.63%) TREND Ticker Price Chg.% Change %…" at bounding box center [744, 416] width 1487 height 792
click at [6, 57] on button "button" at bounding box center [8, 59] width 12 height 12
click at [10, 59] on button "button" at bounding box center [8, 59] width 12 height 12
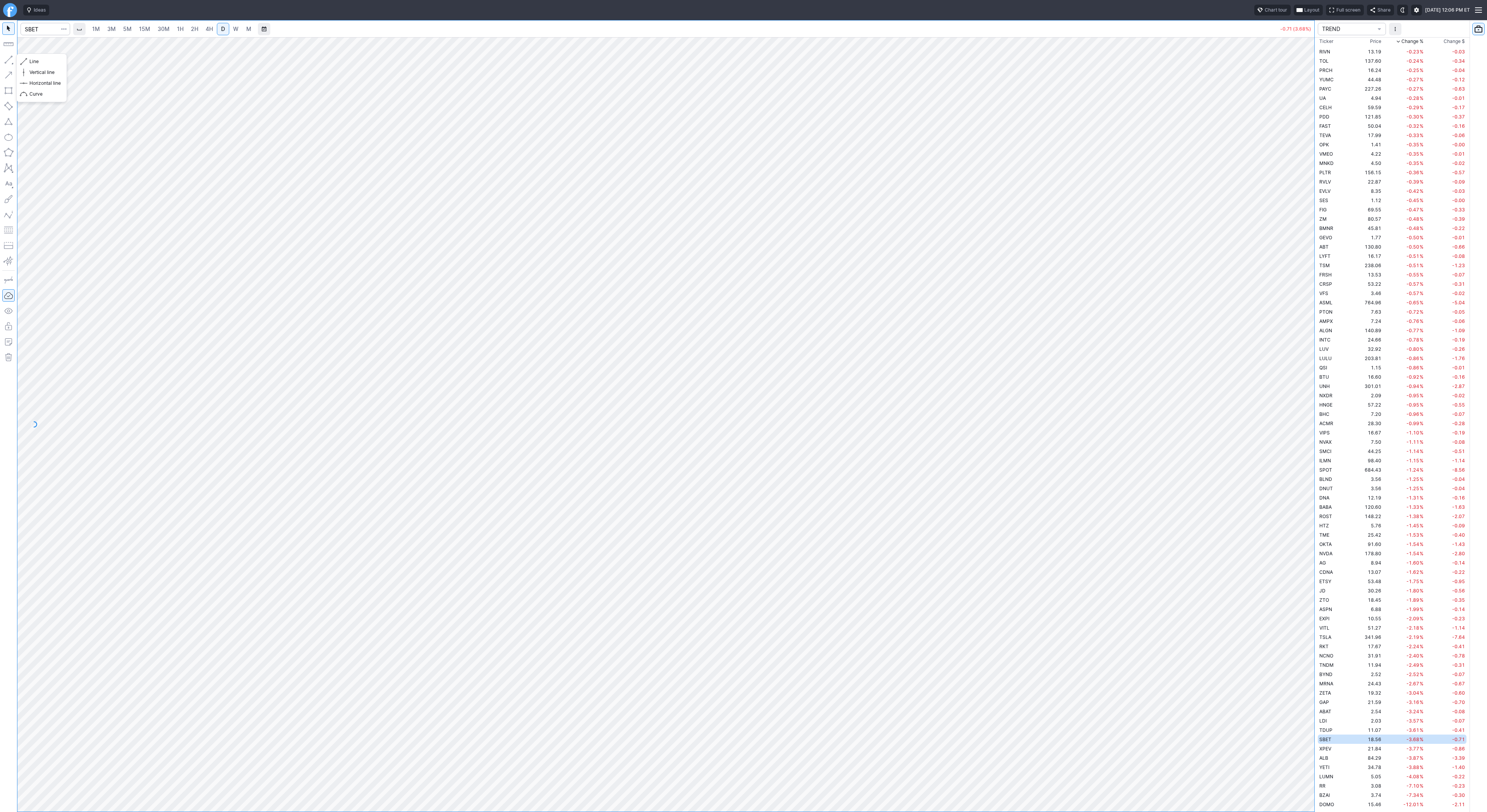
click at [7, 57] on button "button" at bounding box center [8, 59] width 12 height 12
click at [9, 59] on button "button" at bounding box center [8, 59] width 12 height 12
click at [212, 28] on link "4H" at bounding box center [209, 29] width 14 height 12
click at [1295, 428] on div at bounding box center [666, 424] width 1297 height 774
drag, startPoint x: 1298, startPoint y: 312, endPoint x: 1305, endPoint y: 487, distance: 175.1
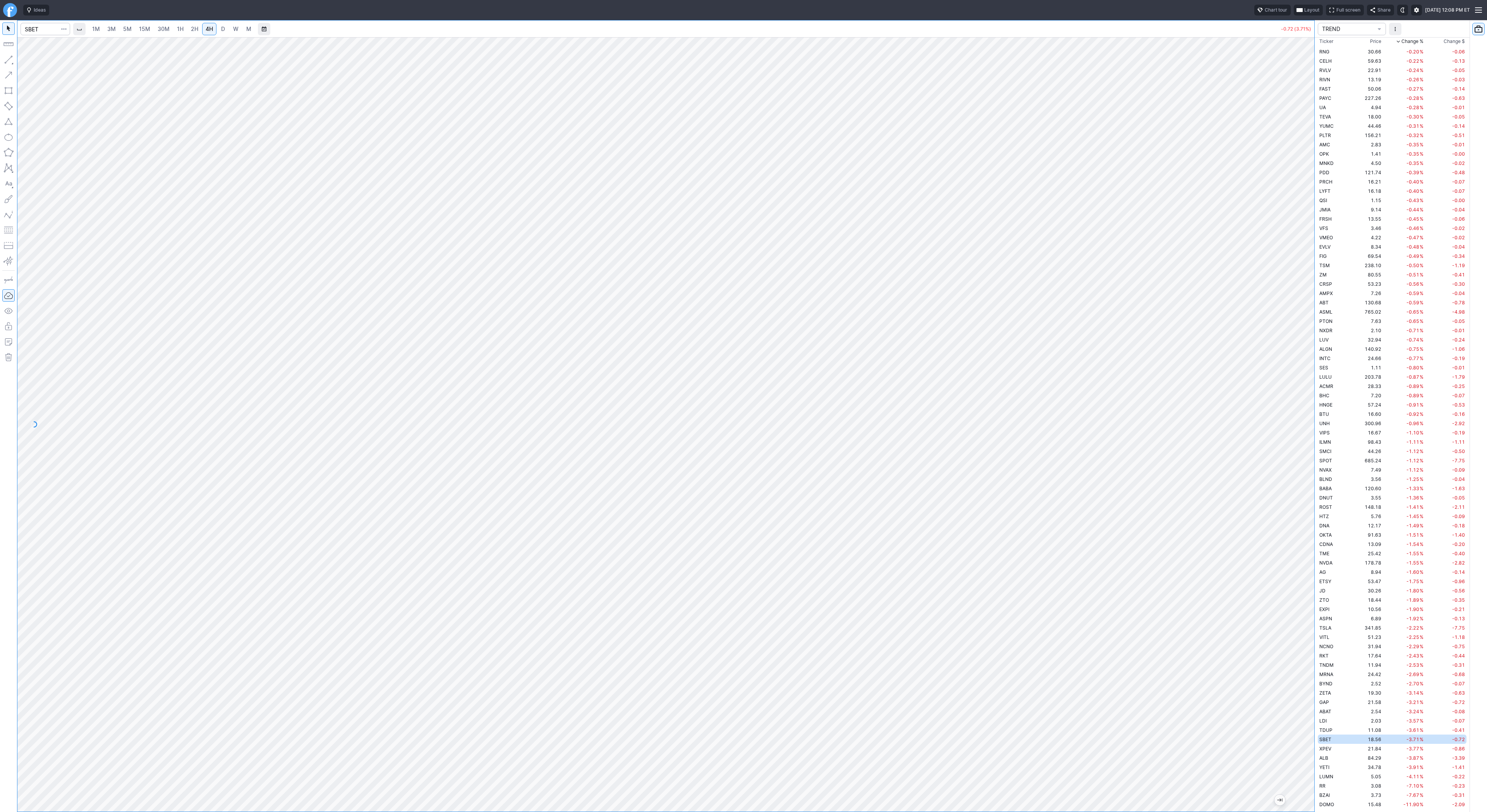
click at [1305, 487] on div at bounding box center [1306, 422] width 16 height 755
drag, startPoint x: 1305, startPoint y: 305, endPoint x: 1329, endPoint y: 397, distance: 95.1
click at [1329, 397] on div "1M 3M 5M 15M 30M 1H 2H 4H D W M -0.73 (3.76%) TREND Ticker Price Chg.% Change %…" at bounding box center [744, 416] width 1487 height 792
click at [30, 61] on span "Line" at bounding box center [45, 61] width 31 height 8
click at [35, 62] on span "Line" at bounding box center [45, 61] width 31 height 8
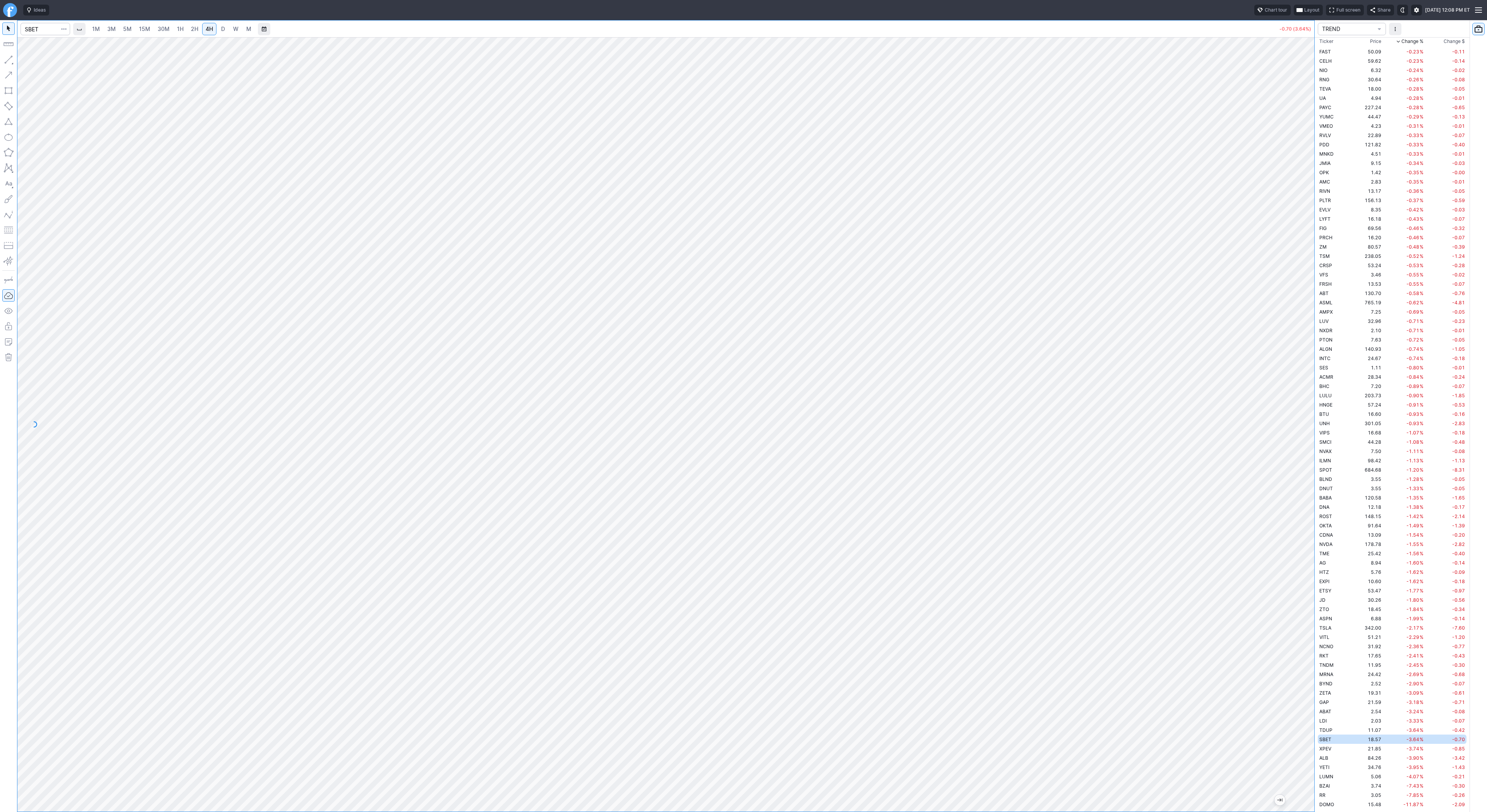
click at [119, 29] on link "5M" at bounding box center [127, 29] width 16 height 12
click at [209, 29] on span "4H" at bounding box center [209, 28] width 8 height 6
click at [222, 29] on span "D" at bounding box center [223, 28] width 4 height 6
drag, startPoint x: 1311, startPoint y: 506, endPoint x: 1303, endPoint y: 322, distance: 184.2
click at [1303, 322] on div at bounding box center [1306, 422] width 16 height 755
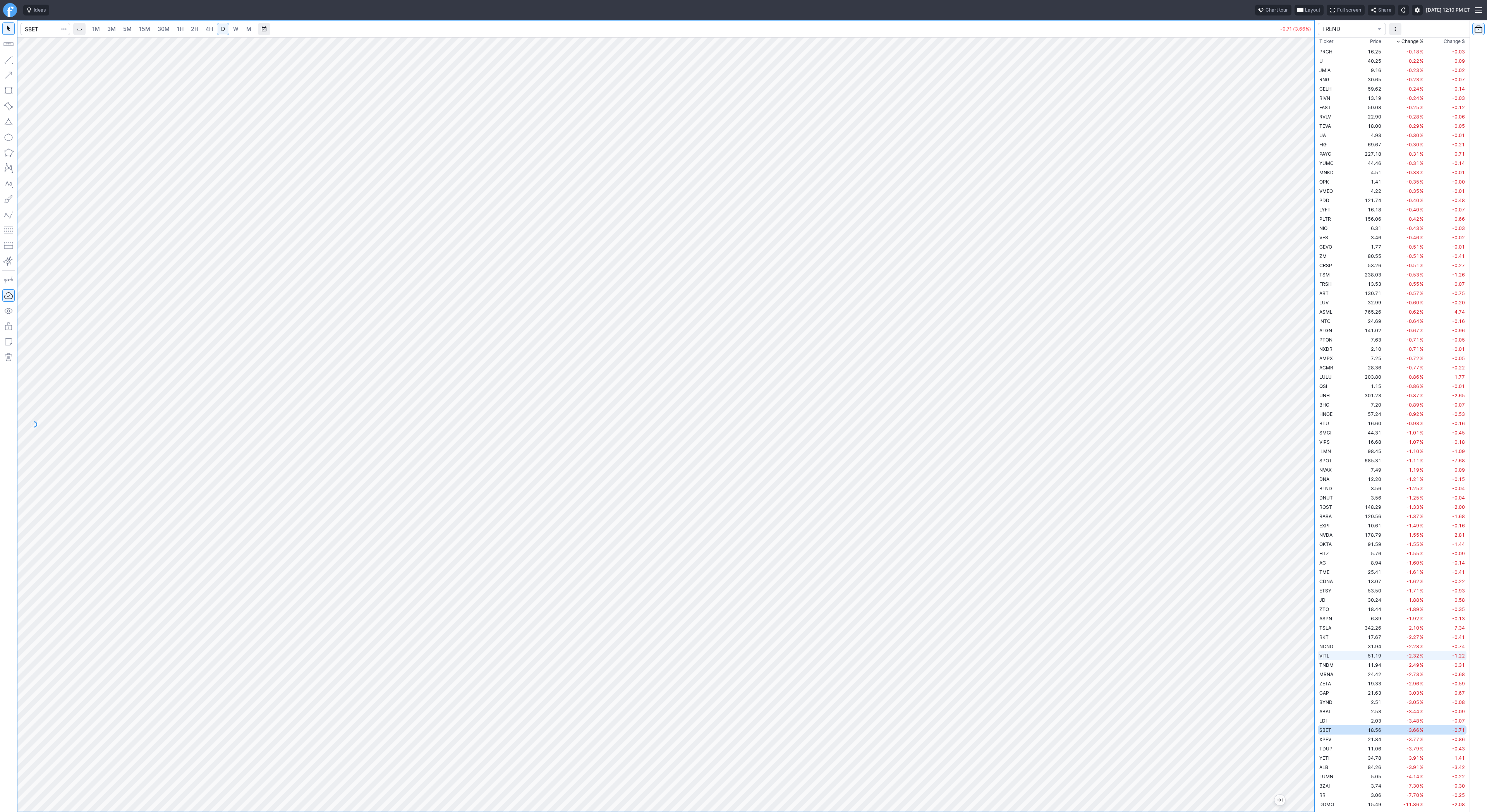
drag, startPoint x: 1309, startPoint y: 540, endPoint x: 1318, endPoint y: 652, distance: 112.4
click at [1318, 652] on div "1M 3M 5M 15M 30M 1H 2H 4H D W M -0.71 (3.66%) TREND Ticker Price Chg.% Change %…" at bounding box center [744, 416] width 1487 height 792
click at [5, 63] on button "button" at bounding box center [8, 59] width 12 height 12
click at [10, 59] on button "button" at bounding box center [8, 59] width 12 height 12
click at [123, 28] on span "5M" at bounding box center [127, 28] width 9 height 6
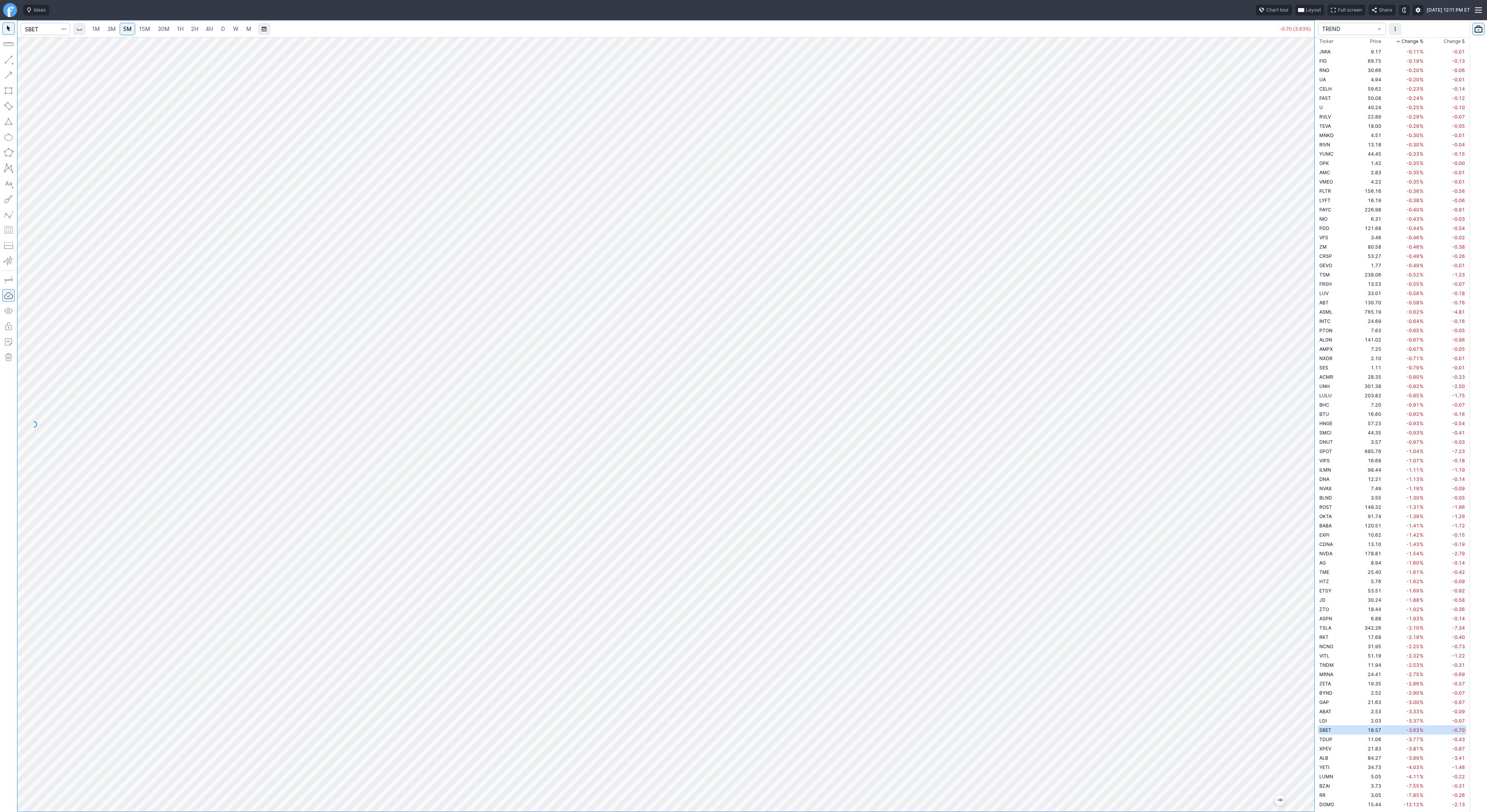
click at [191, 32] on span "2H" at bounding box center [195, 29] width 8 height 8
click at [177, 25] on span "1H" at bounding box center [180, 28] width 6 height 6
click at [6, 56] on button "button" at bounding box center [8, 59] width 12 height 12
click at [32, 61] on div "Line Vertical line Horizontal line Curve" at bounding box center [42, 78] width 51 height 49
click at [33, 61] on span "Line" at bounding box center [45, 61] width 31 height 8
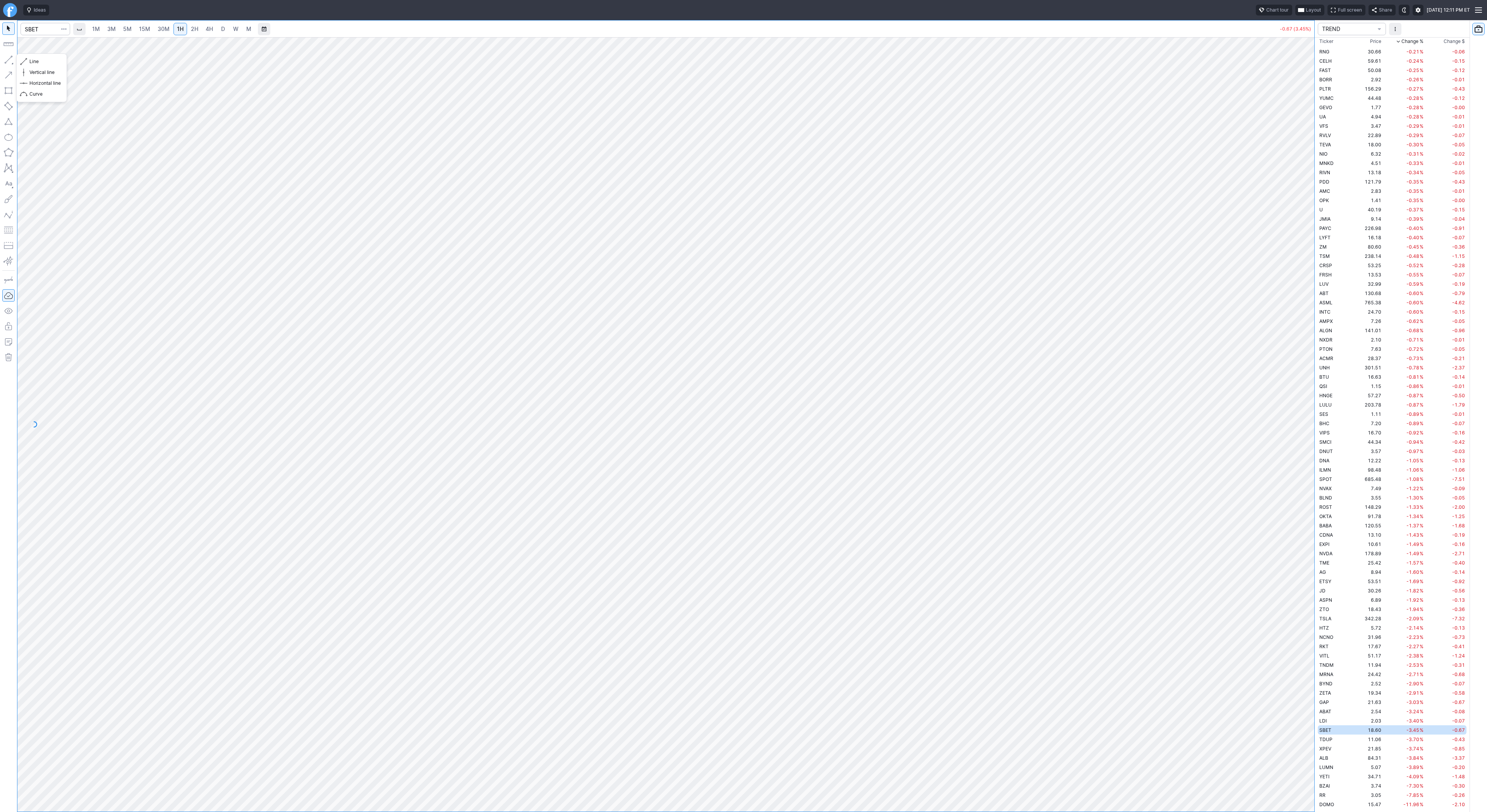
click at [6, 58] on button "button" at bounding box center [8, 59] width 12 height 12
click at [10, 59] on button "button" at bounding box center [8, 59] width 12 height 12
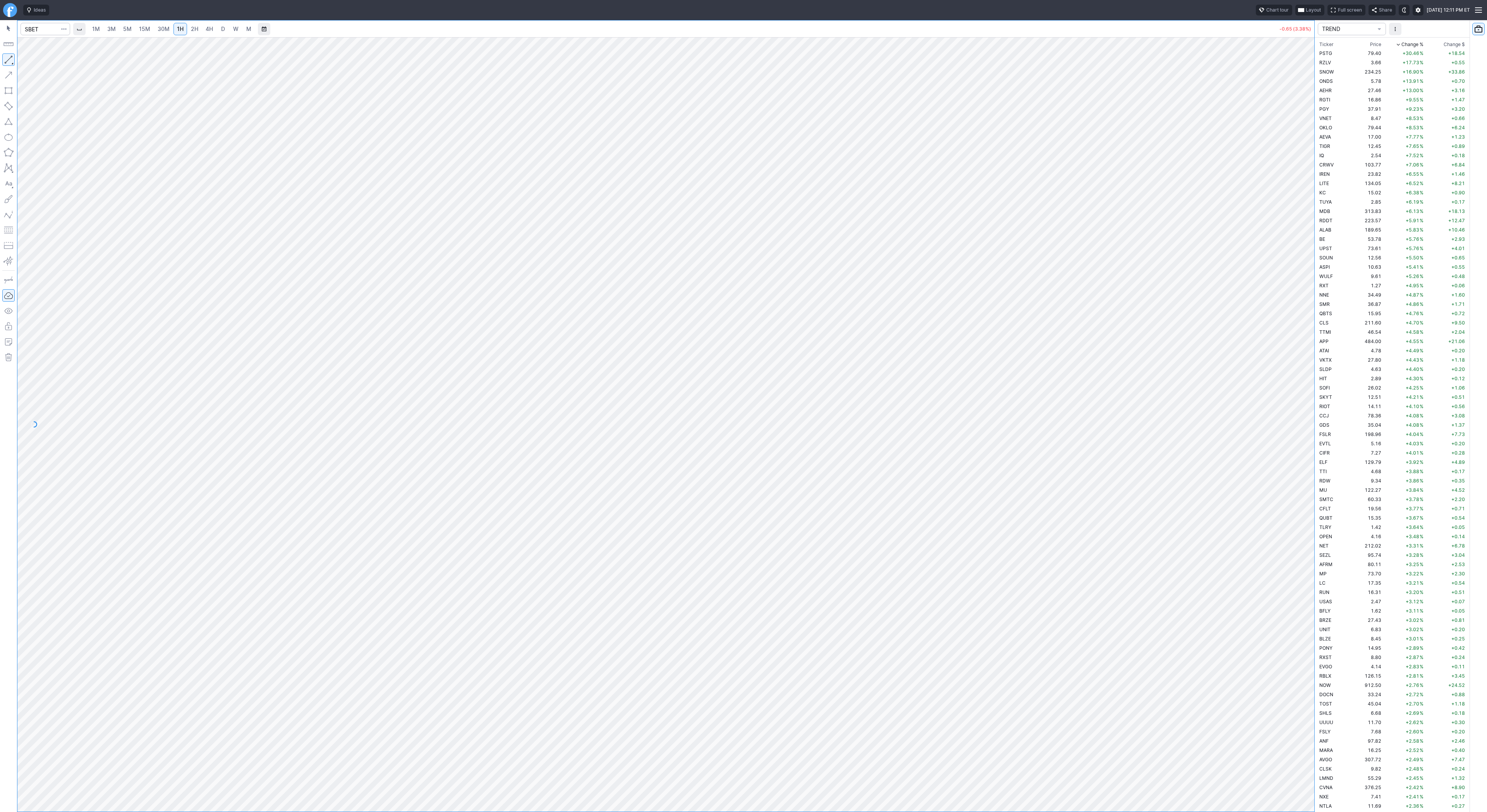
scroll to position [1981, 0]
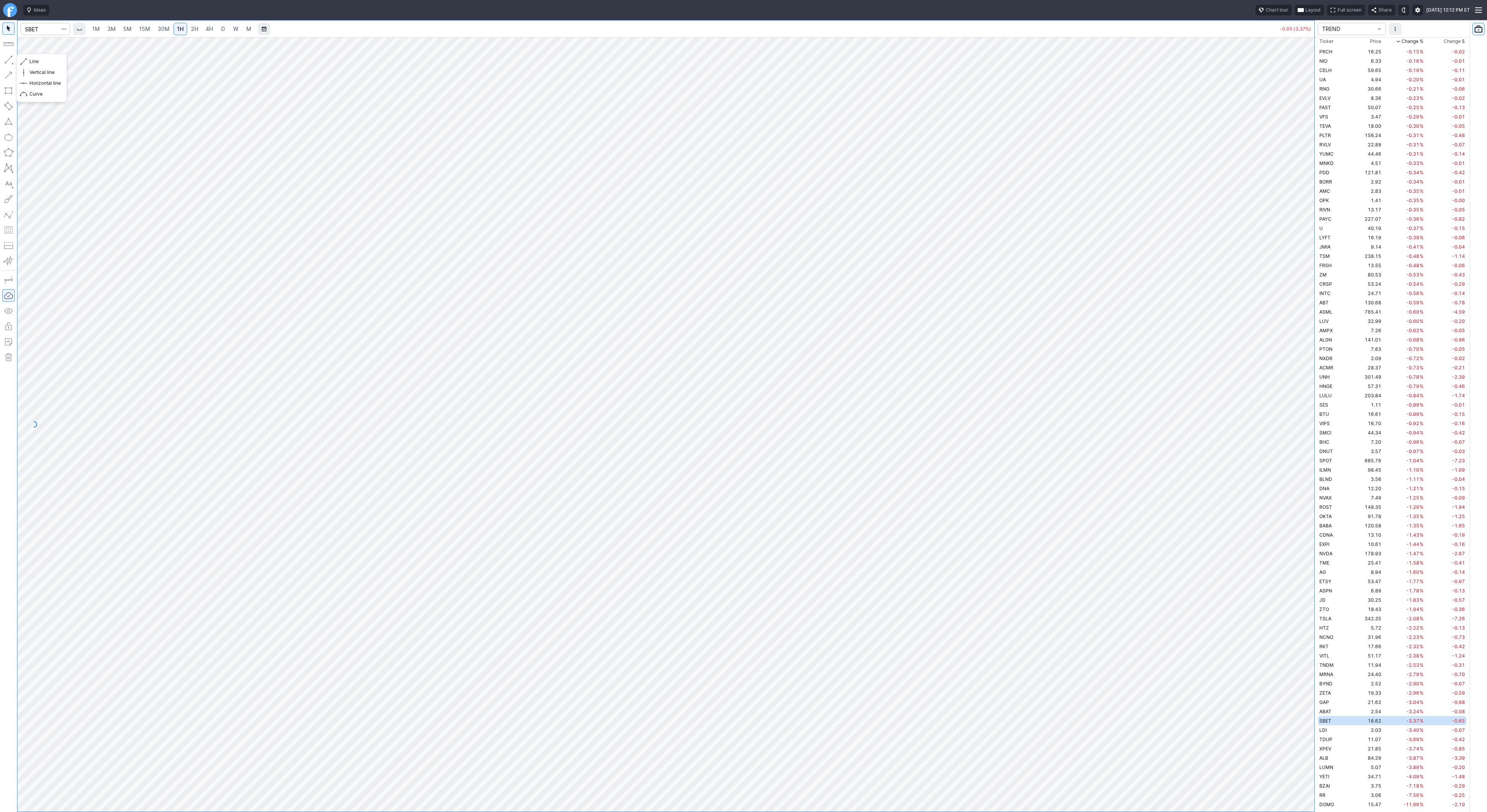
click at [10, 57] on button "button" at bounding box center [8, 59] width 12 height 12
click at [42, 61] on span "Line" at bounding box center [45, 61] width 31 height 8
click at [1292, 332] on div at bounding box center [666, 424] width 1297 height 774
drag, startPoint x: 9, startPoint y: 59, endPoint x: 35, endPoint y: 100, distance: 48.5
click at [9, 60] on button "button" at bounding box center [8, 59] width 12 height 12
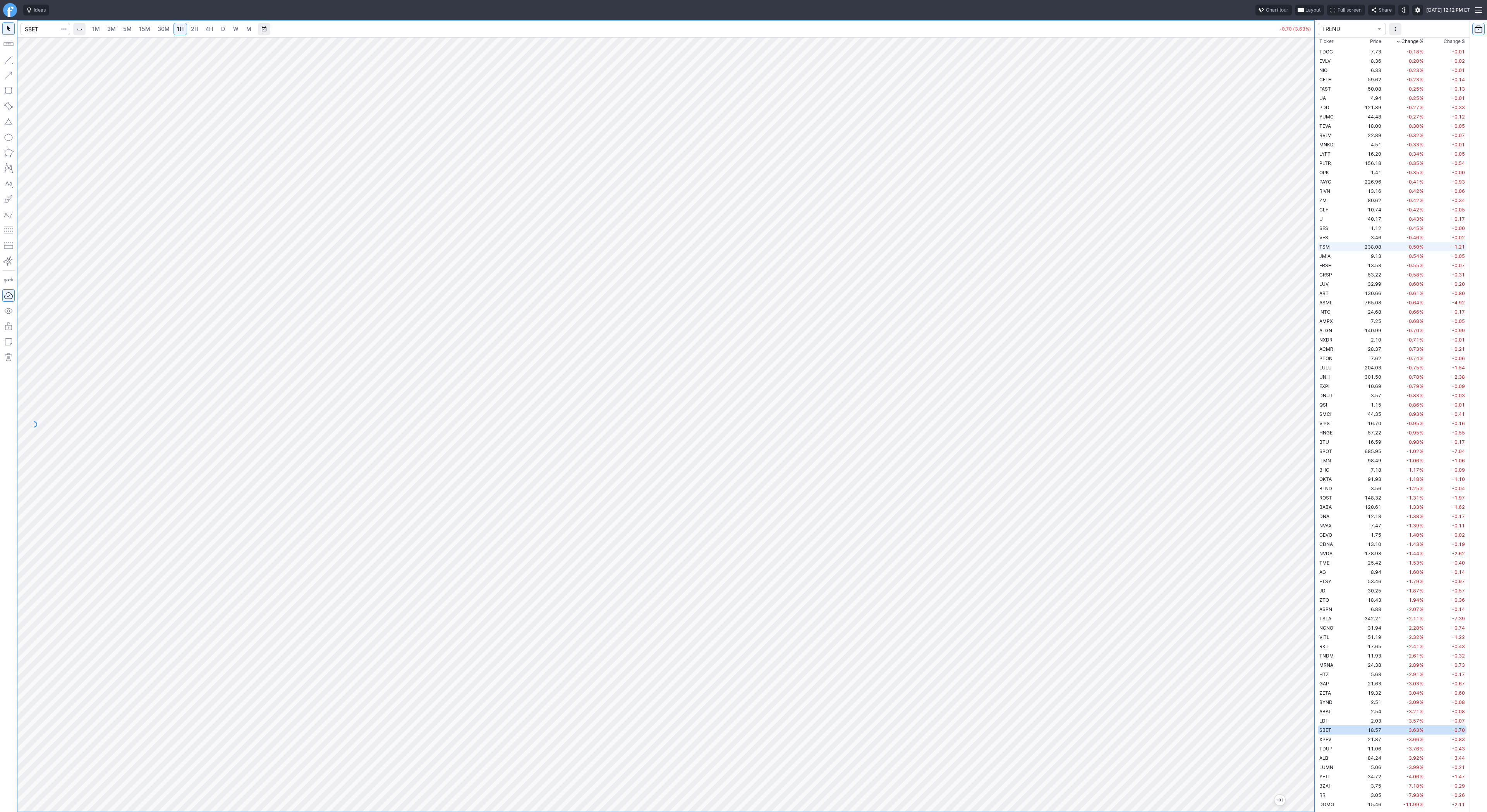
click at [1322, 246] on div "1M 3M 5M 15M 30M 1H 2H 4H D W M -0.70 (3.63%) TREND Ticker Price Chg.% Change %…" at bounding box center [744, 416] width 1487 height 792
click at [1275, 374] on div at bounding box center [666, 424] width 1297 height 774
click at [1294, 370] on div at bounding box center [666, 424] width 1297 height 774
drag, startPoint x: 1310, startPoint y: 549, endPoint x: 1285, endPoint y: 19, distance: 530.6
click at [1293, 0] on html "Ideas Chart tour Layout Full screen Share Thu AUG 28 2025 12:13 PM ET 1M 3M 5M …" at bounding box center [744, 406] width 1487 height 812
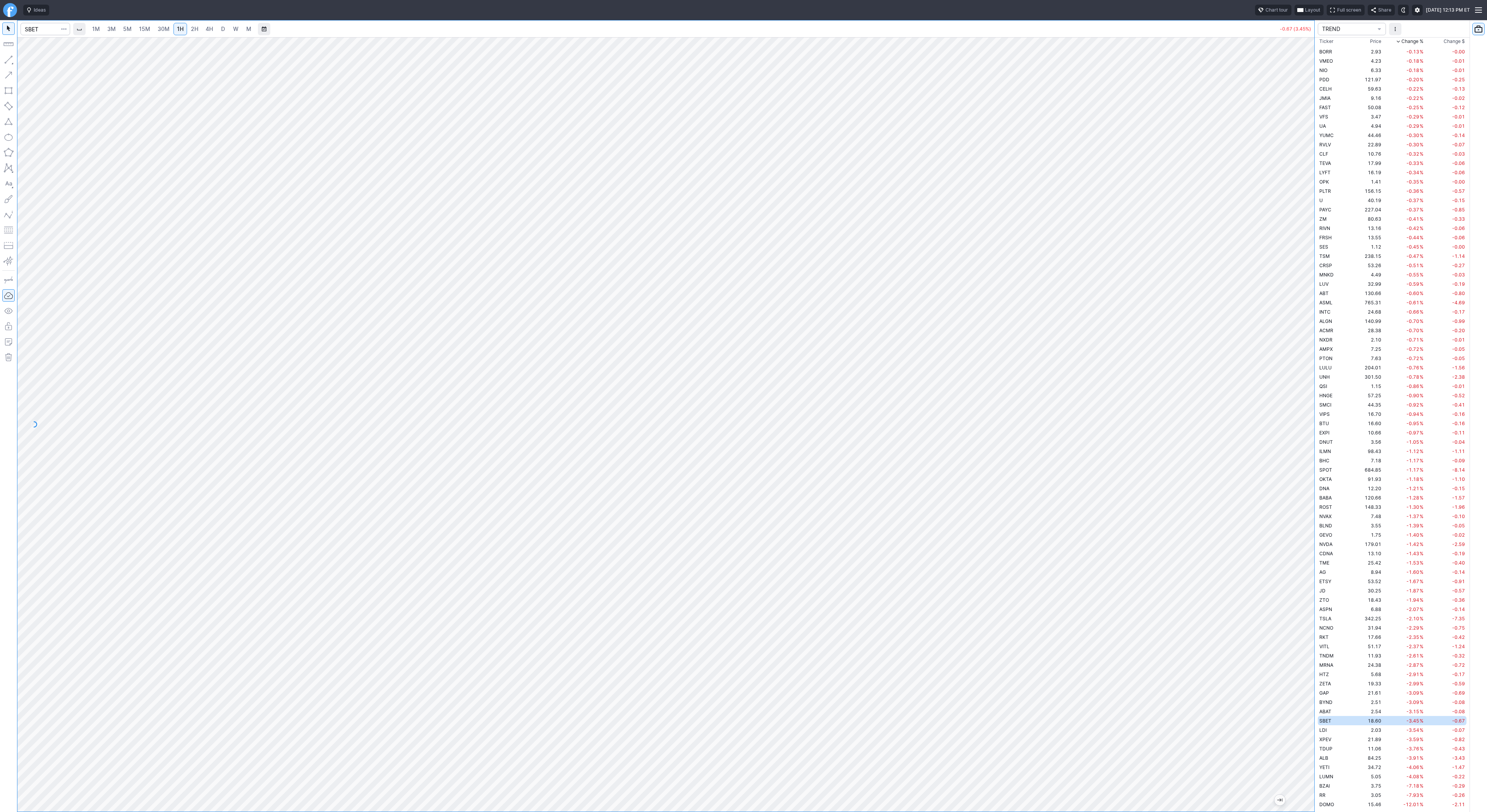
click at [1082, 0] on html "Ideas Chart tour Layout Full screen Share Thu AUG 28 2025 12:13 PM ET 1M 3M 5M …" at bounding box center [744, 406] width 1487 height 812
click at [1295, 559] on div at bounding box center [666, 424] width 1297 height 774
drag, startPoint x: 1312, startPoint y: 361, endPoint x: 1305, endPoint y: 507, distance: 146.2
click at [1309, 514] on div at bounding box center [1306, 422] width 16 height 755
click at [109, 29] on span "3M" at bounding box center [111, 28] width 9 height 6
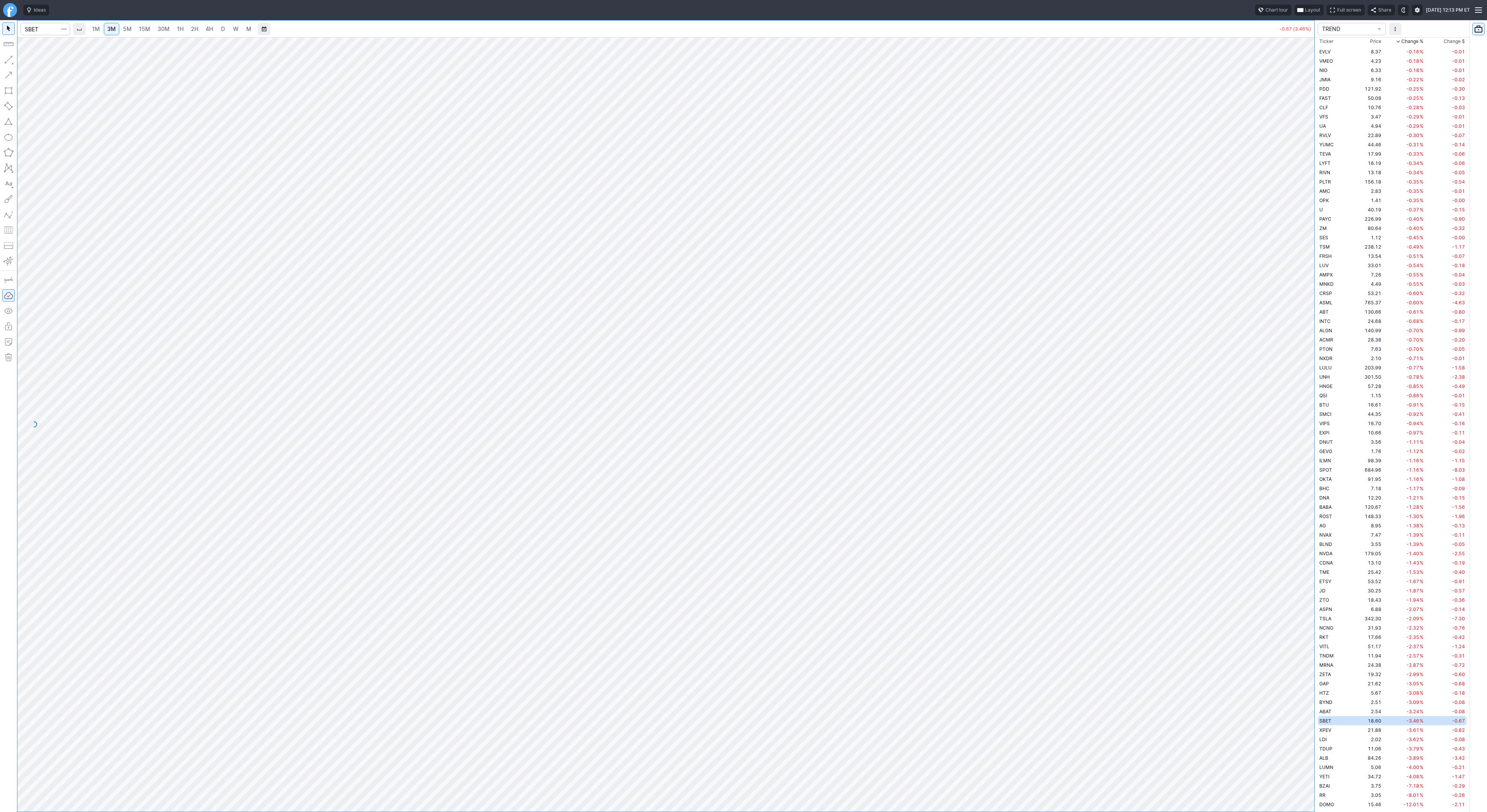
click at [148, 31] on span "15M" at bounding box center [144, 28] width 11 height 6
click at [1292, 615] on div at bounding box center [666, 424] width 1297 height 774
click at [1241, 698] on div at bounding box center [666, 424] width 1297 height 774
click at [121, 27] on link "5M" at bounding box center [127, 29] width 16 height 12
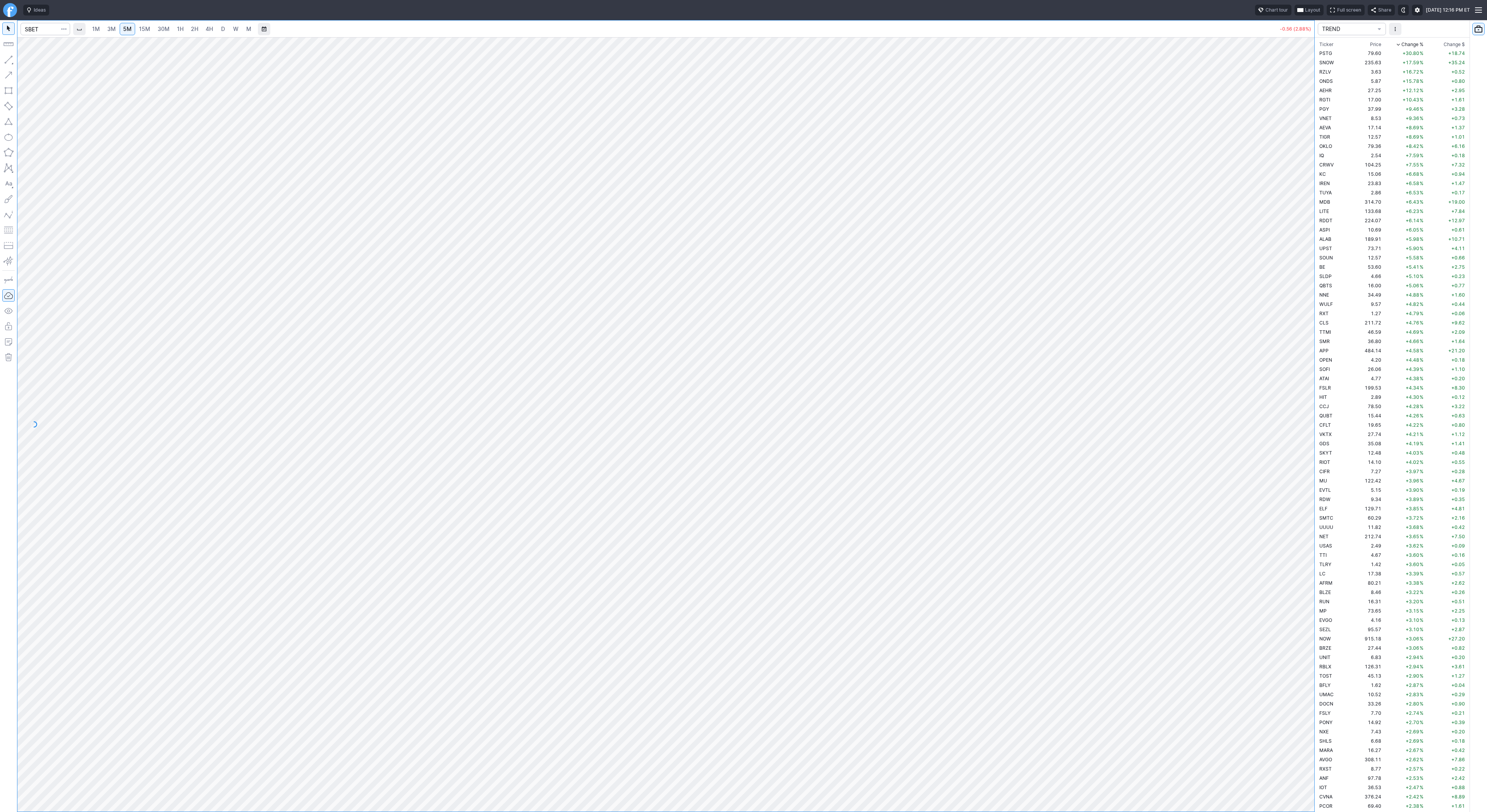
scroll to position [1981, 0]
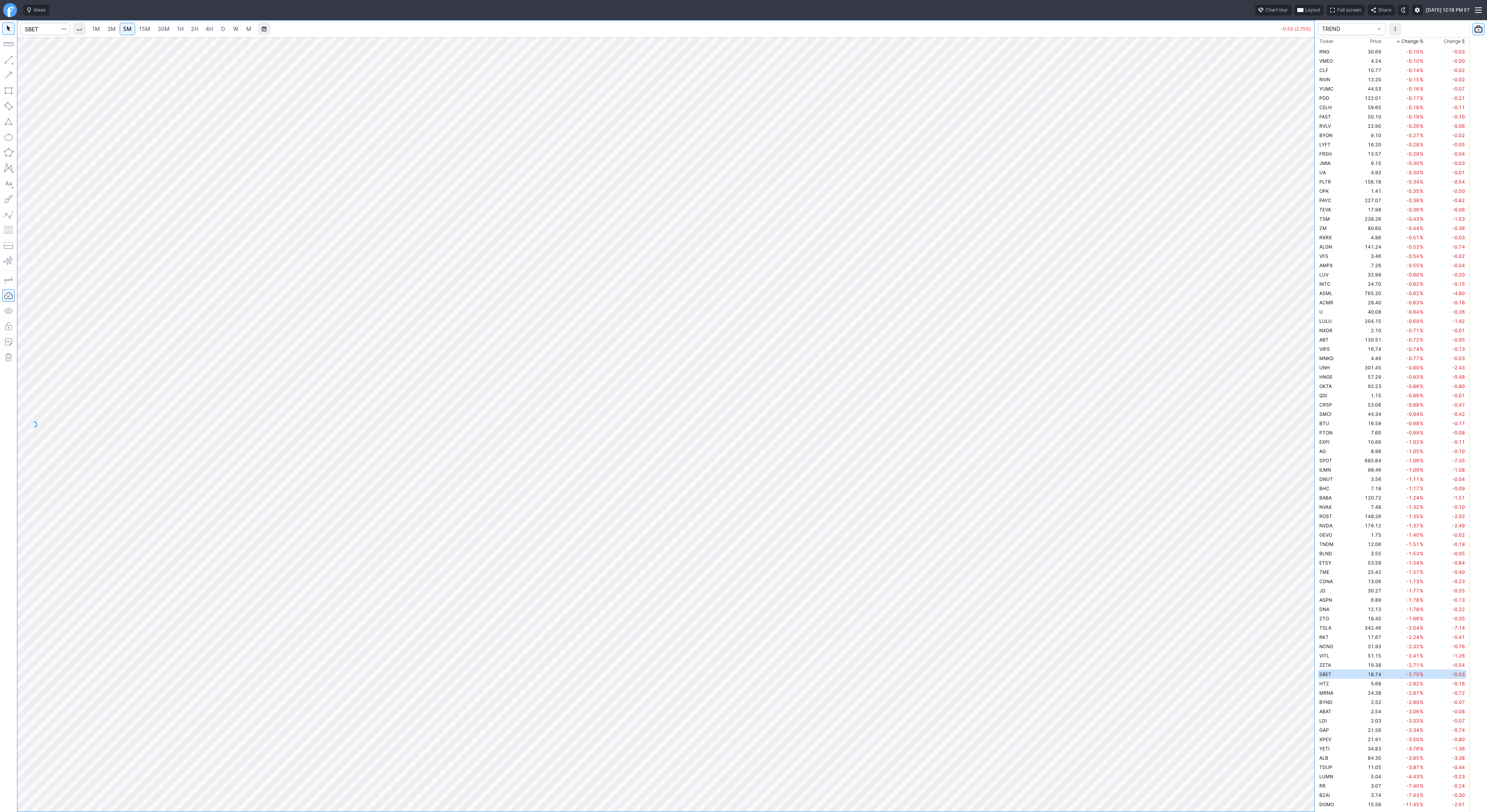
click at [202, 29] on link "4H" at bounding box center [209, 29] width 14 height 12
click at [128, 33] on link "5M" at bounding box center [127, 29] width 16 height 12
click at [182, 28] on link "1H" at bounding box center [180, 29] width 13 height 12
click at [9, 58] on button "button" at bounding box center [8, 59] width 12 height 12
click at [8, 59] on button "button" at bounding box center [8, 59] width 12 height 12
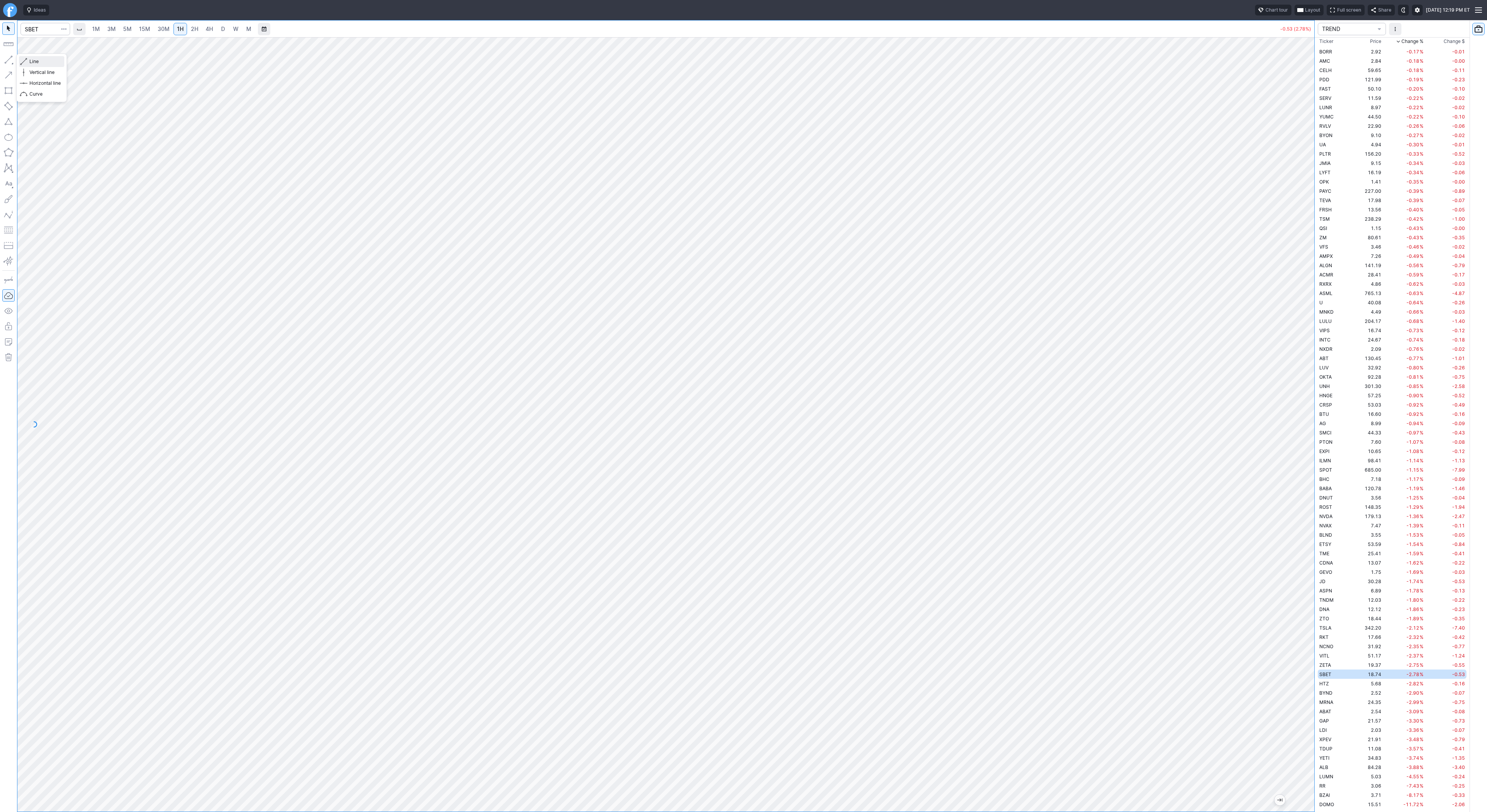
click at [33, 59] on span "Line" at bounding box center [45, 61] width 31 height 8
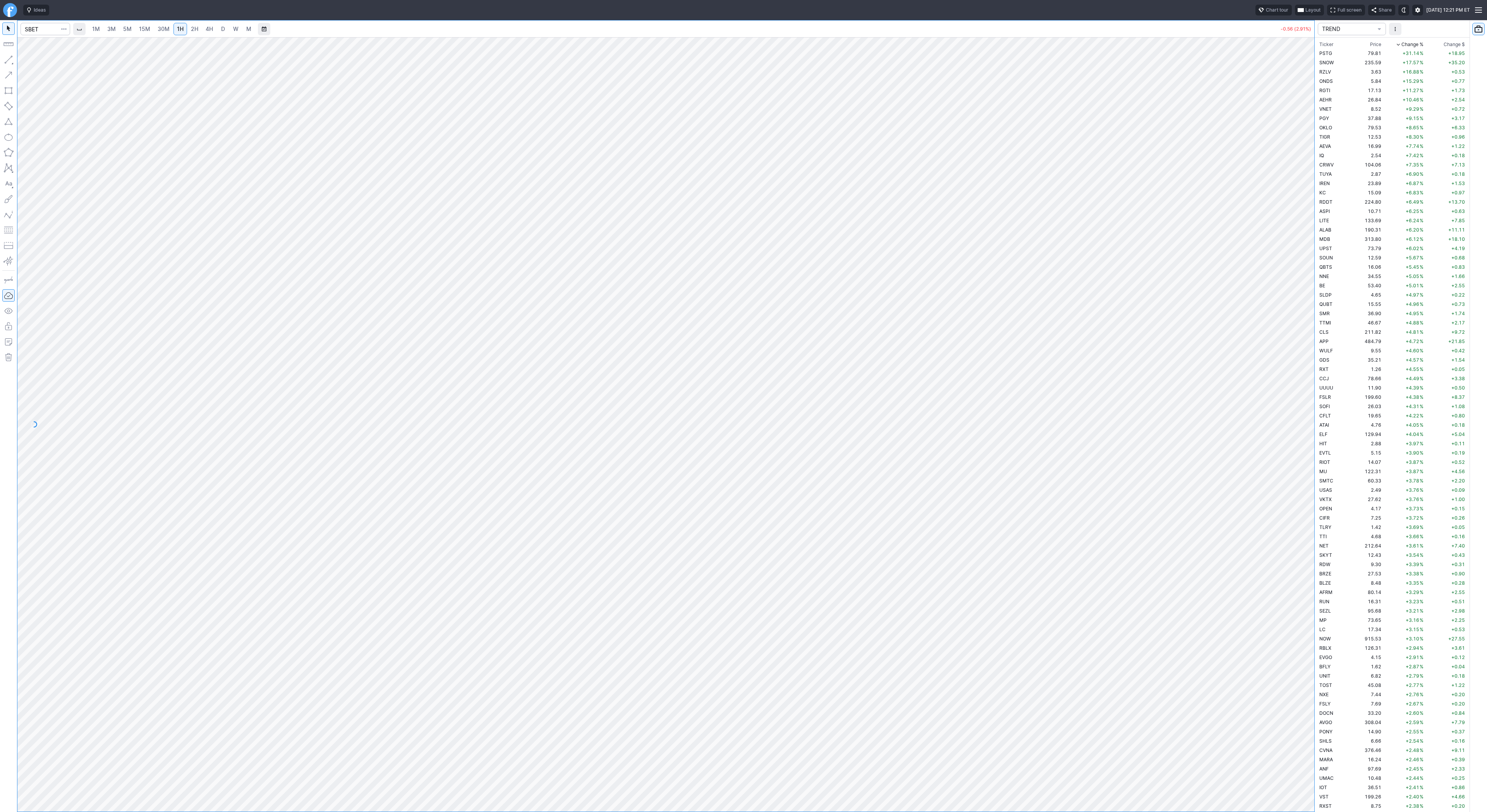
scroll to position [1981, 0]
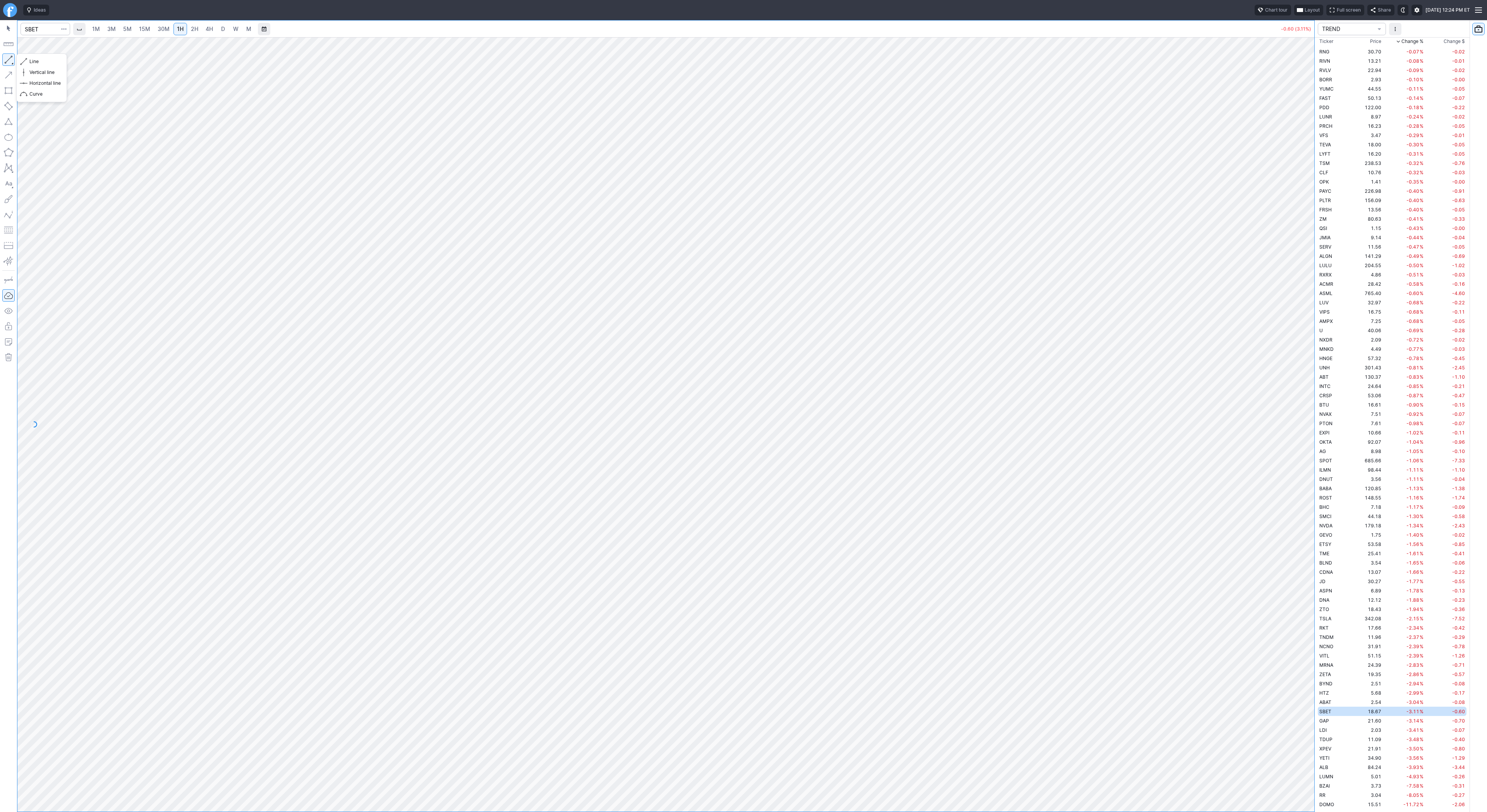
click at [10, 61] on button "button" at bounding box center [8, 59] width 12 height 12
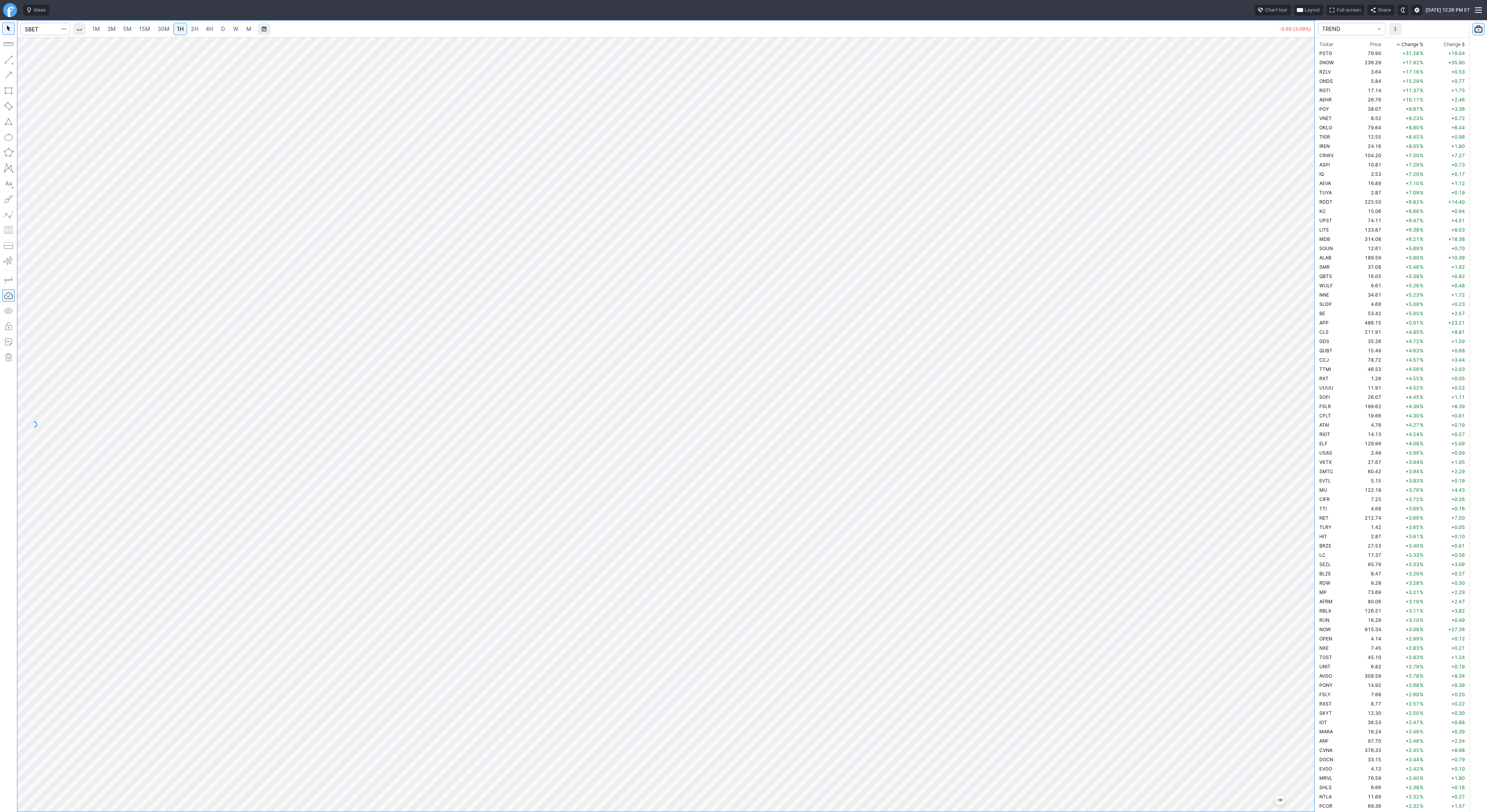
scroll to position [1981, 0]
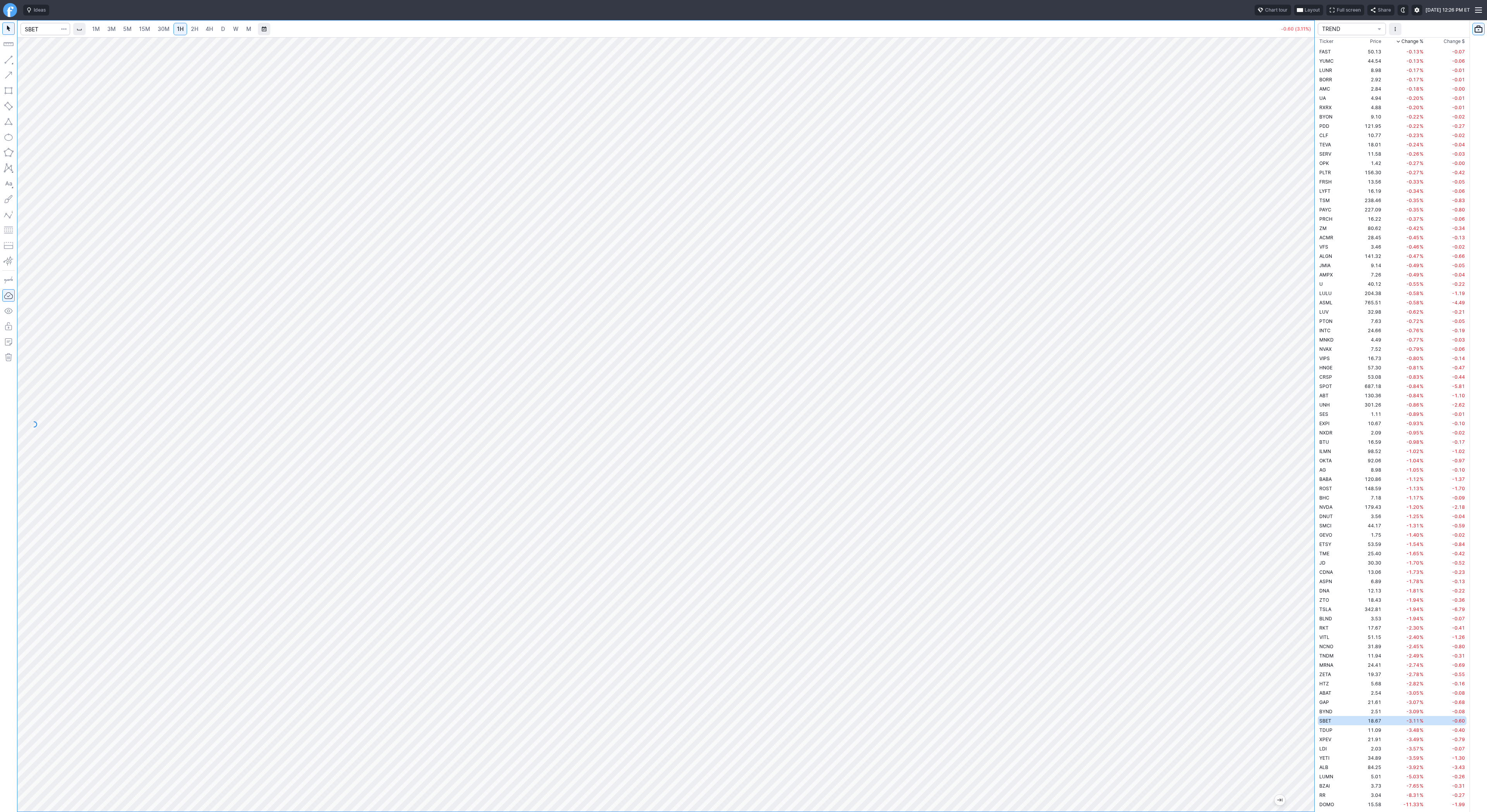
click at [1266, 641] on div at bounding box center [666, 424] width 1297 height 774
drag, startPoint x: 1310, startPoint y: 429, endPoint x: 1298, endPoint y: 510, distance: 81.9
click at [1298, 510] on div at bounding box center [1306, 422] width 16 height 755
click at [1328, 600] on span "TSLA" at bounding box center [1325, 600] width 12 height 6
click at [1331, 293] on td "U" at bounding box center [1333, 293] width 31 height 9
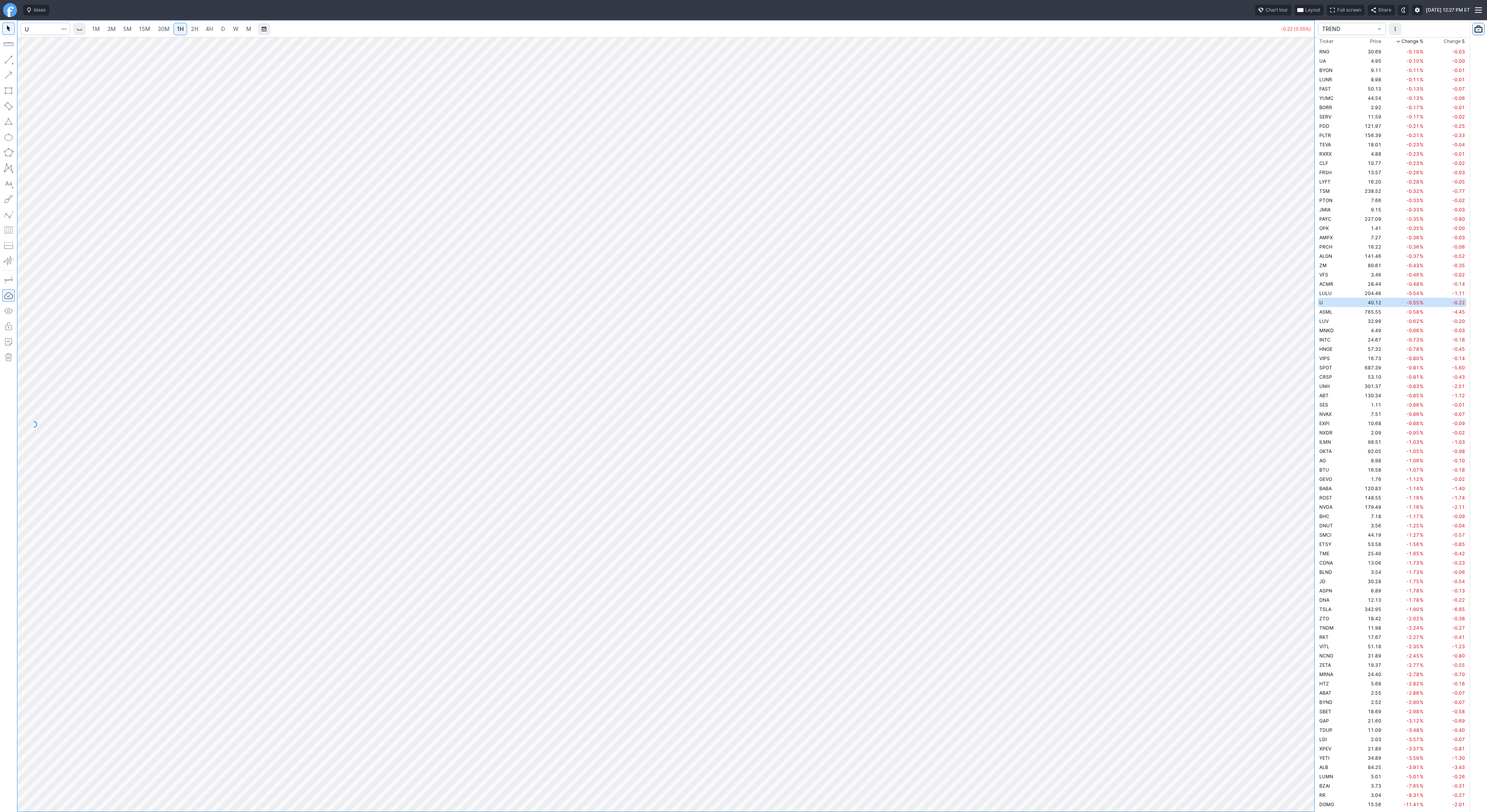
click at [221, 28] on span "D" at bounding box center [223, 28] width 4 height 6
click at [39, 61] on span "Line" at bounding box center [45, 61] width 31 height 8
click at [9, 61] on button "button" at bounding box center [8, 59] width 12 height 12
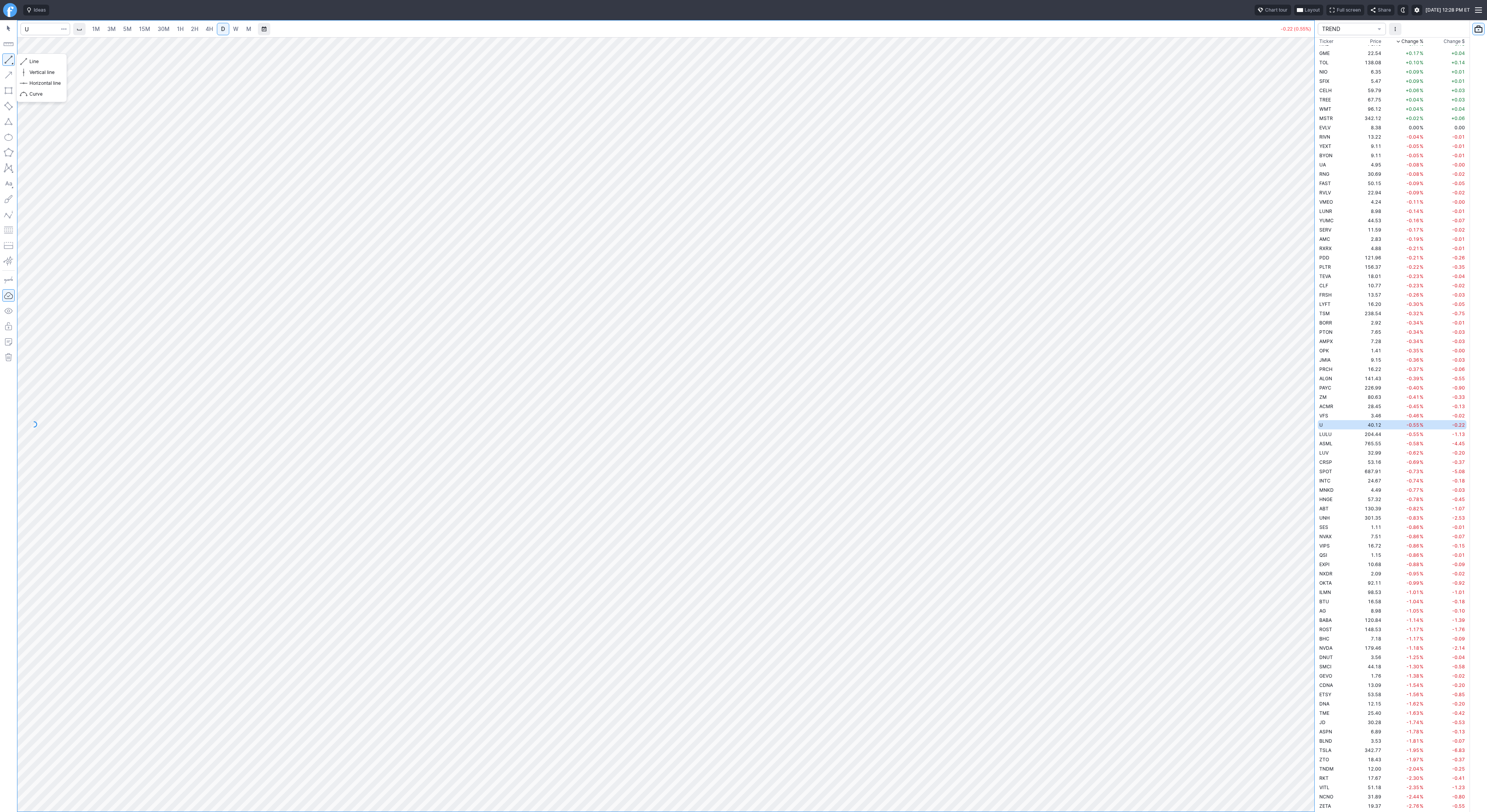
click at [10, 59] on button "button" at bounding box center [8, 59] width 12 height 12
click at [6, 61] on button "button" at bounding box center [8, 59] width 12 height 12
click at [10, 59] on button "button" at bounding box center [8, 59] width 12 height 12
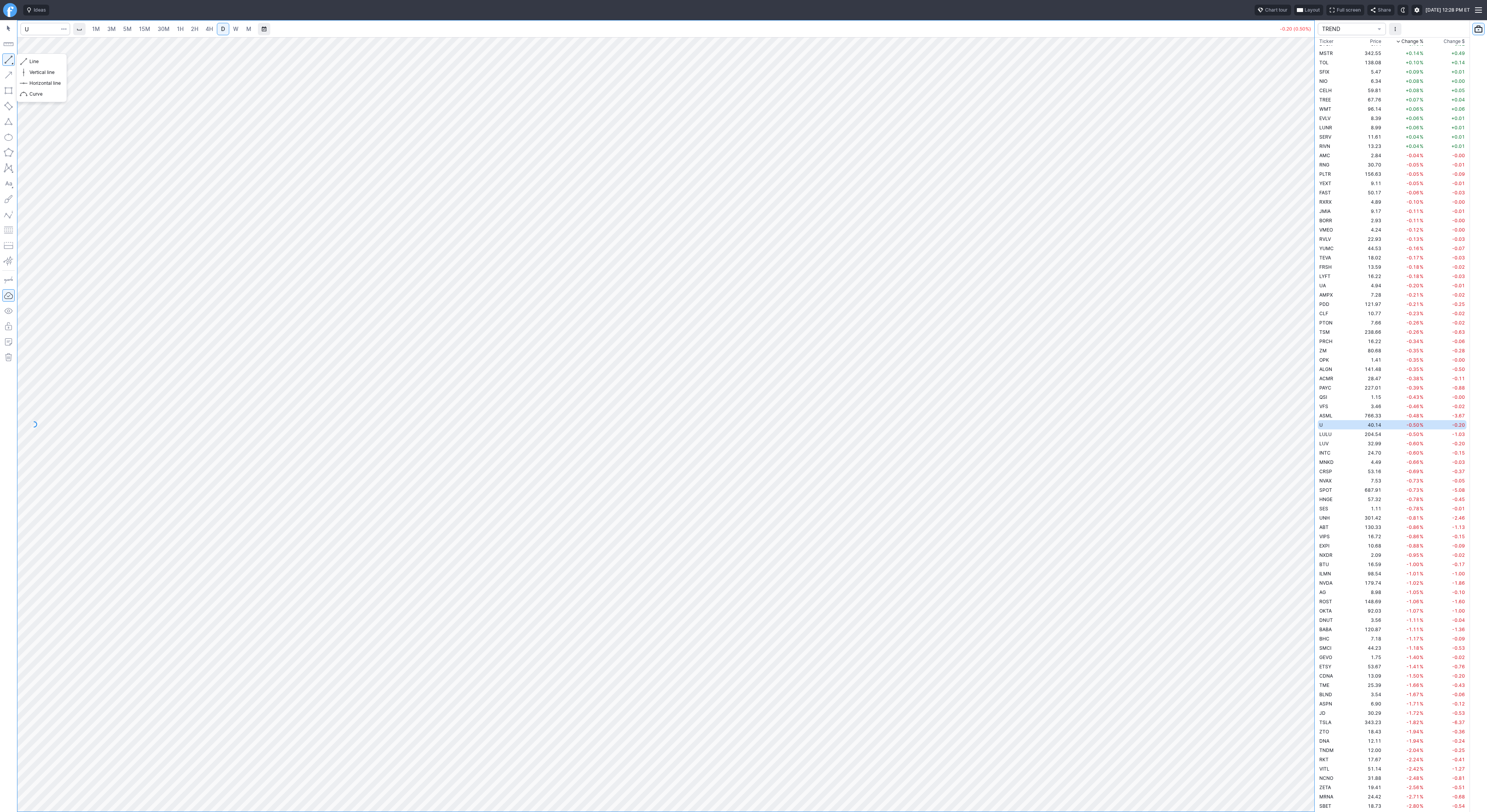
drag, startPoint x: 9, startPoint y: 57, endPoint x: 18, endPoint y: 74, distance: 19.2
click at [9, 58] on button "button" at bounding box center [8, 59] width 12 height 12
drag, startPoint x: 9, startPoint y: 57, endPoint x: 11, endPoint y: 62, distance: 5.4
click at [9, 59] on button "button" at bounding box center [8, 59] width 12 height 12
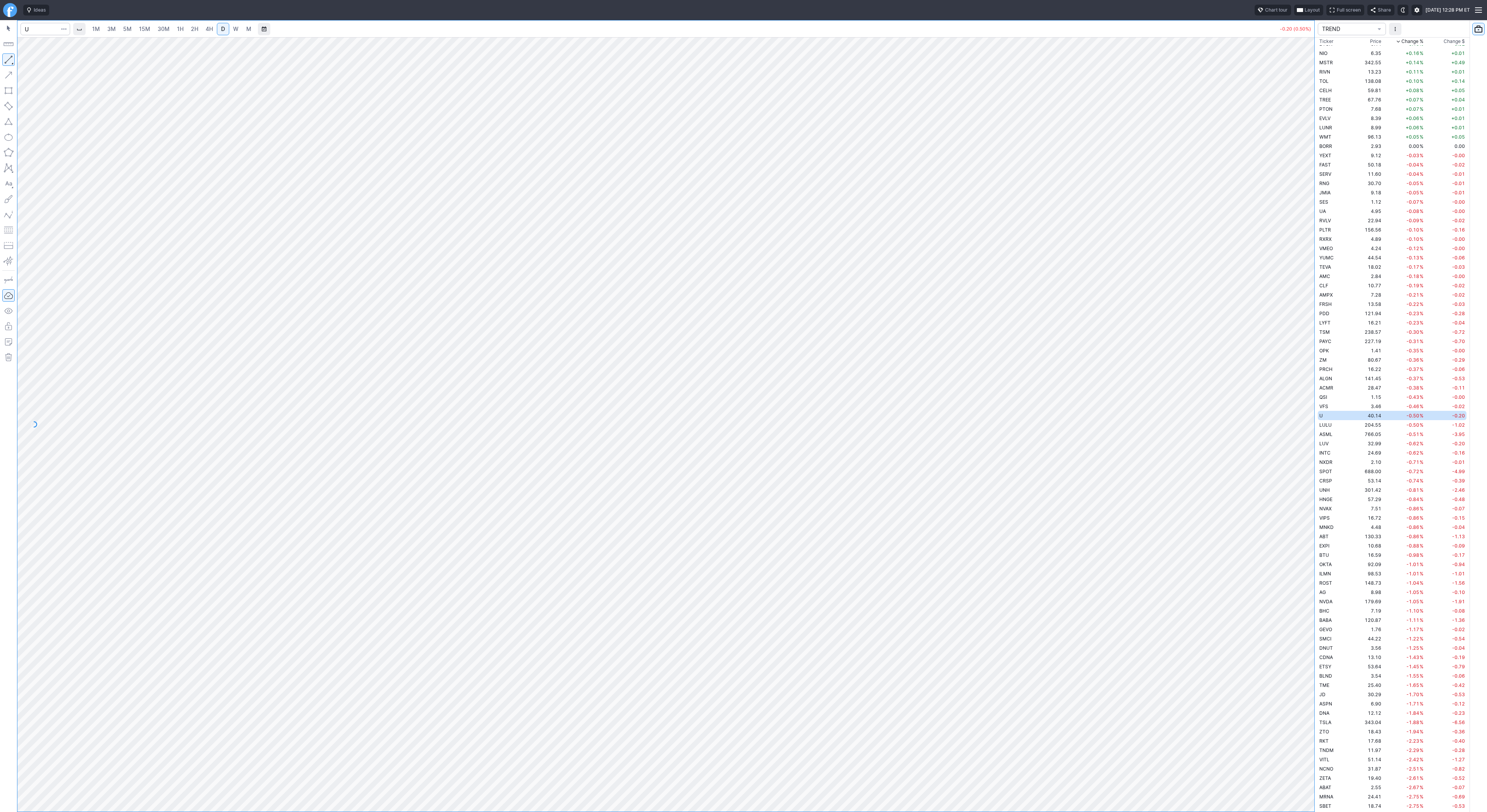
scroll to position [1858, 0]
click at [9, 57] on button "button" at bounding box center [8, 59] width 12 height 12
click at [12, 56] on button "button" at bounding box center [8, 59] width 12 height 12
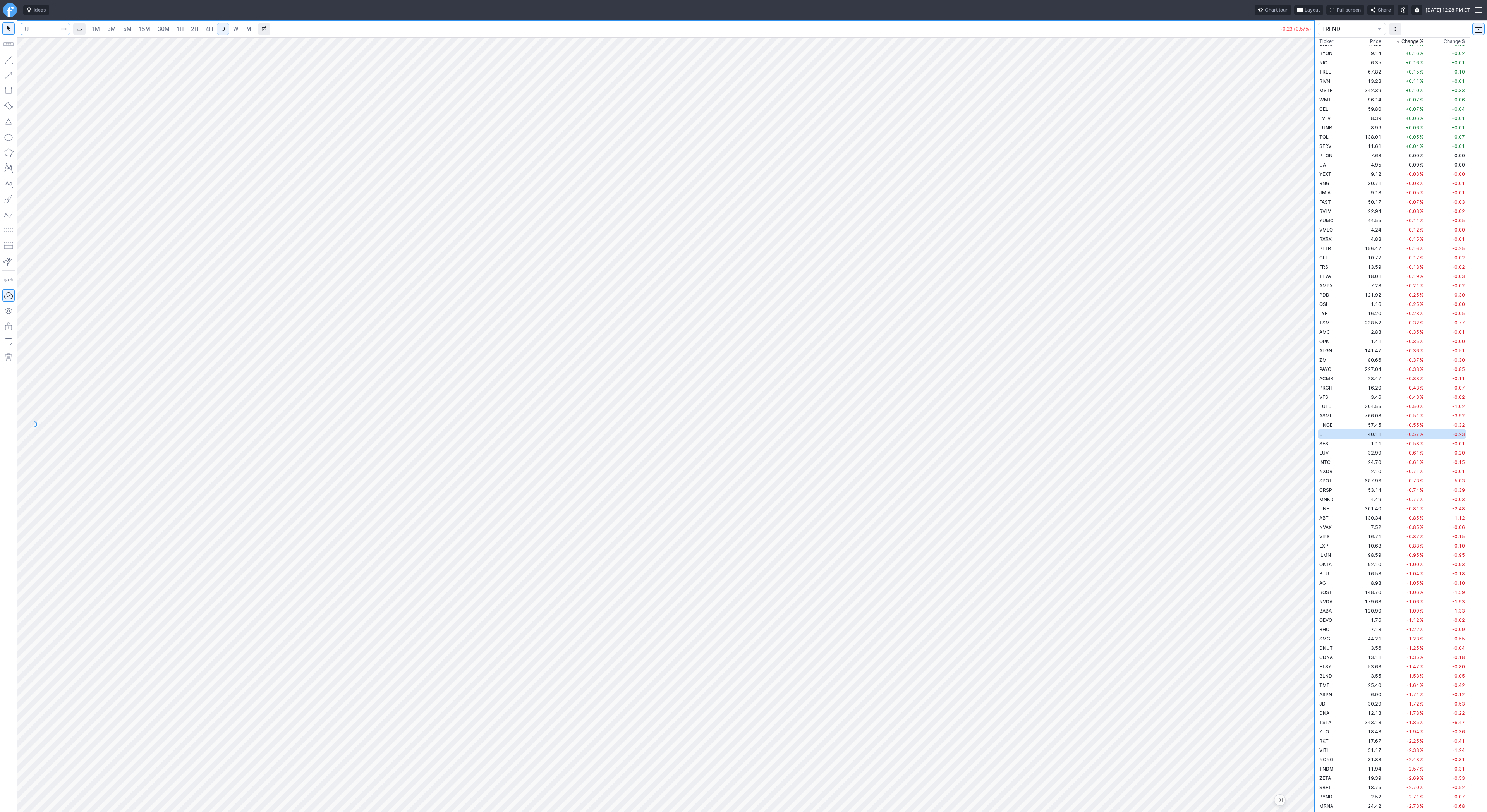
click at [37, 31] on input "Search" at bounding box center [46, 29] width 50 height 12
type input "sbet"
click at [79, 46] on span "SharpLink Gaming Inc" at bounding box center [76, 46] width 48 height 6
click at [177, 29] on span "1H" at bounding box center [180, 28] width 6 height 6
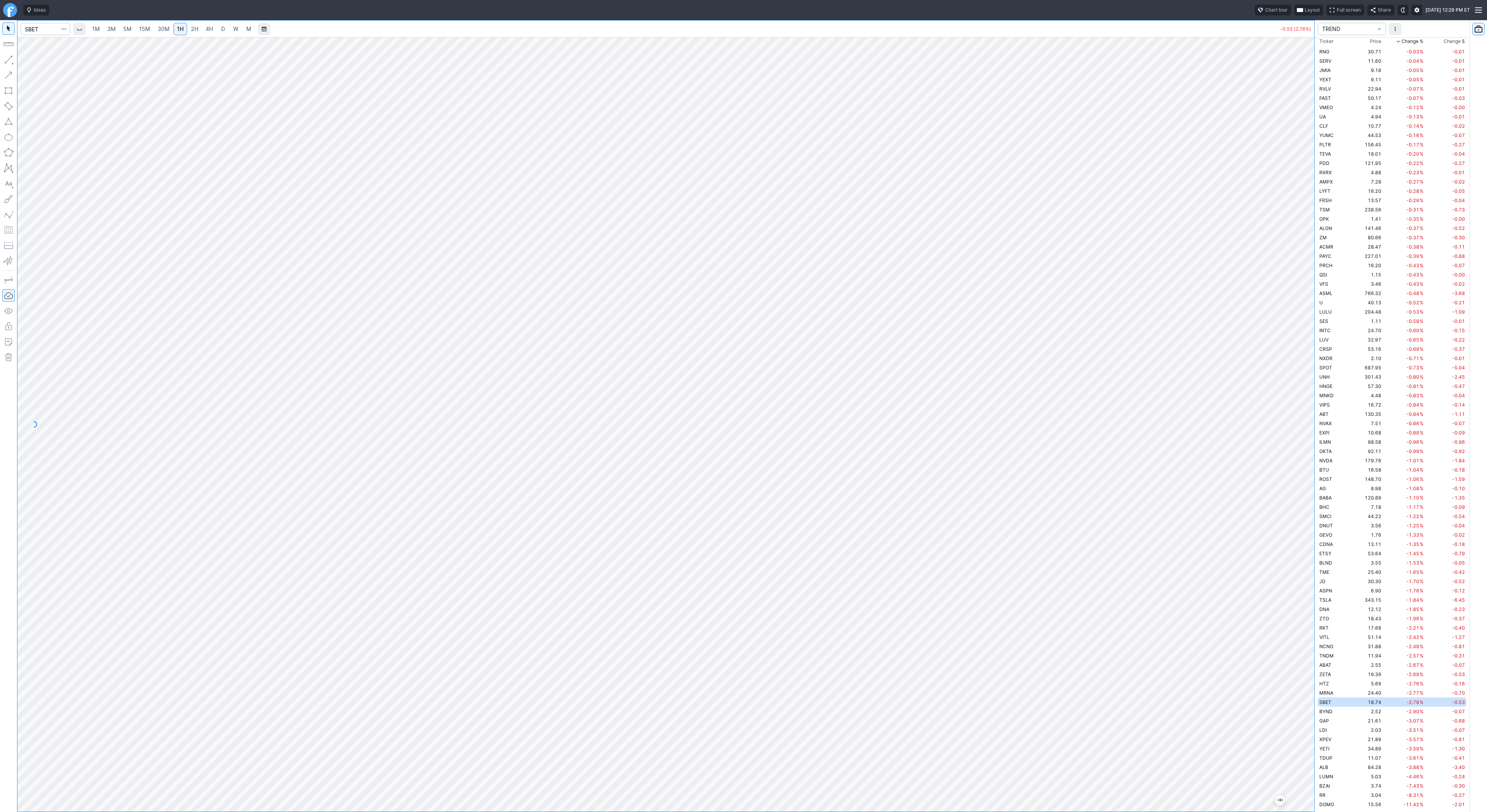
drag, startPoint x: 1309, startPoint y: 406, endPoint x: 1306, endPoint y: 484, distance: 78.1
click at [1308, 488] on div at bounding box center [1306, 422] width 16 height 755
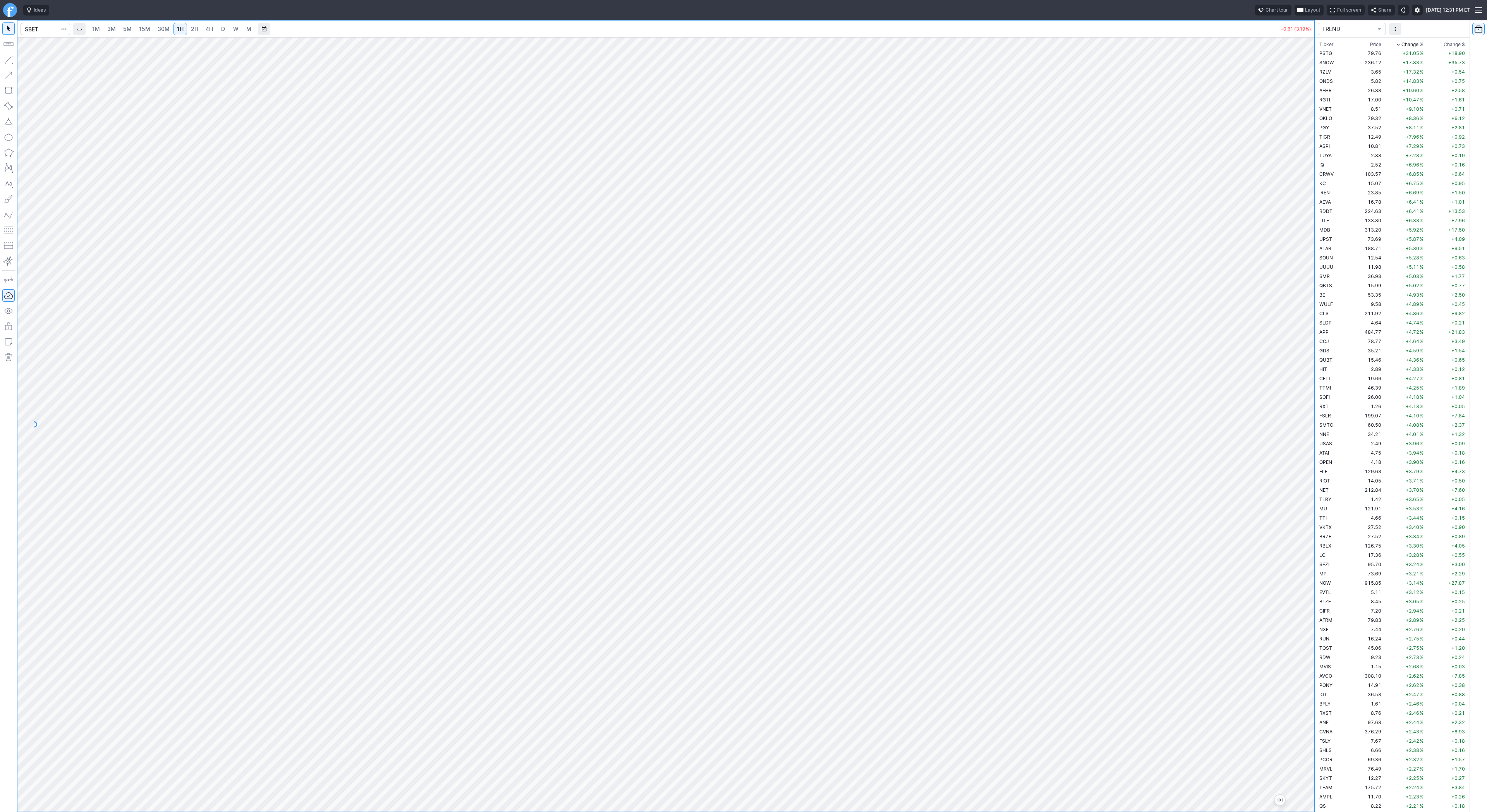
scroll to position [1981, 0]
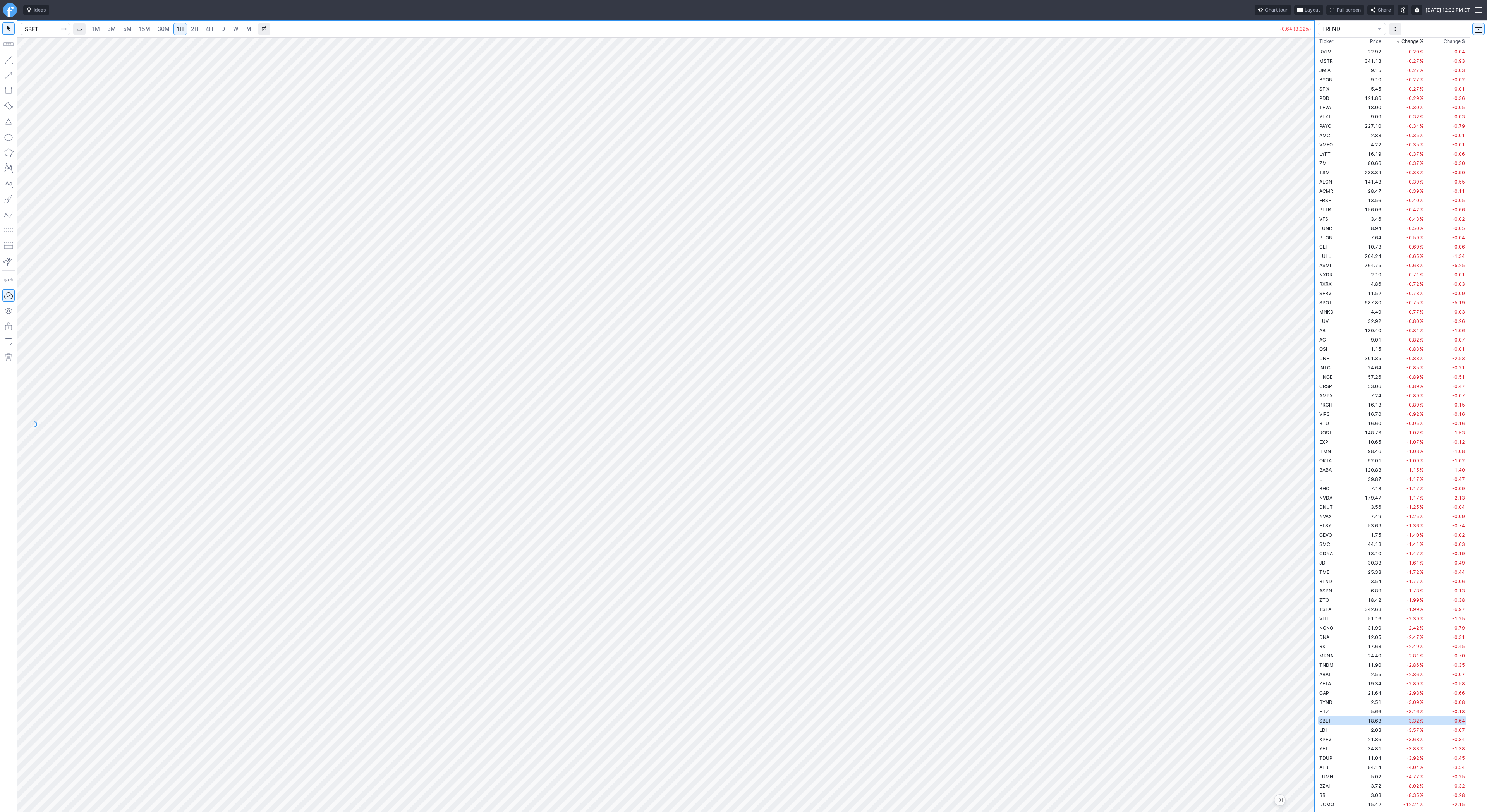
click at [112, 30] on span "3M" at bounding box center [111, 28] width 9 height 6
click at [141, 31] on span "15M" at bounding box center [144, 28] width 11 height 6
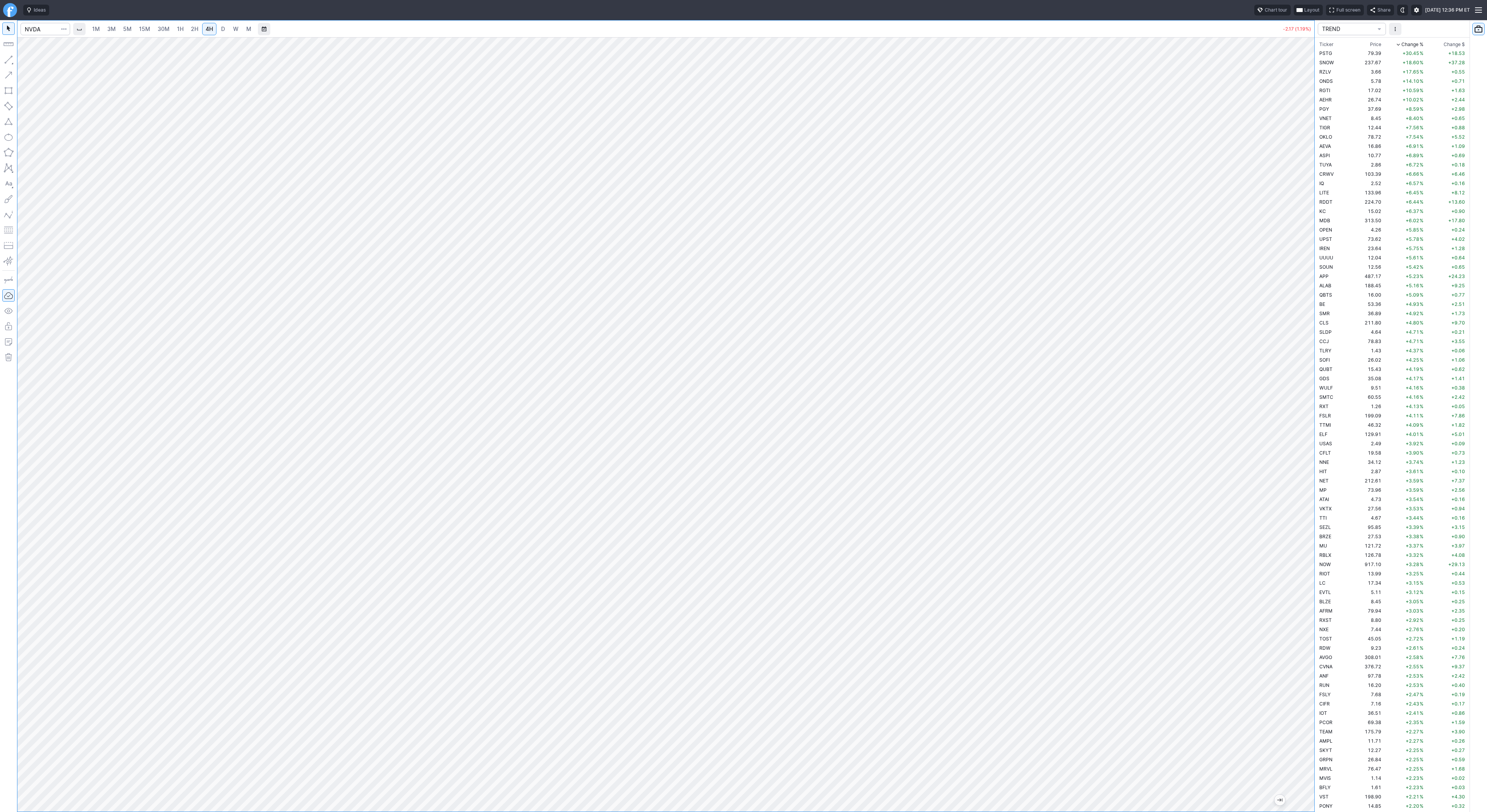
scroll to position [1981, 0]
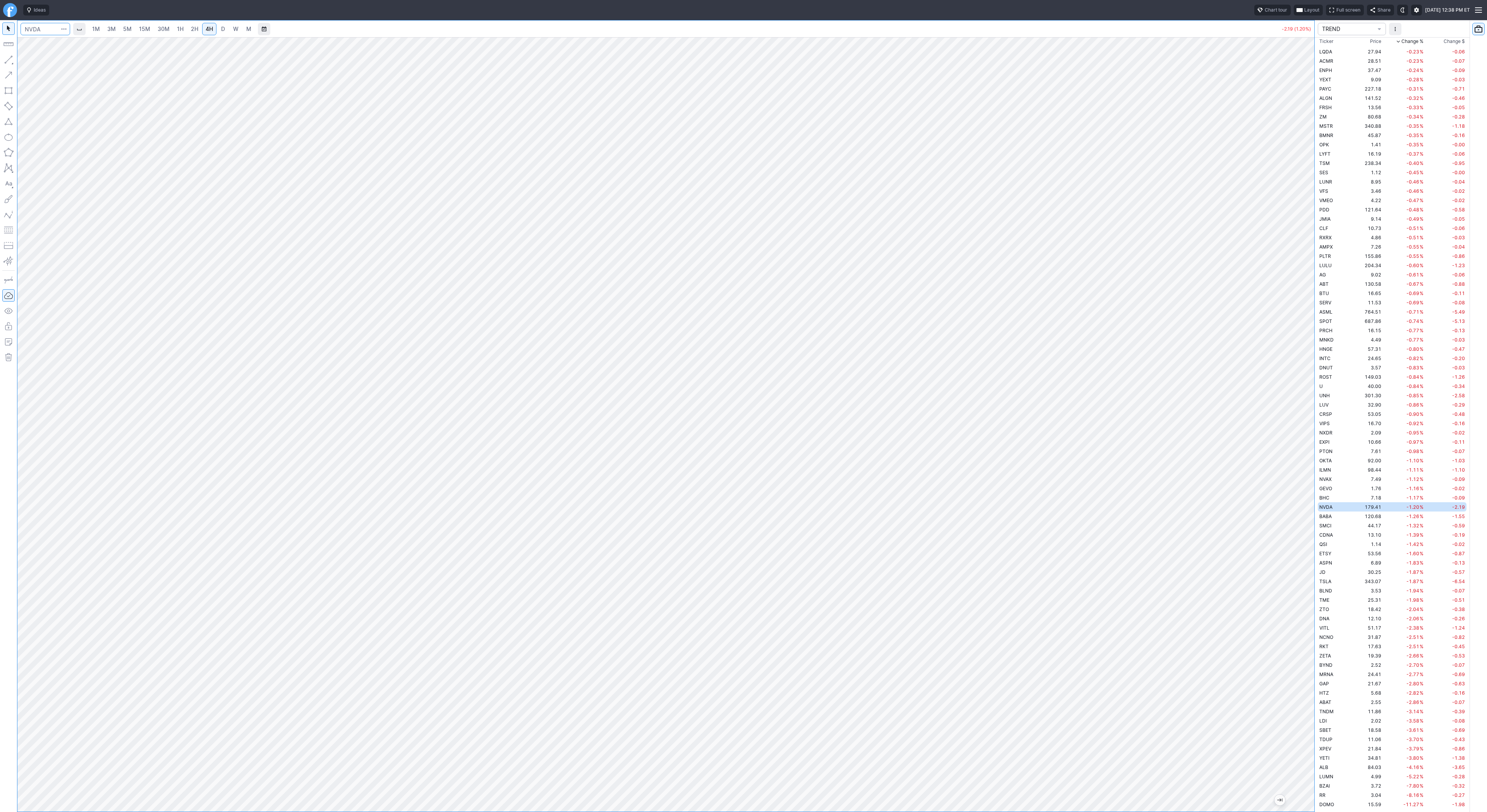
click at [34, 29] on input "Search" at bounding box center [46, 29] width 50 height 12
type input "sbet"
click at [47, 48] on span "SBET" at bounding box center [40, 46] width 25 height 6
click at [184, 29] on link "1H" at bounding box center [180, 29] width 13 height 12
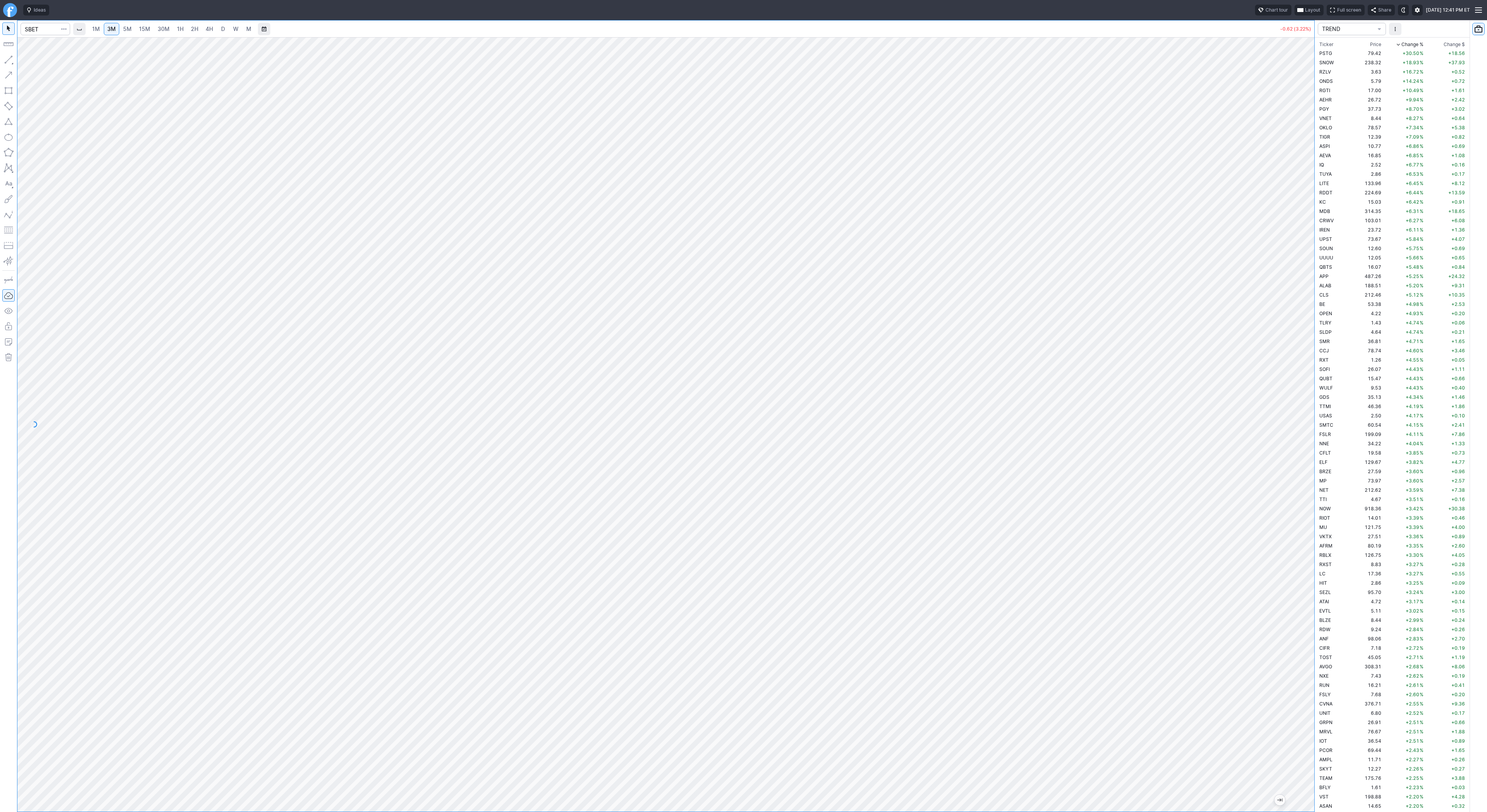
scroll to position [1981, 0]
